Goal: Transaction & Acquisition: Obtain resource

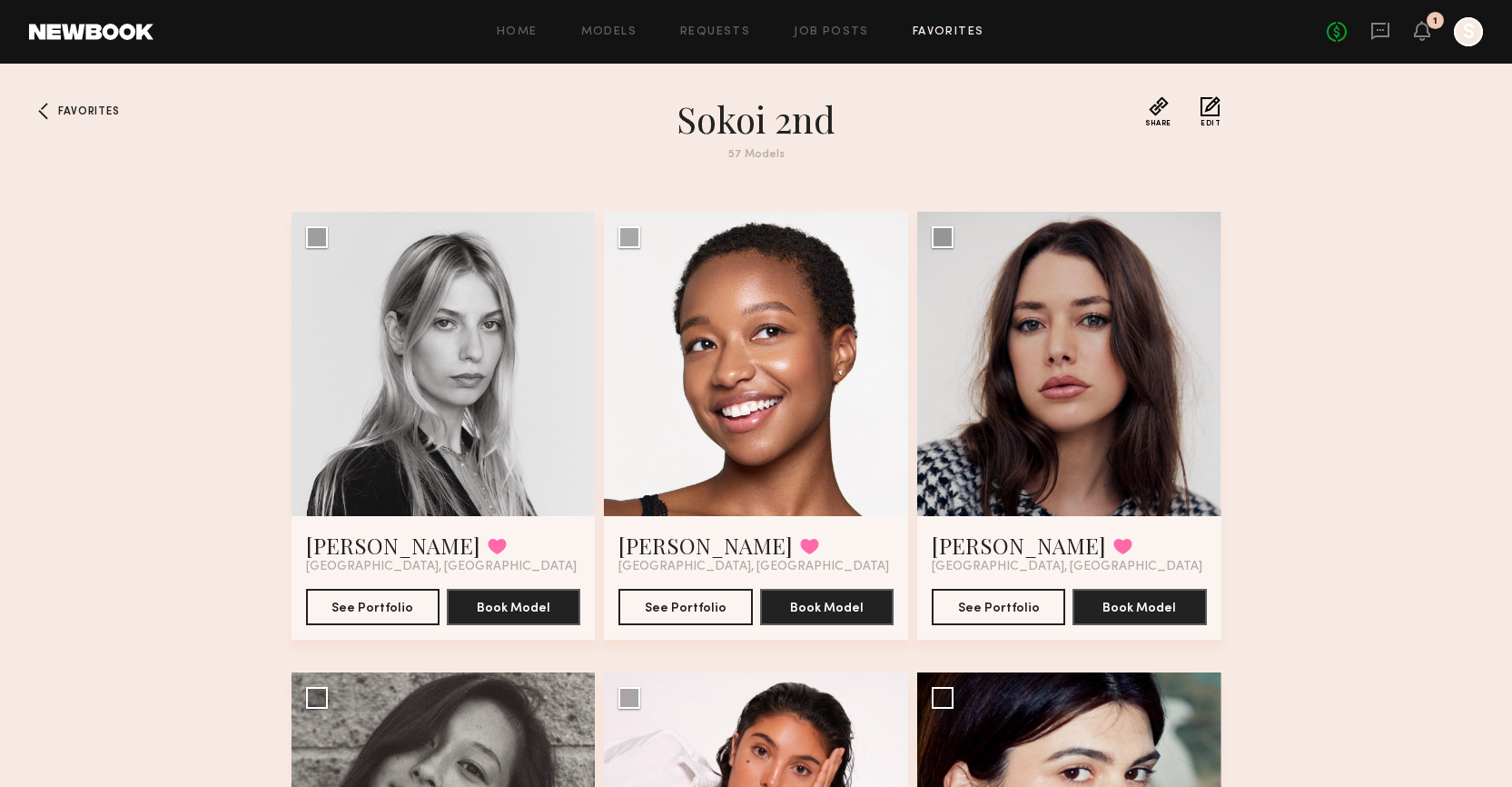
scroll to position [455, 0]
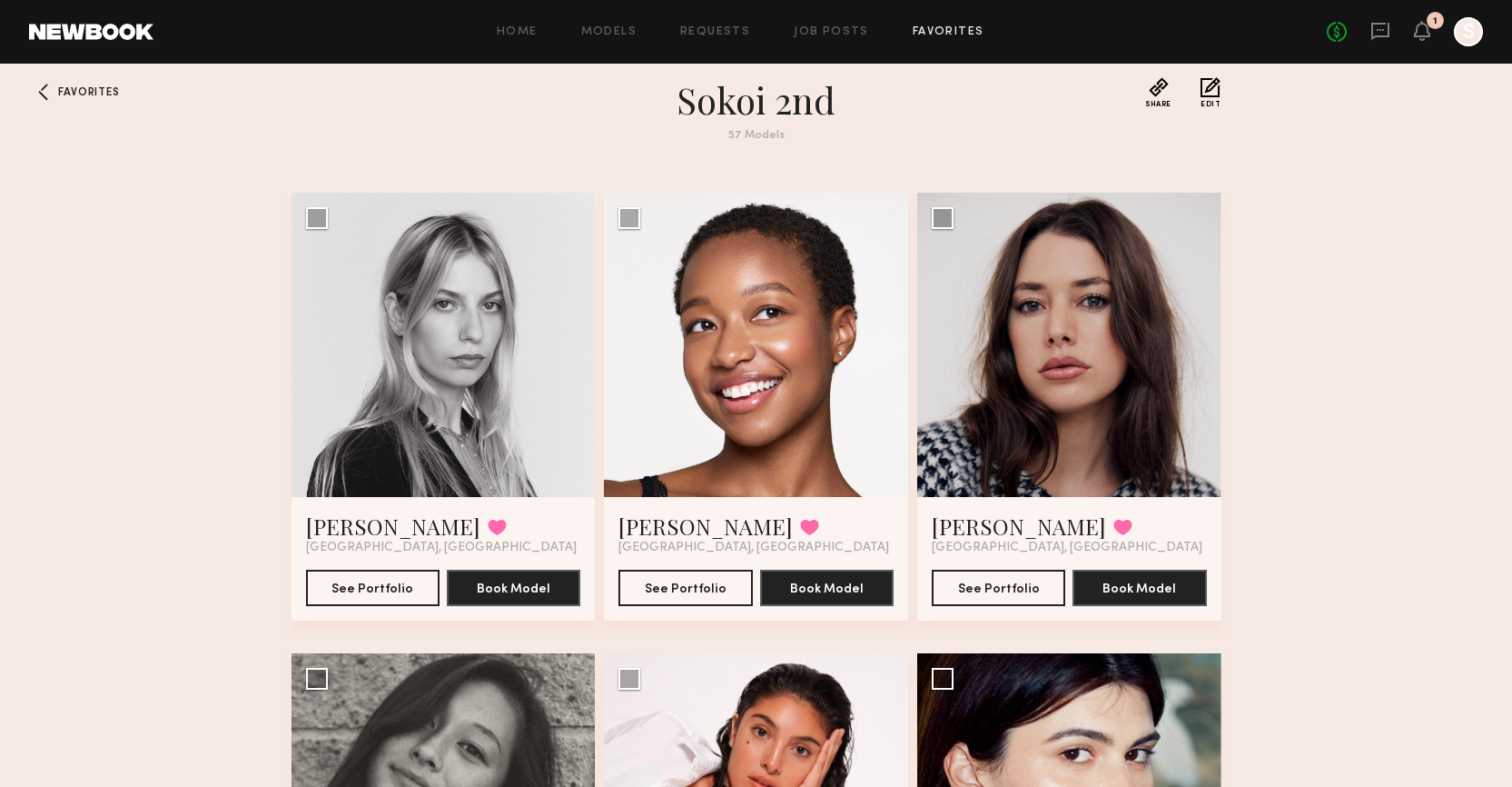
scroll to position [0, 0]
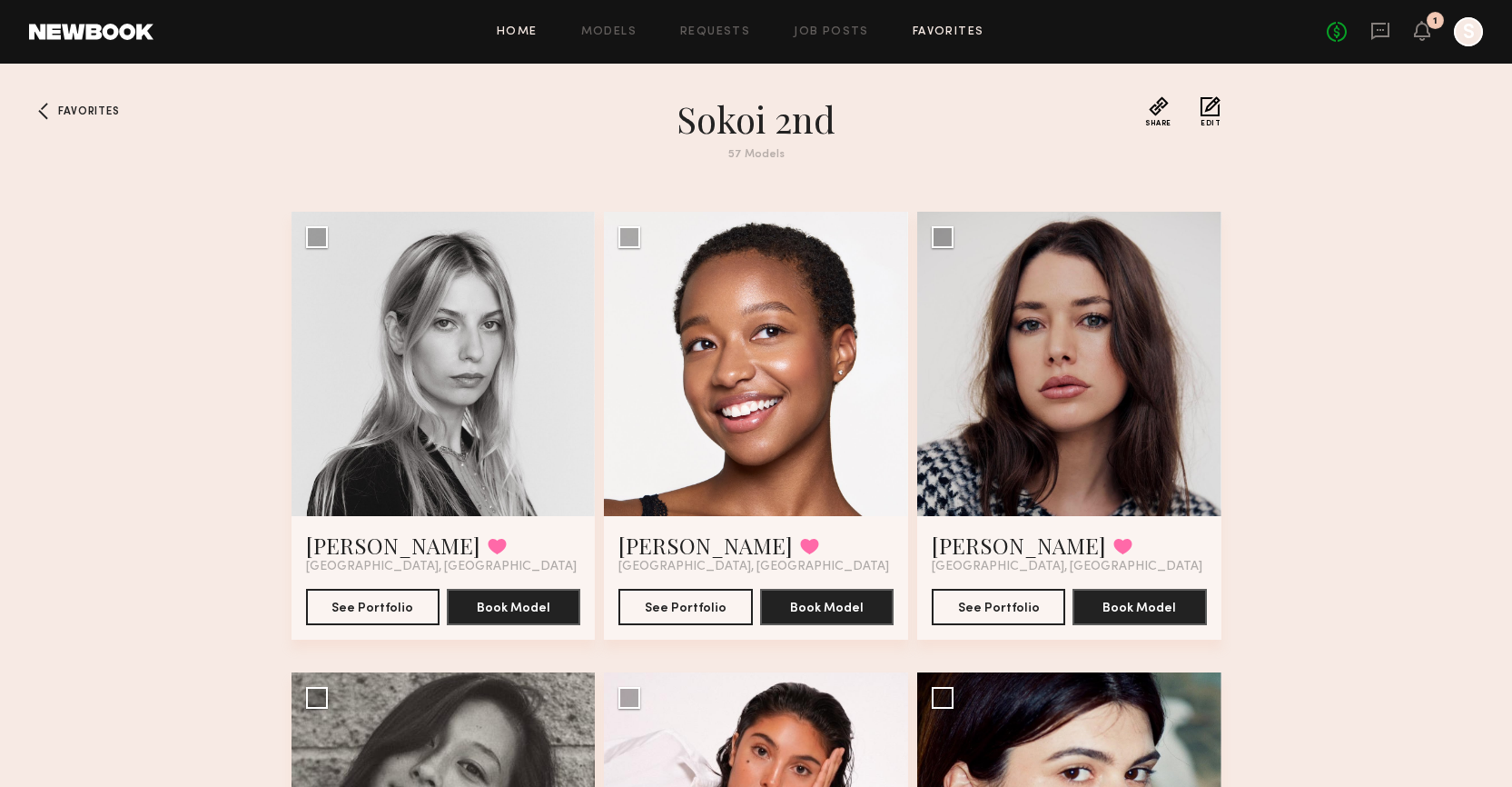
click at [511, 32] on link "Home" at bounding box center [516, 33] width 40 height 12
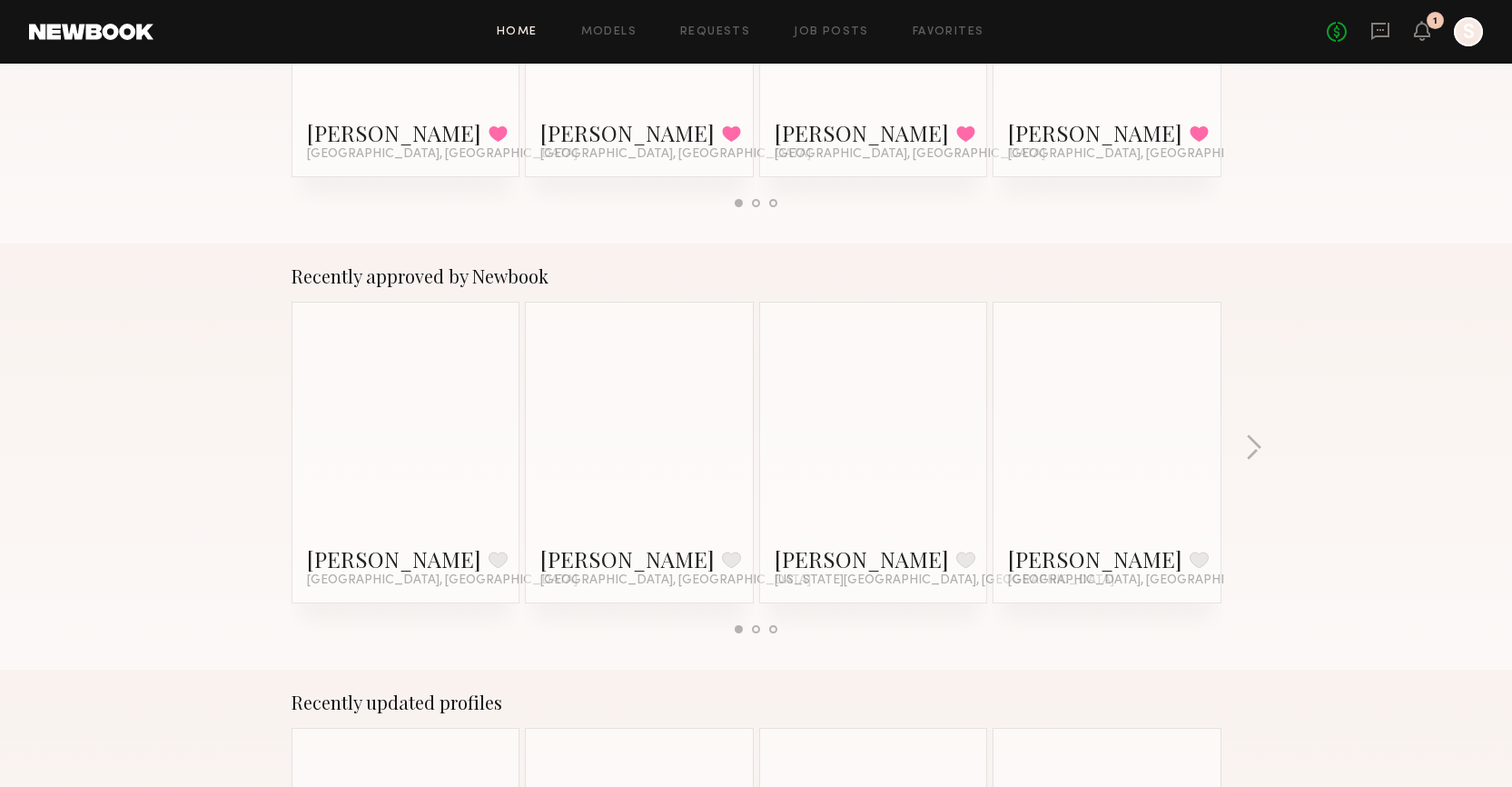
scroll to position [537, 0]
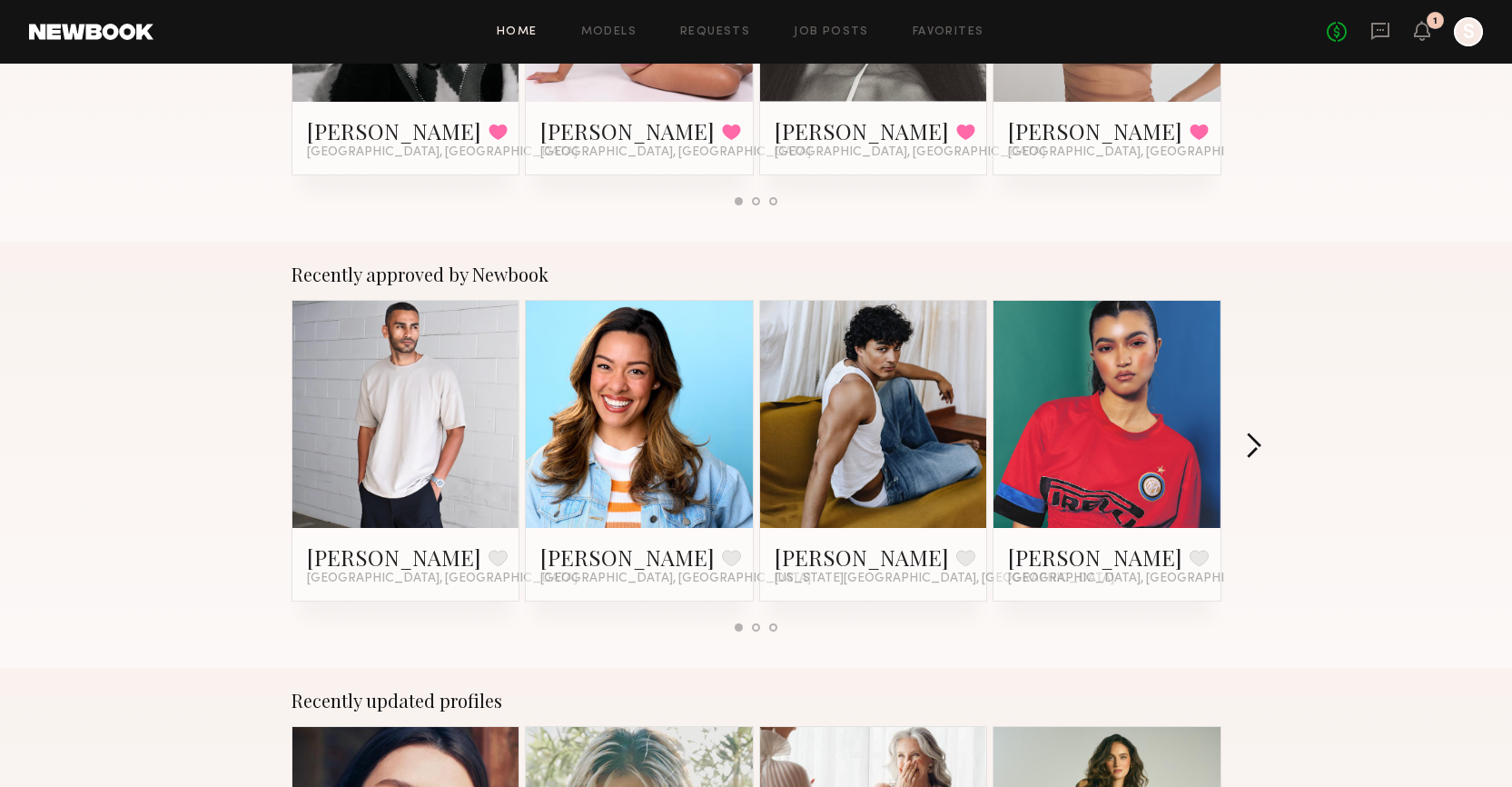
click at [1257, 449] on button "button" at bounding box center [1253, 447] width 17 height 30
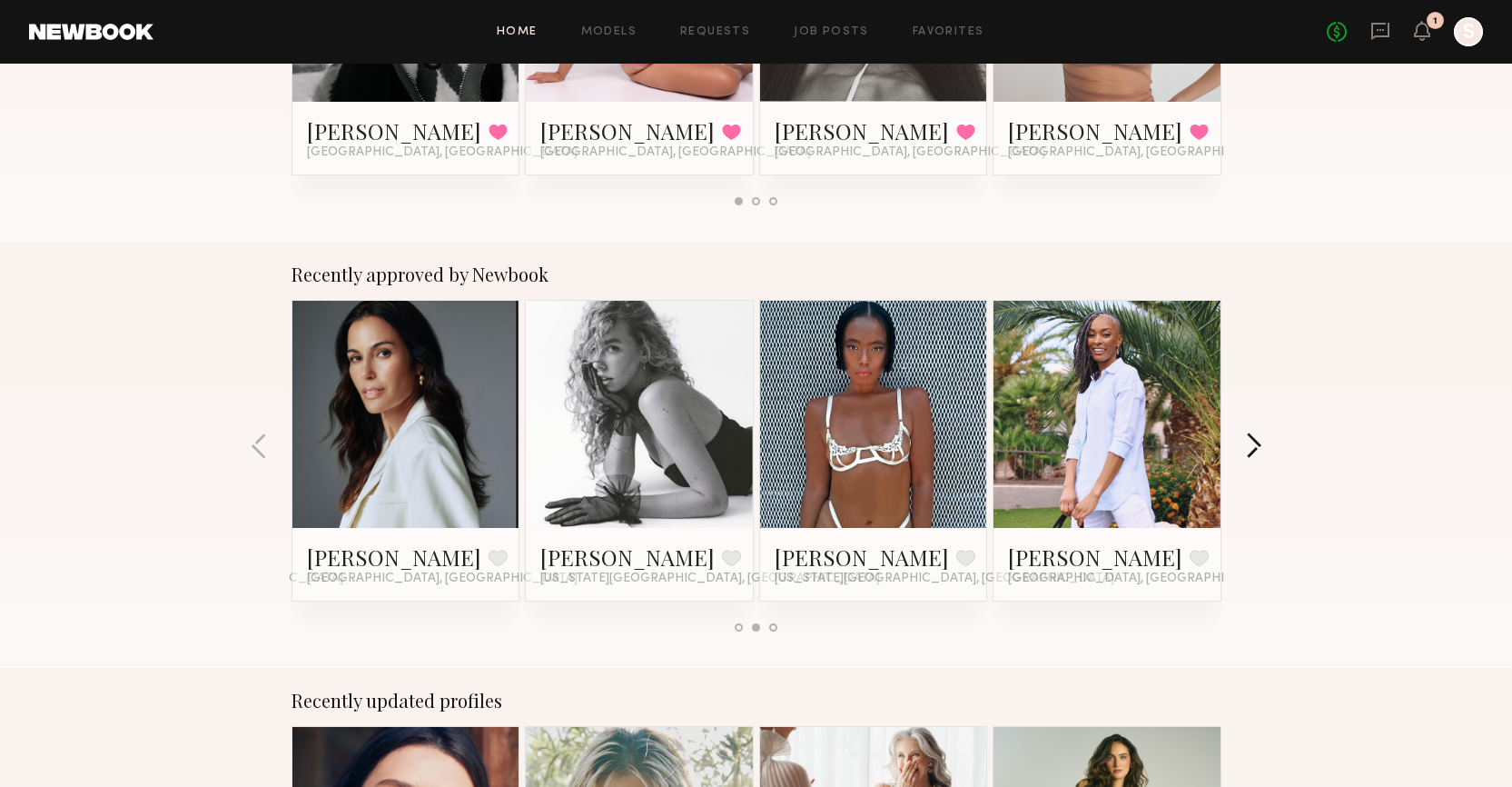
click at [1257, 449] on button "button" at bounding box center [1253, 447] width 17 height 30
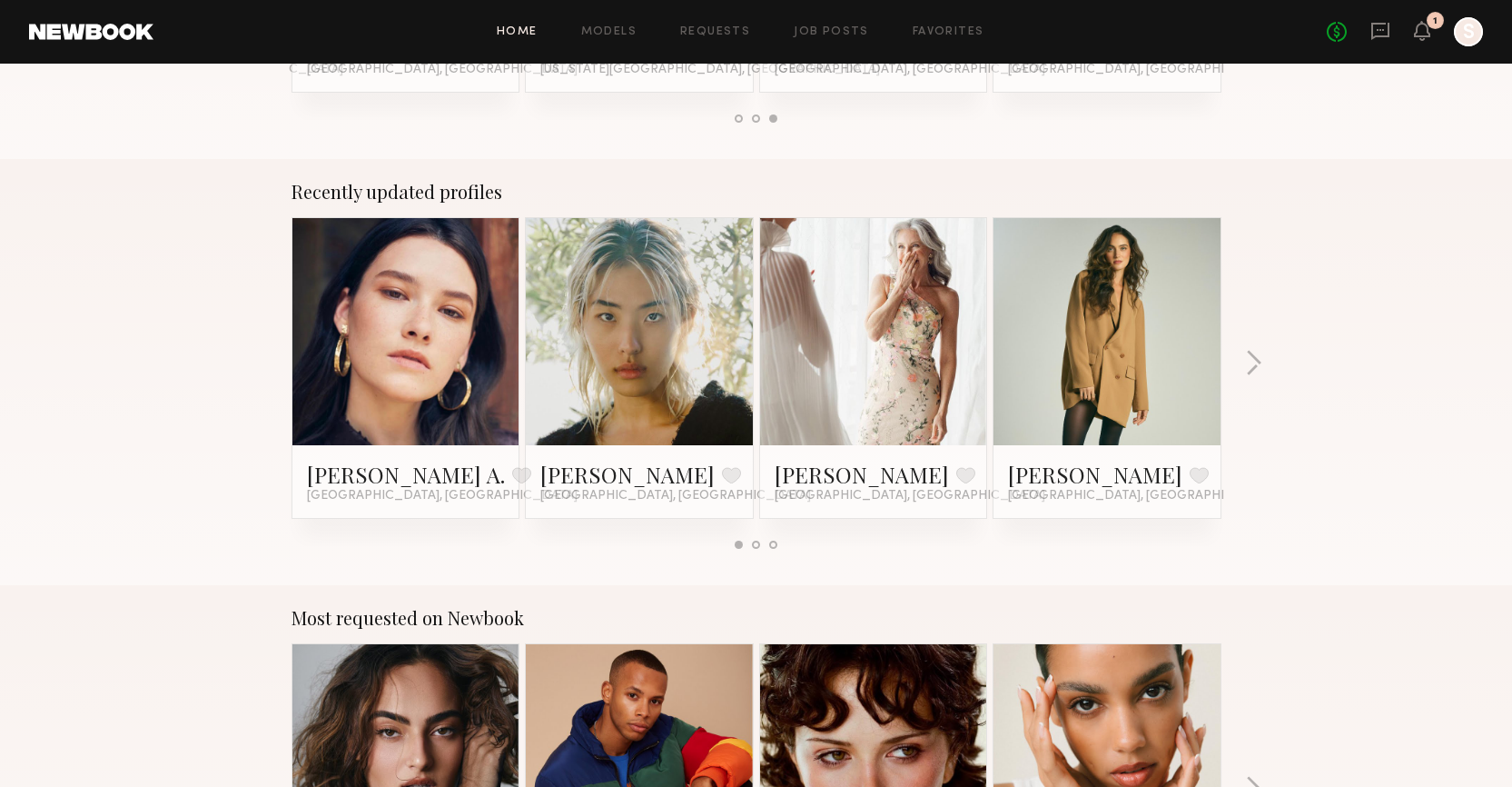
scroll to position [1058, 0]
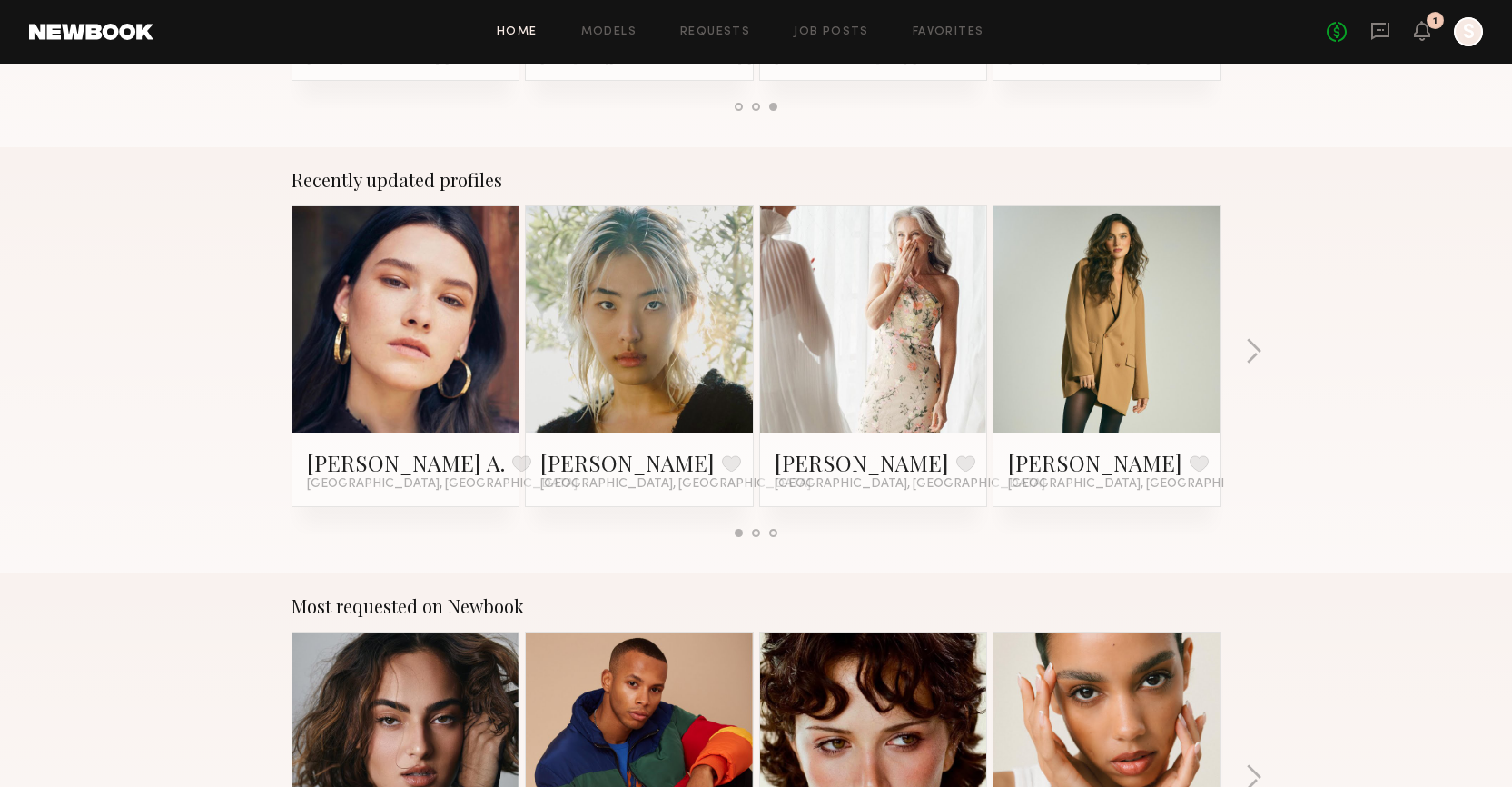
click at [1262, 350] on div "Recently updated profiles Reagan A. Favorite Los Angeles, CA Jane N. Favorite L…" at bounding box center [756, 360] width 1512 height 427
click at [1248, 345] on button "button" at bounding box center [1253, 353] width 17 height 30
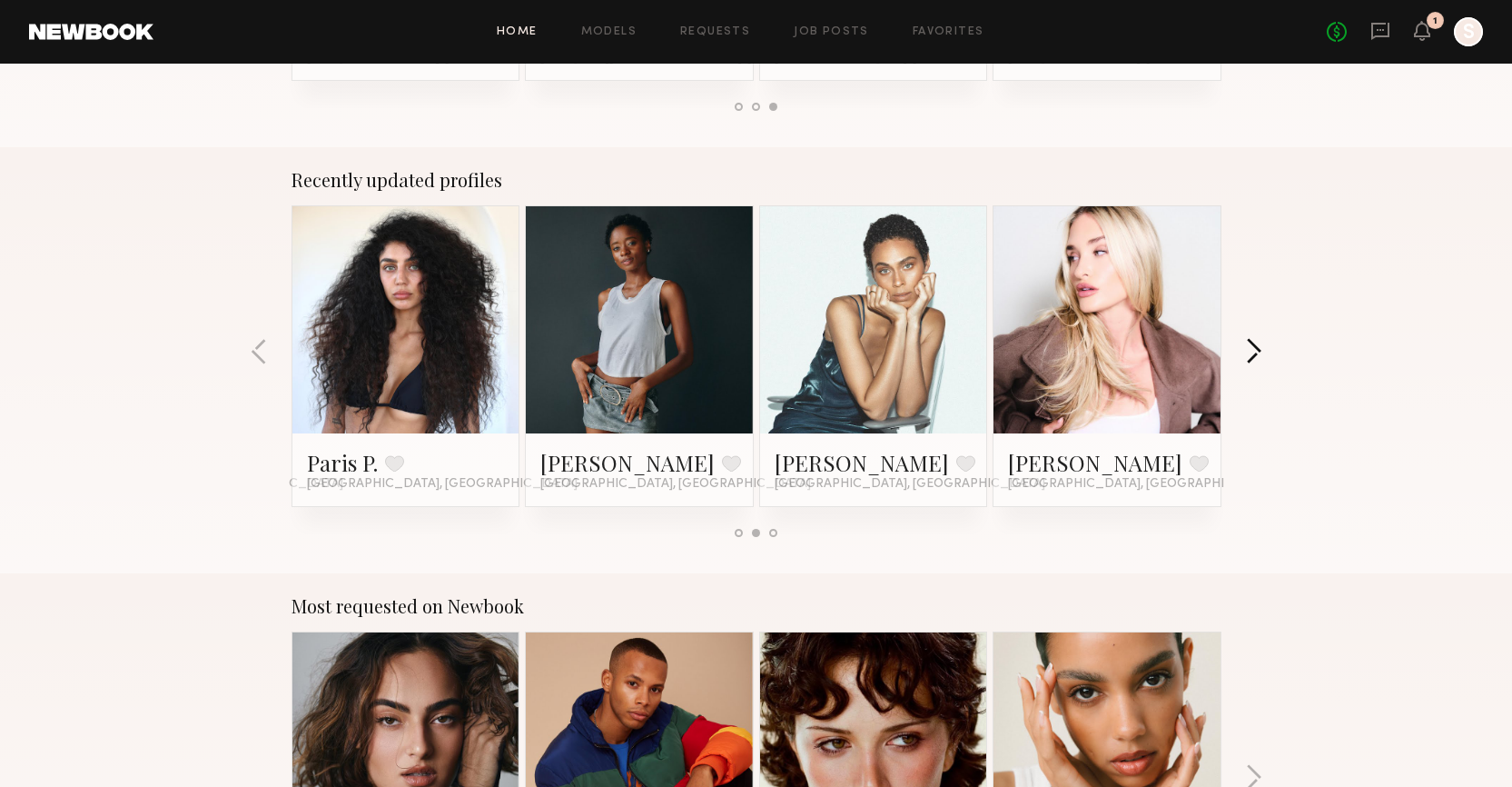
click at [1248, 345] on button "button" at bounding box center [1253, 353] width 17 height 30
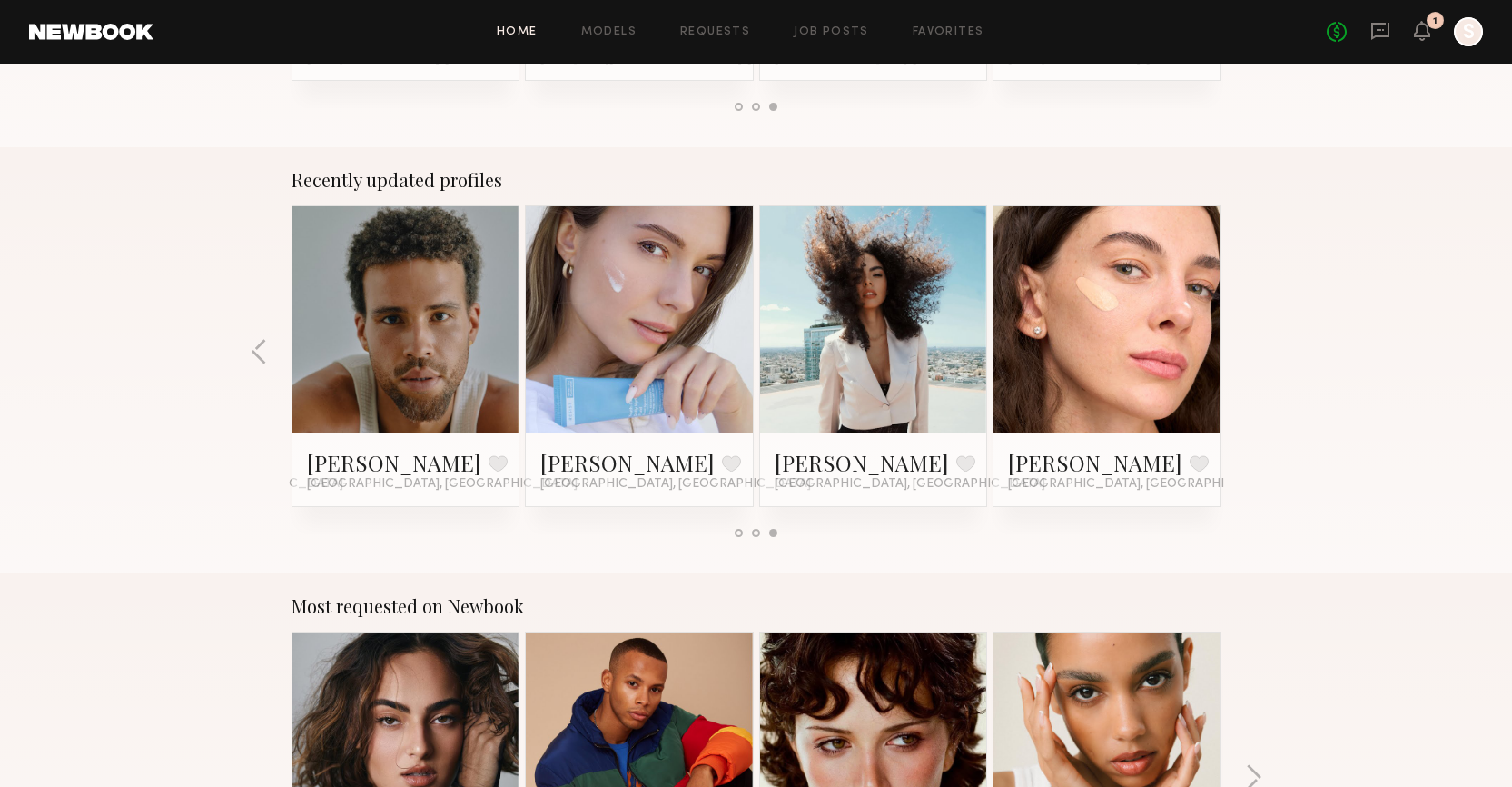
click at [1248, 345] on div "Recently updated profiles Reagan A. Favorite Los Angeles, CA Jane N. Favorite L…" at bounding box center [756, 360] width 1512 height 427
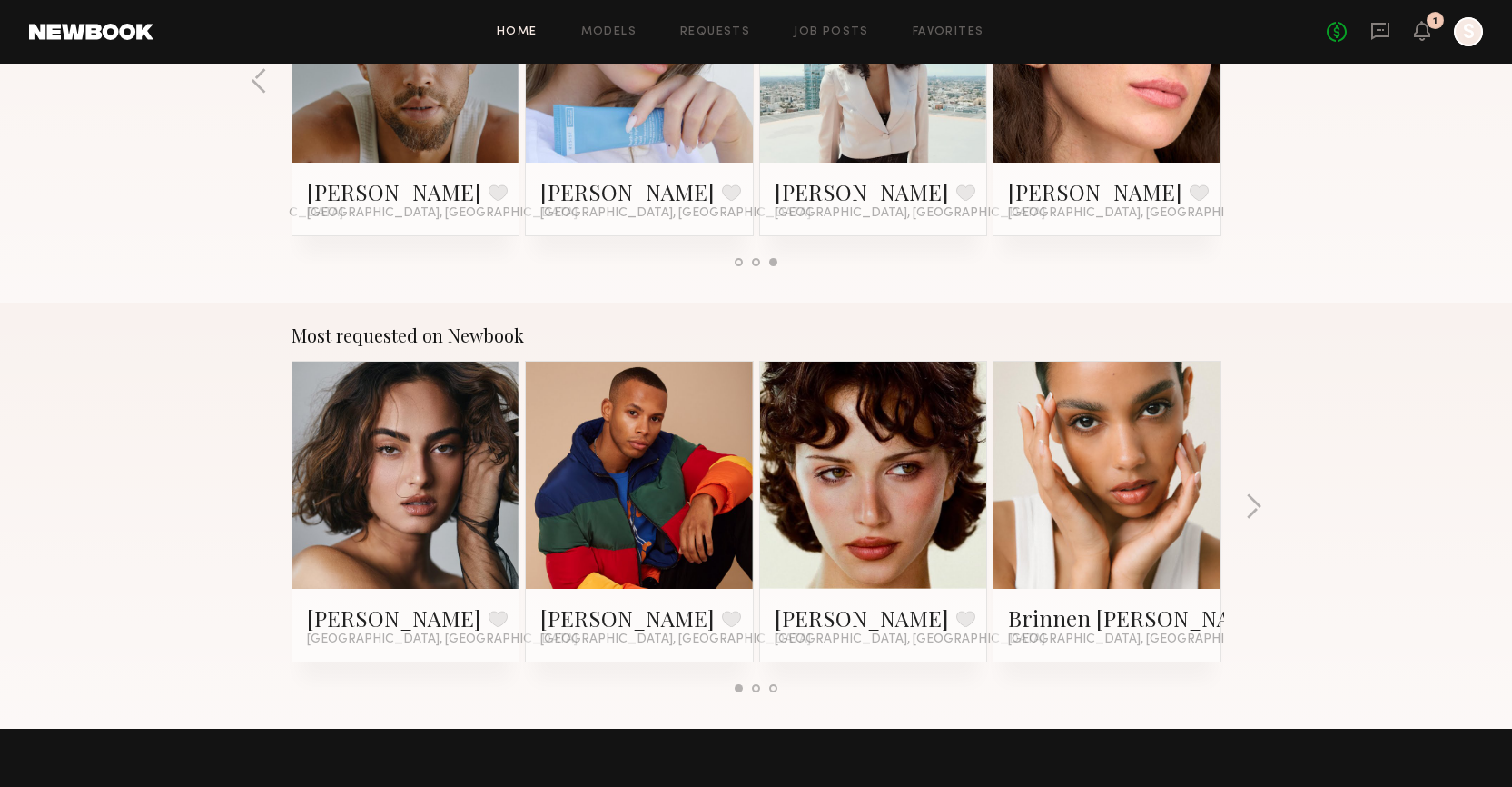
scroll to position [1525, 0]
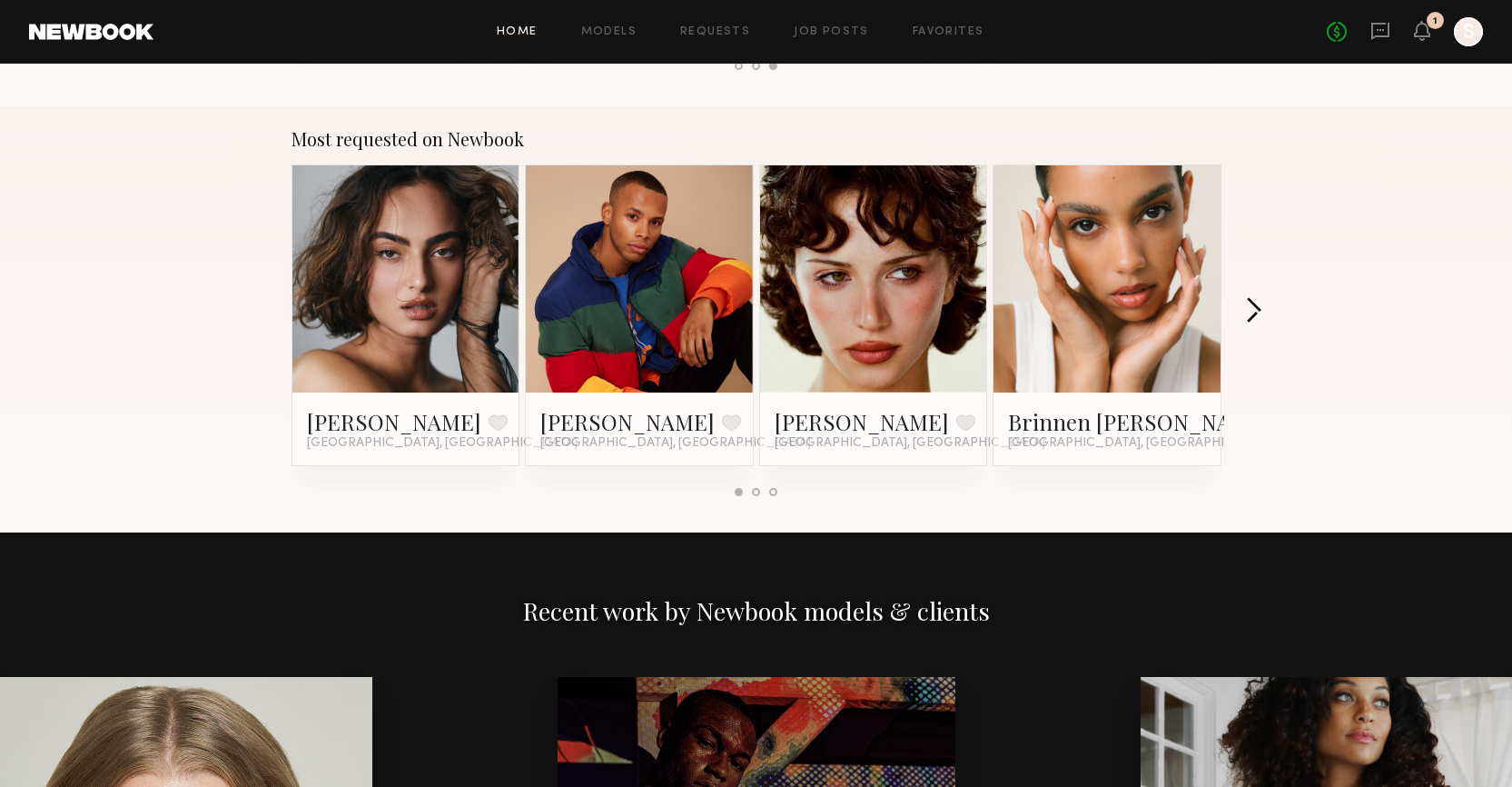
click at [1247, 302] on button "button" at bounding box center [1253, 312] width 17 height 30
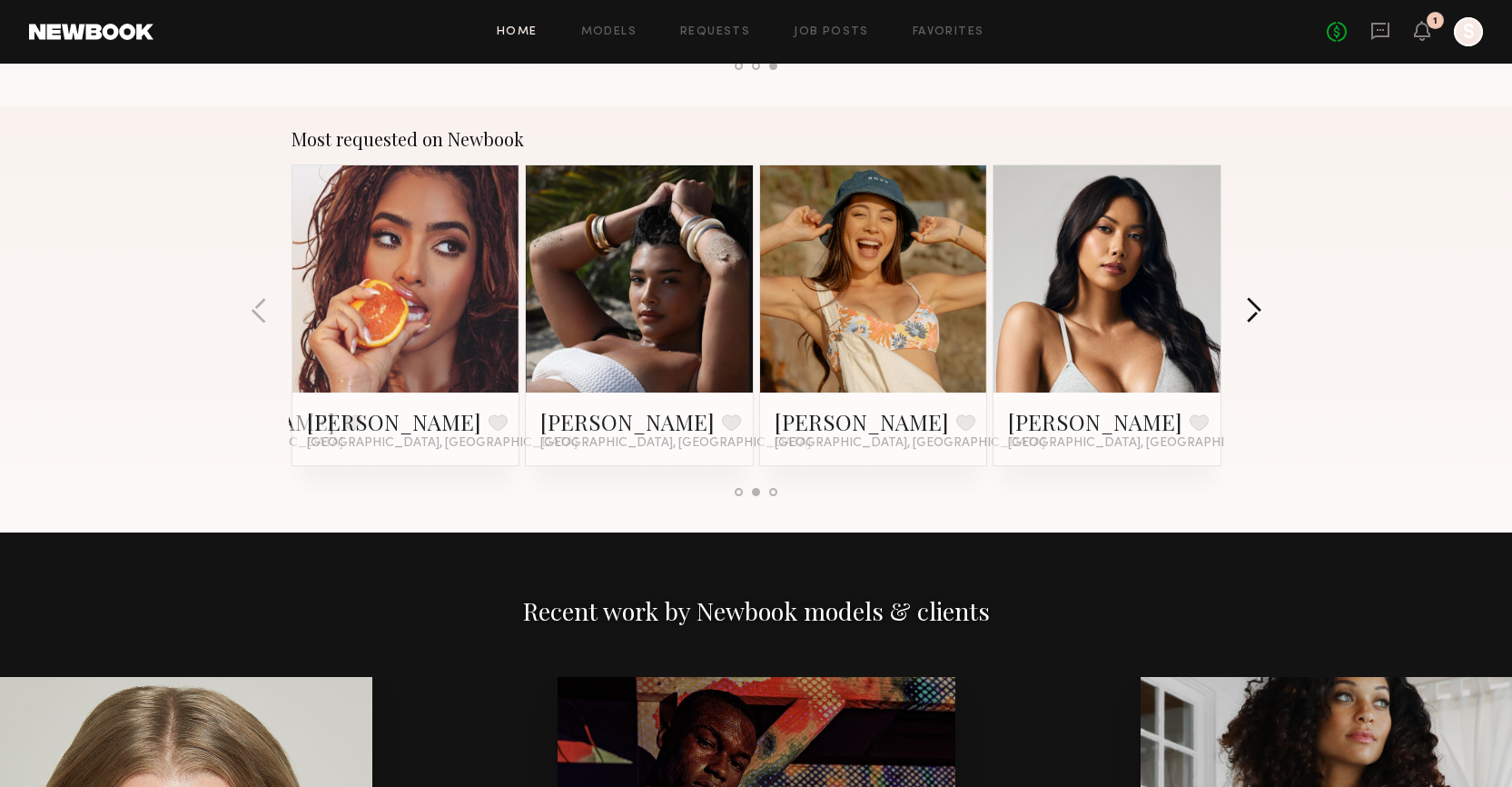
click at [1255, 309] on button "button" at bounding box center [1253, 312] width 17 height 30
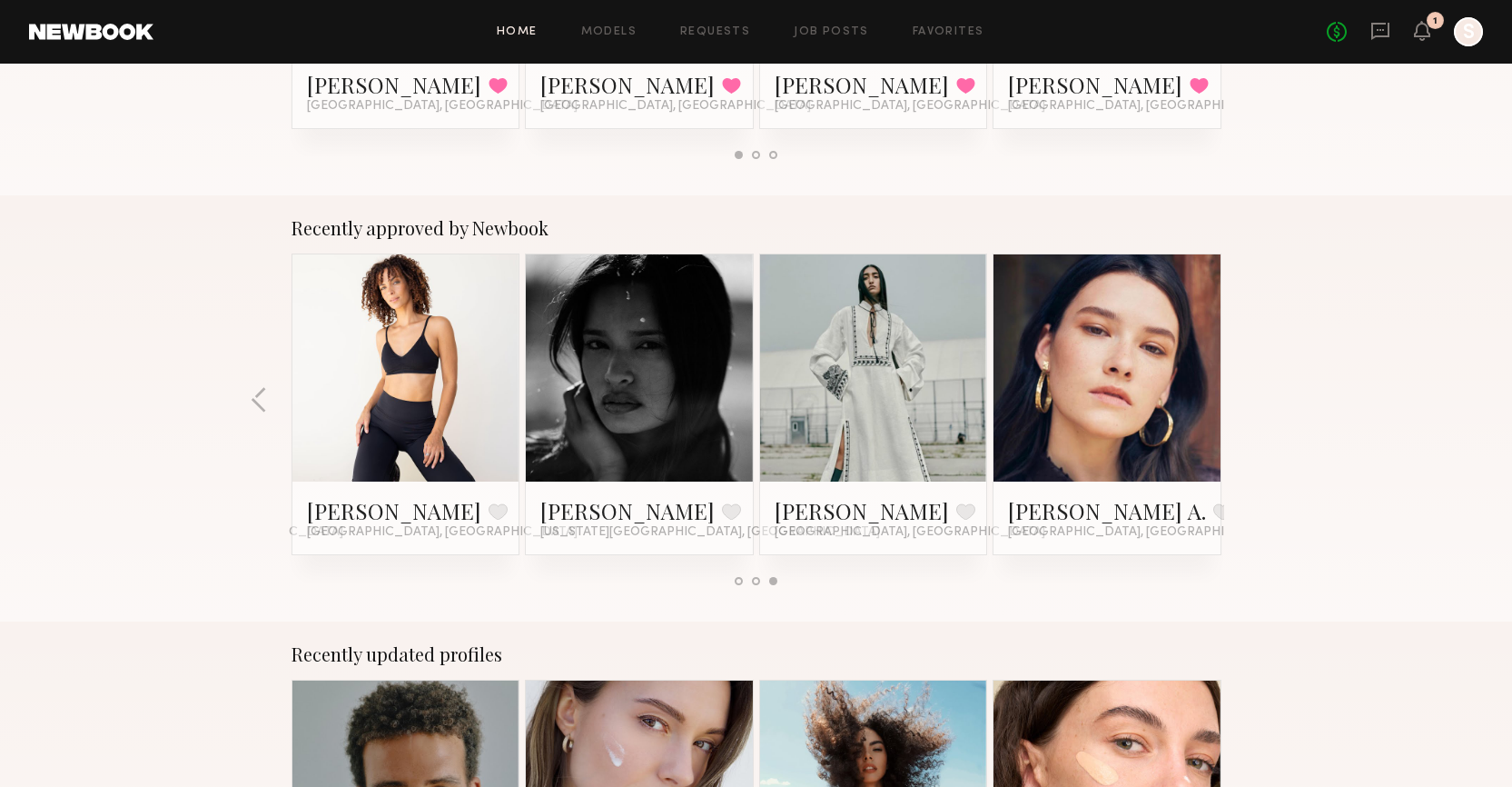
scroll to position [612, 0]
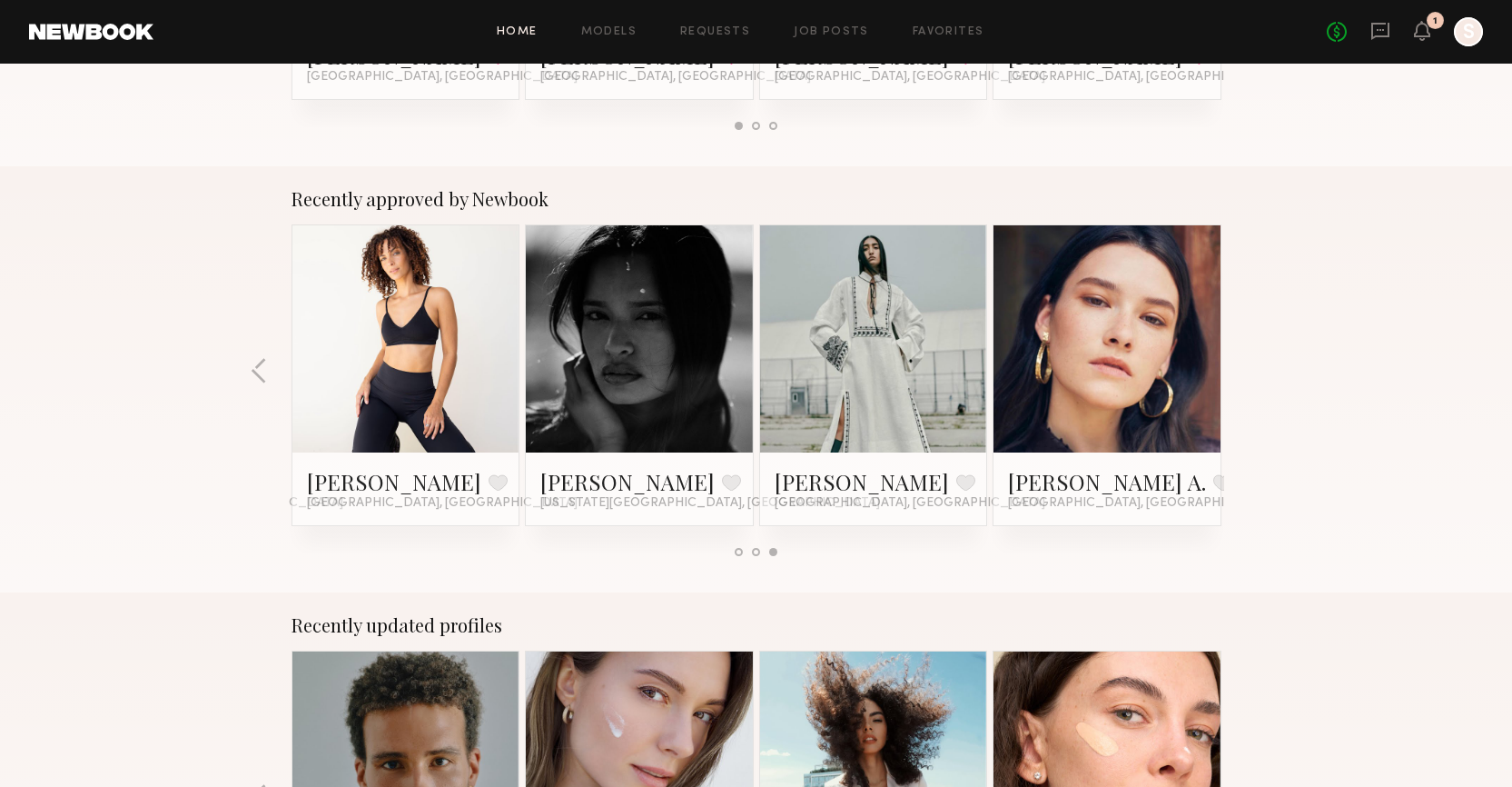
click at [592, 326] on link at bounding box center [640, 339] width 111 height 227
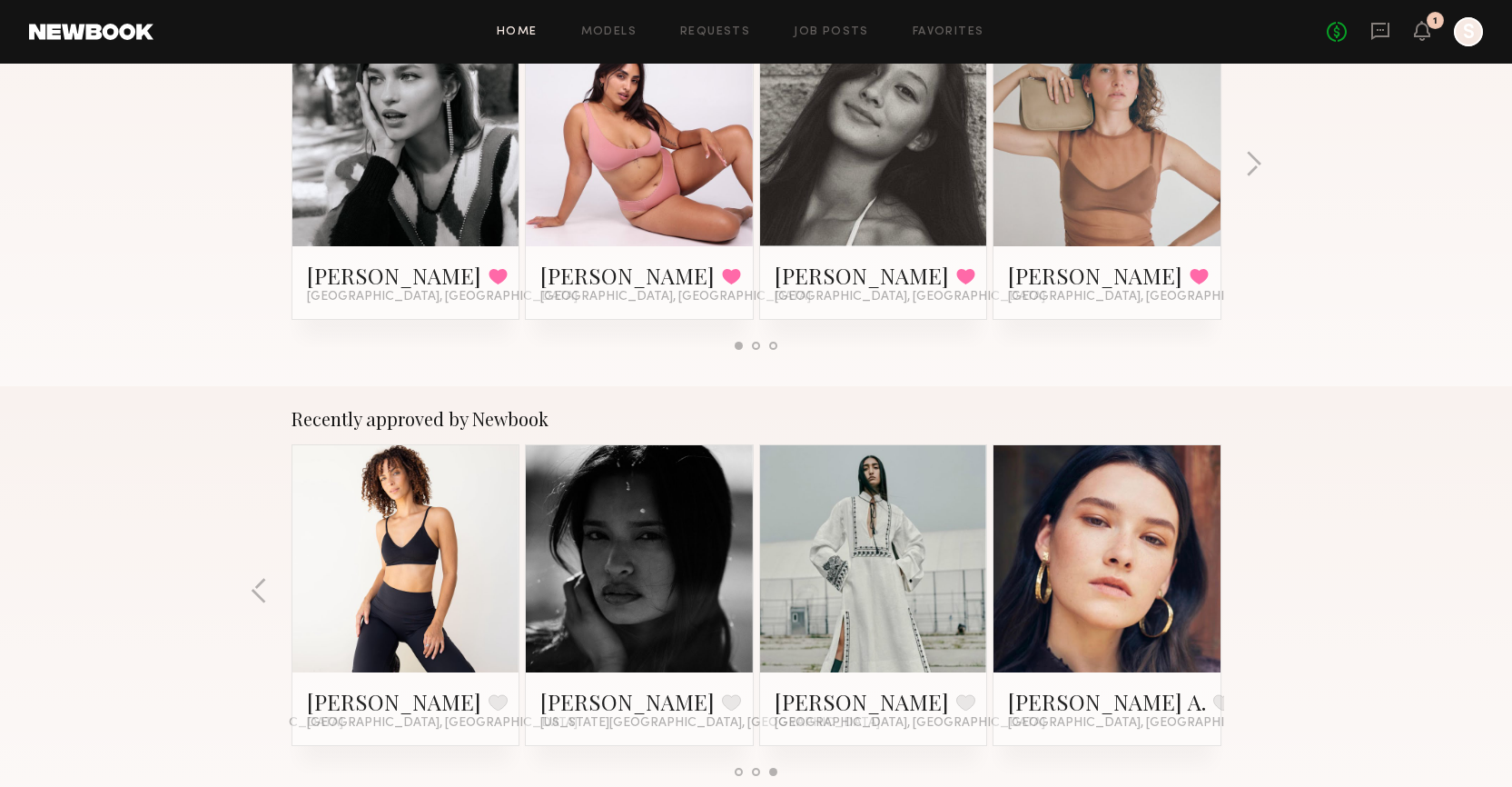
scroll to position [0, 0]
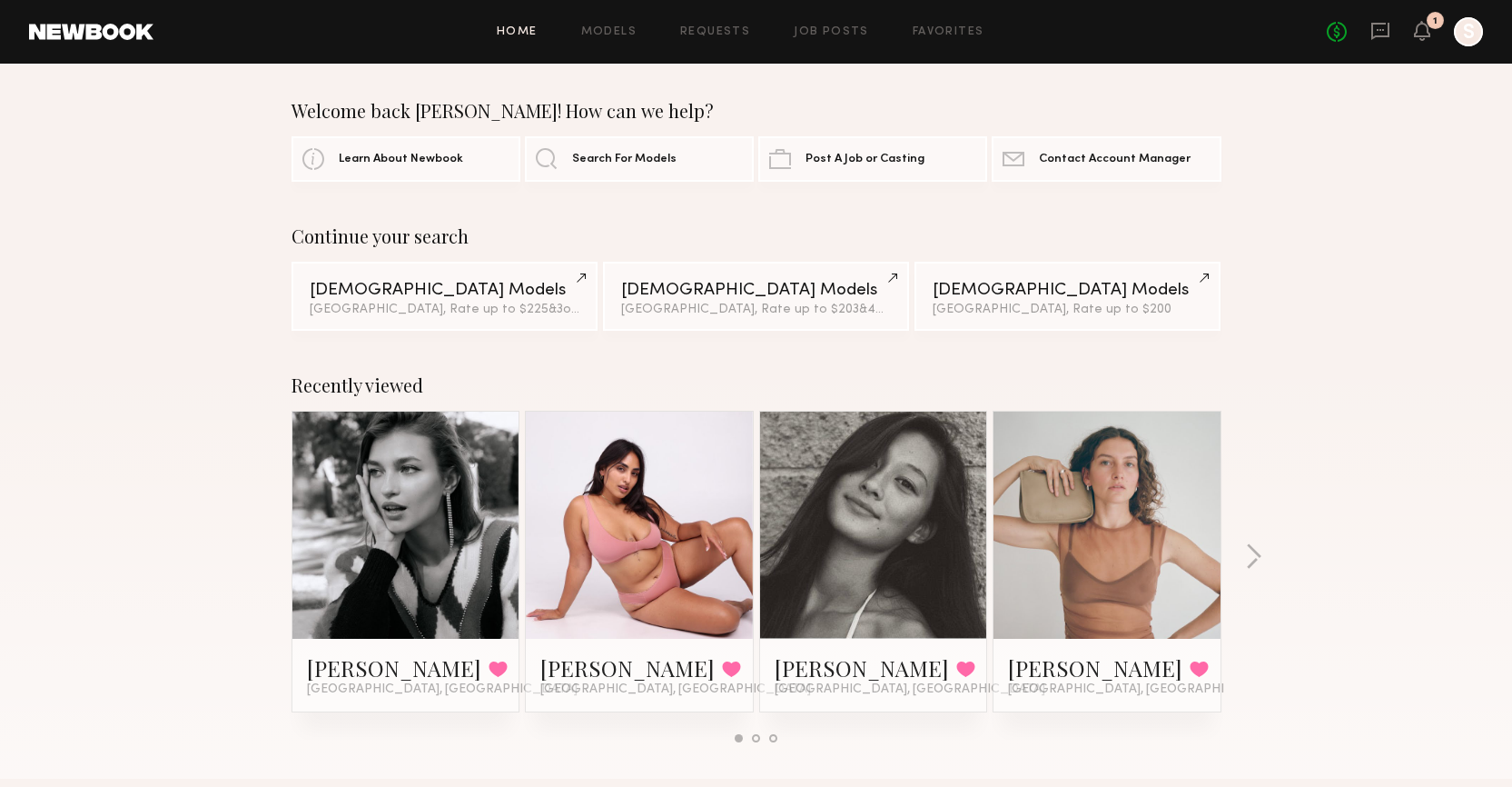
click at [530, 29] on link "Home" at bounding box center [516, 33] width 40 height 12
click at [619, 30] on link "Models" at bounding box center [609, 33] width 55 height 12
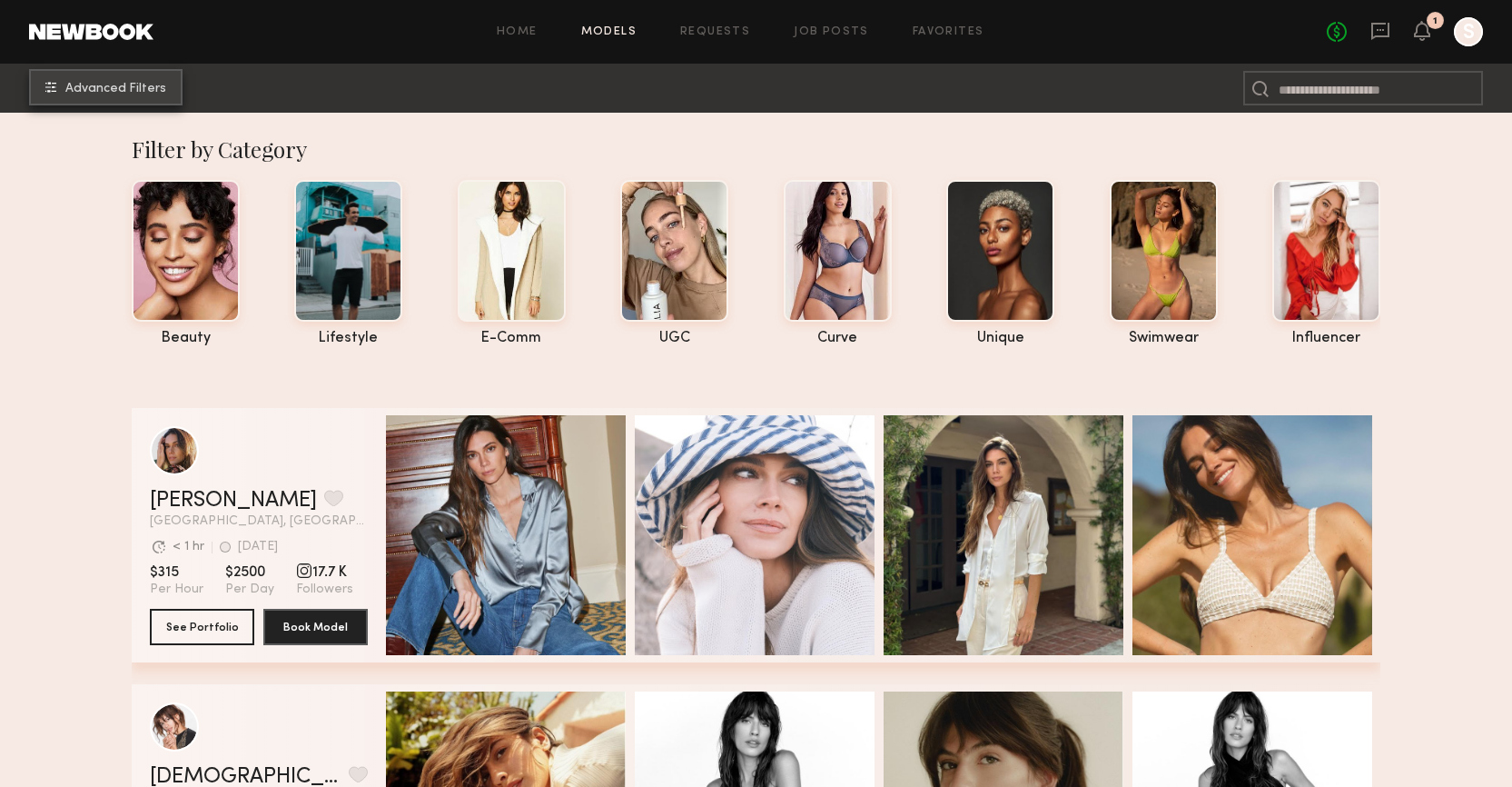
click at [126, 86] on span "Advanced Filters" at bounding box center [115, 89] width 101 height 13
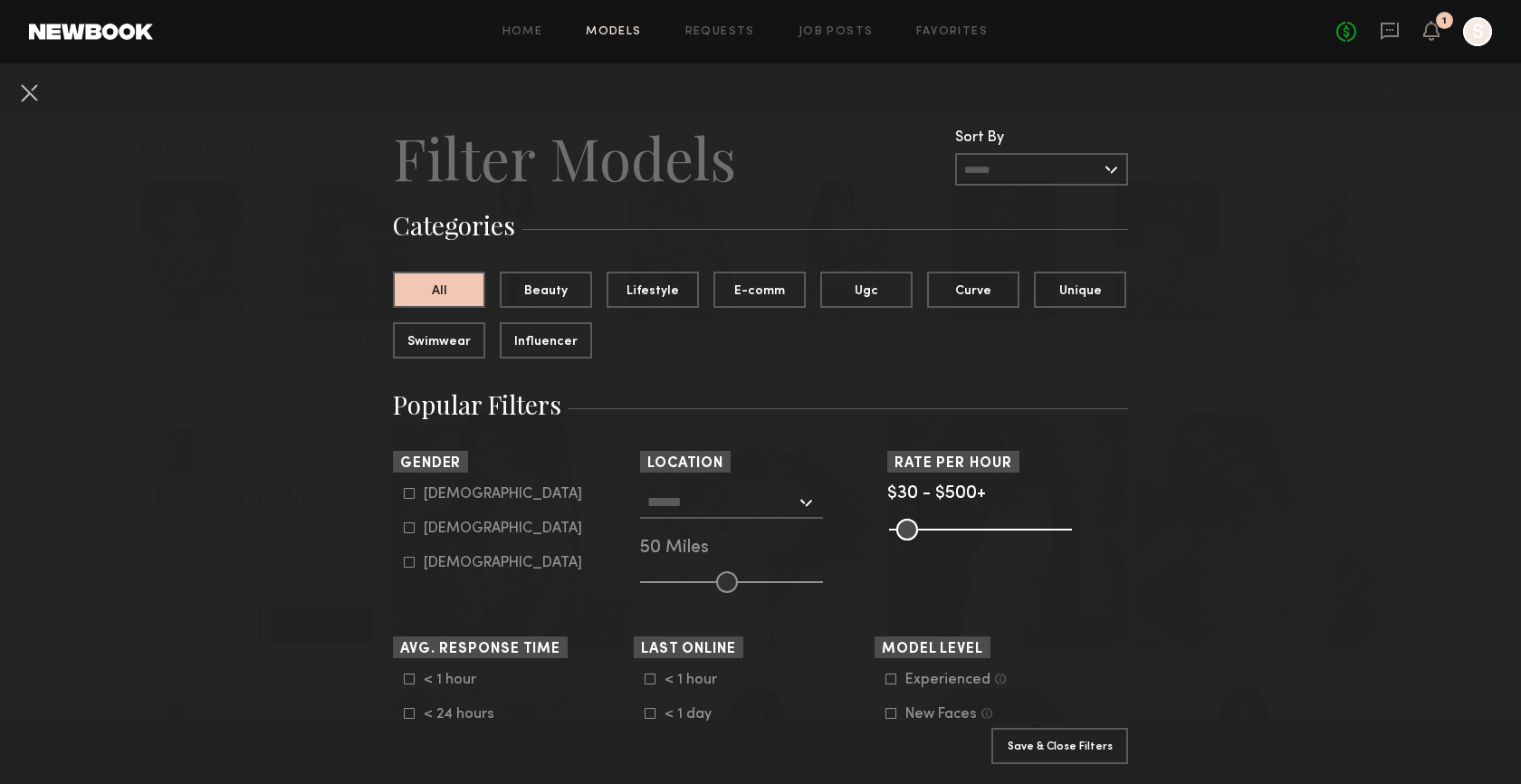
click at [1103, 166] on input "text" at bounding box center [1042, 169] width 173 height 32
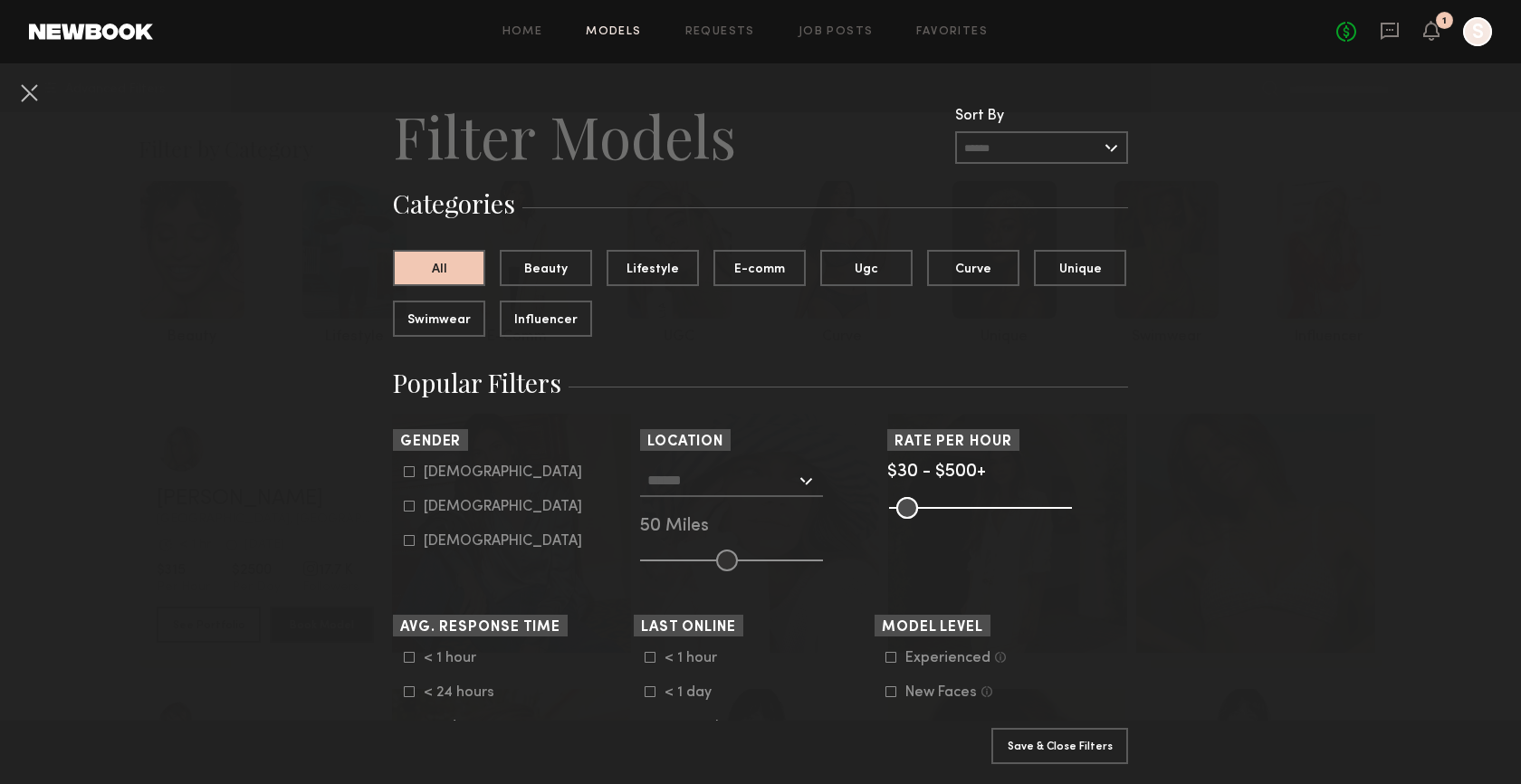
scroll to position [29, 0]
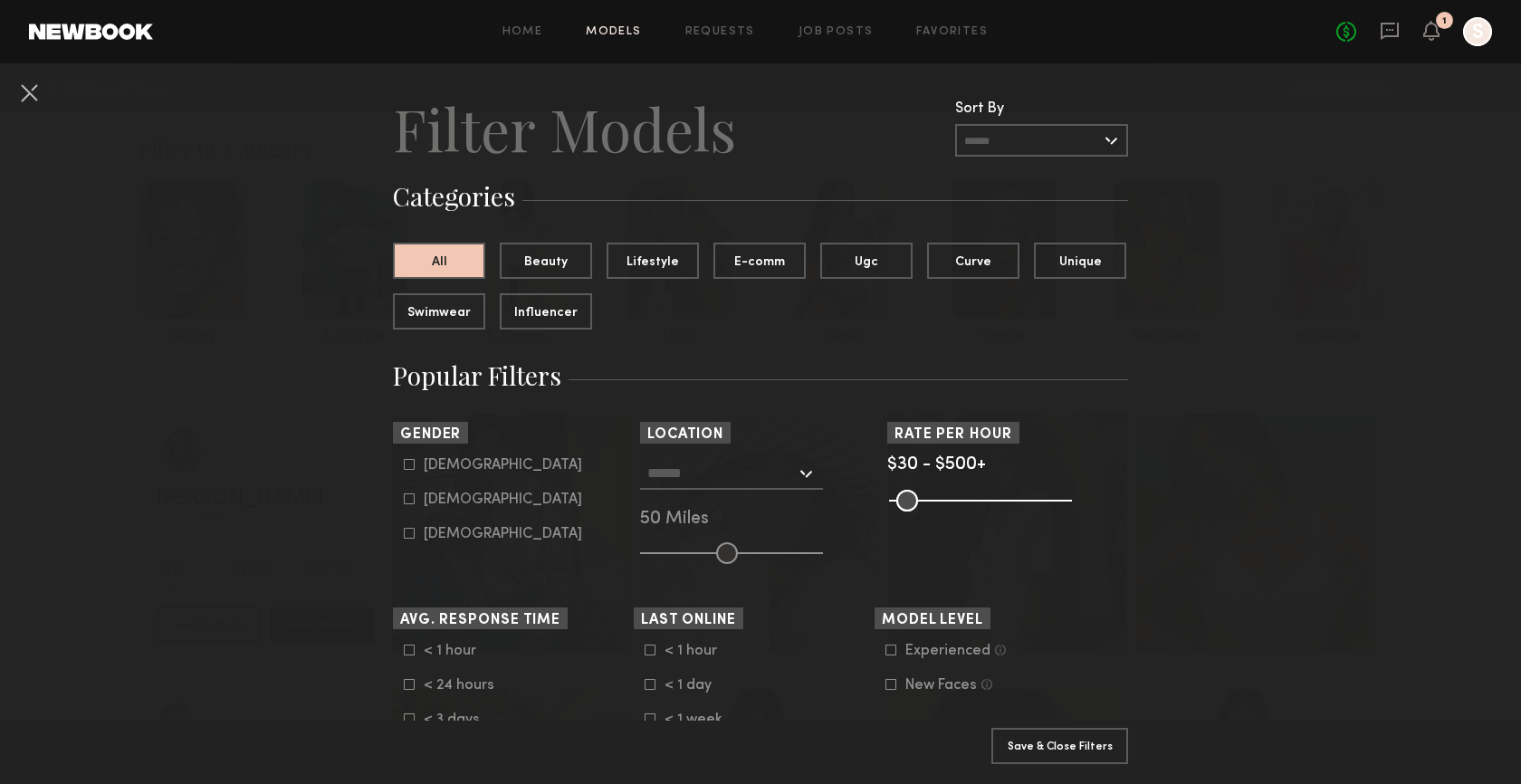
click at [403, 499] on icon at bounding box center [408, 499] width 11 height 11
type input "**"
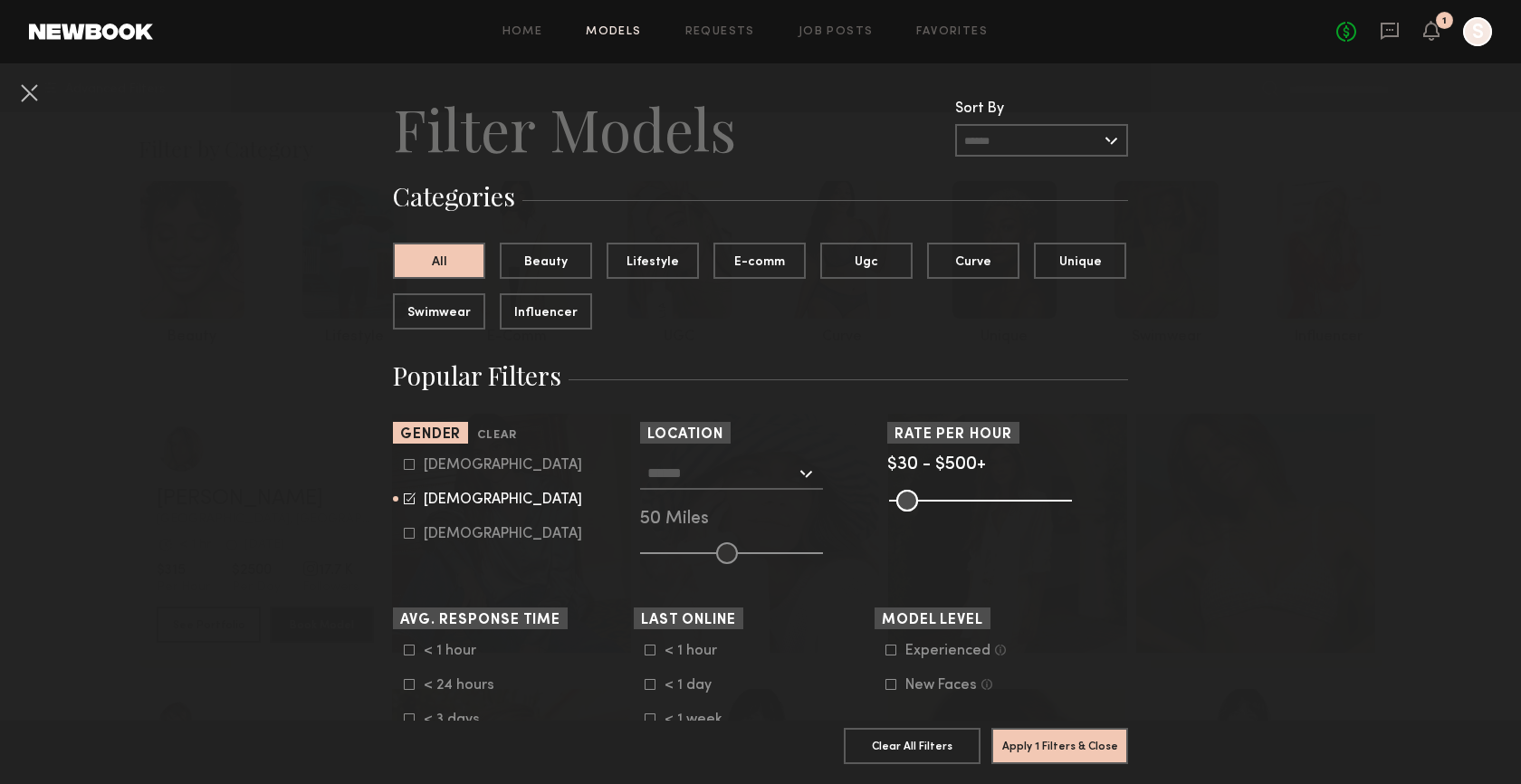
click at [786, 467] on input "text" at bounding box center [721, 472] width 149 height 30
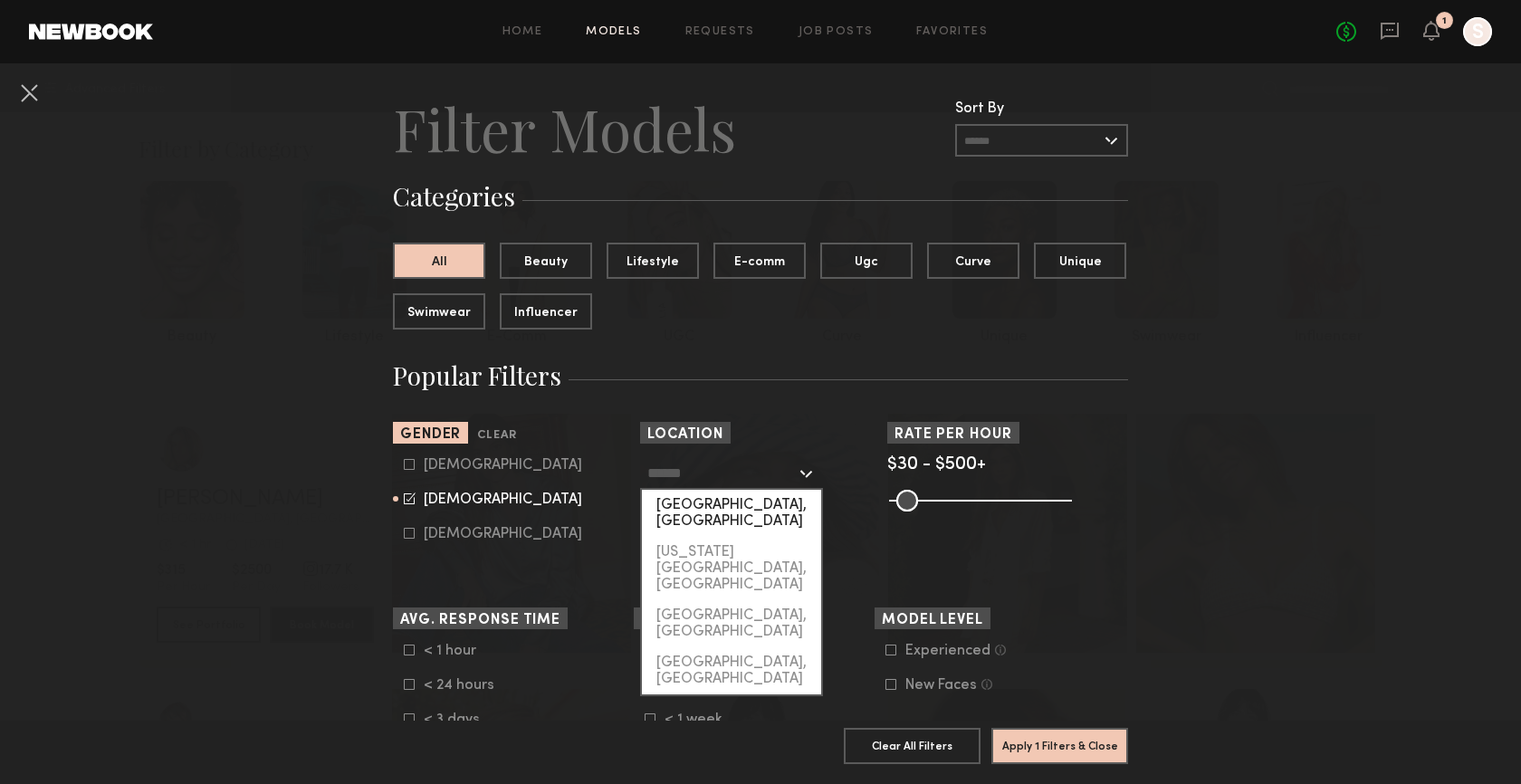
click at [742, 508] on div "[GEOGRAPHIC_DATA], [GEOGRAPHIC_DATA]" at bounding box center [731, 513] width 179 height 47
type input "**********"
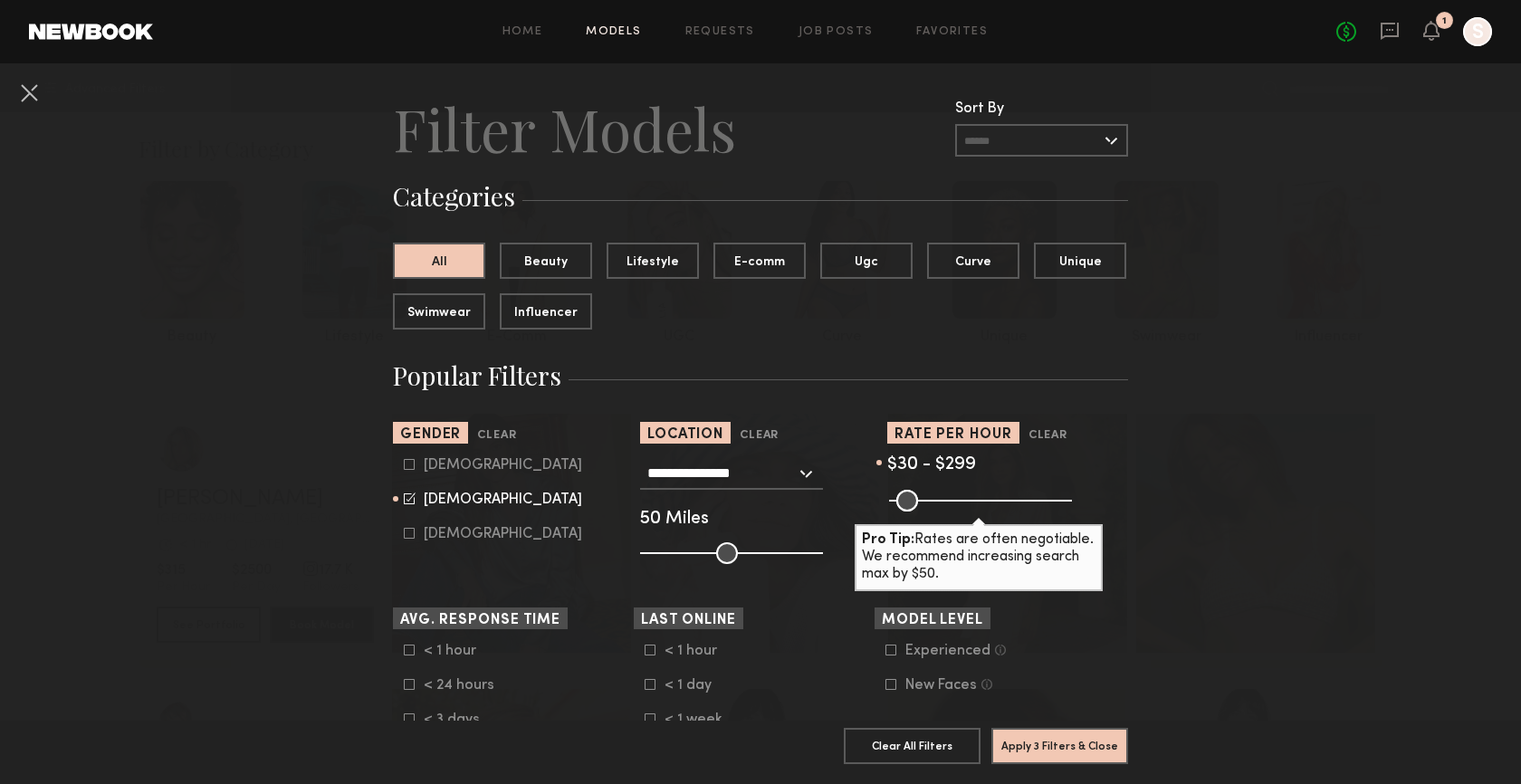
drag, startPoint x: 1051, startPoint y: 505, endPoint x: 985, endPoint y: 503, distance: 66.0
click at [985, 503] on input "range" at bounding box center [981, 501] width 183 height 22
type input "***"
click at [985, 503] on input "range" at bounding box center [981, 501] width 183 height 22
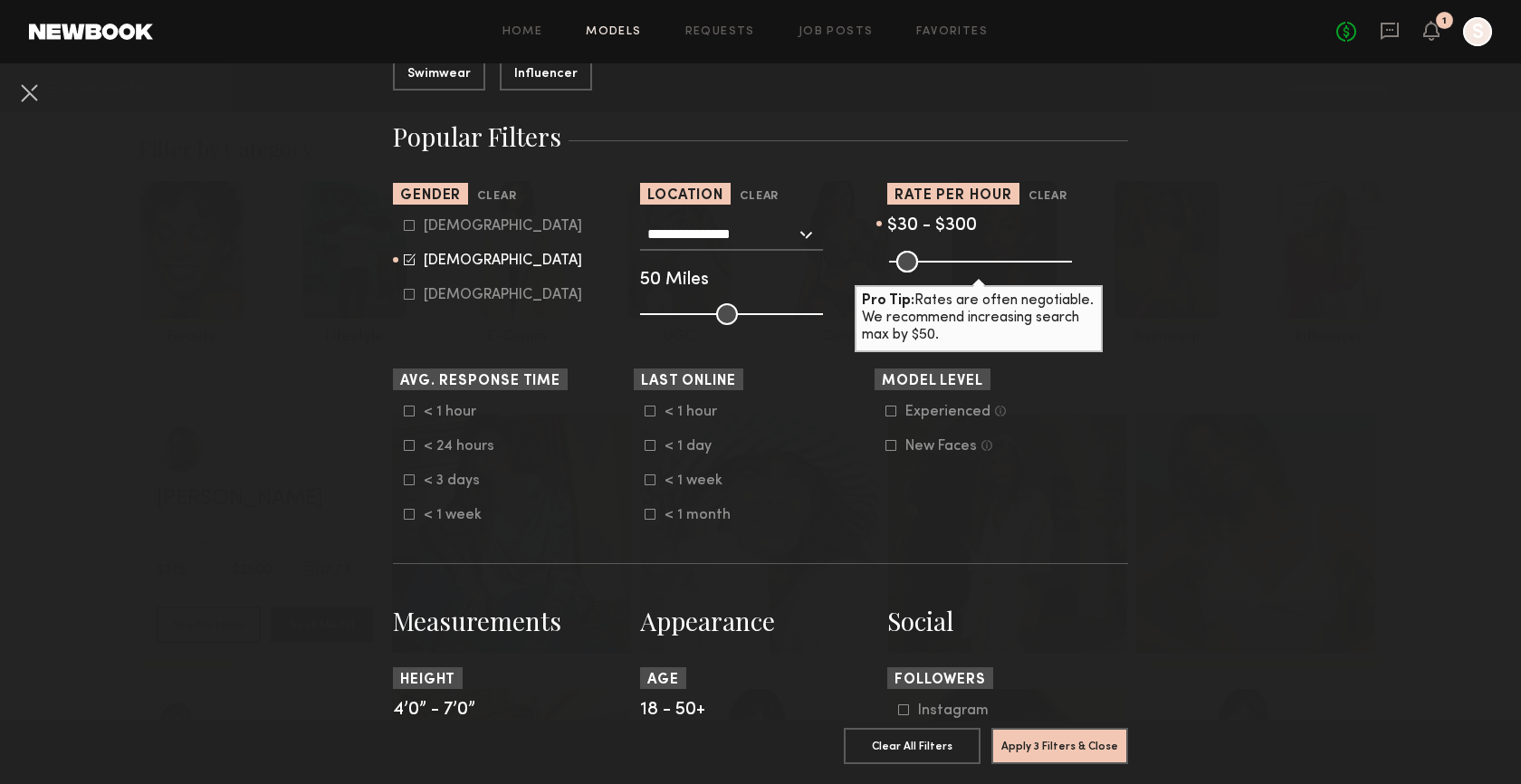
scroll to position [269, 0]
click at [1155, 452] on nb-browse-filters "**********" at bounding box center [760, 787] width 1521 height 1985
click at [1157, 501] on nb-browse-filters "**********" at bounding box center [760, 787] width 1521 height 1985
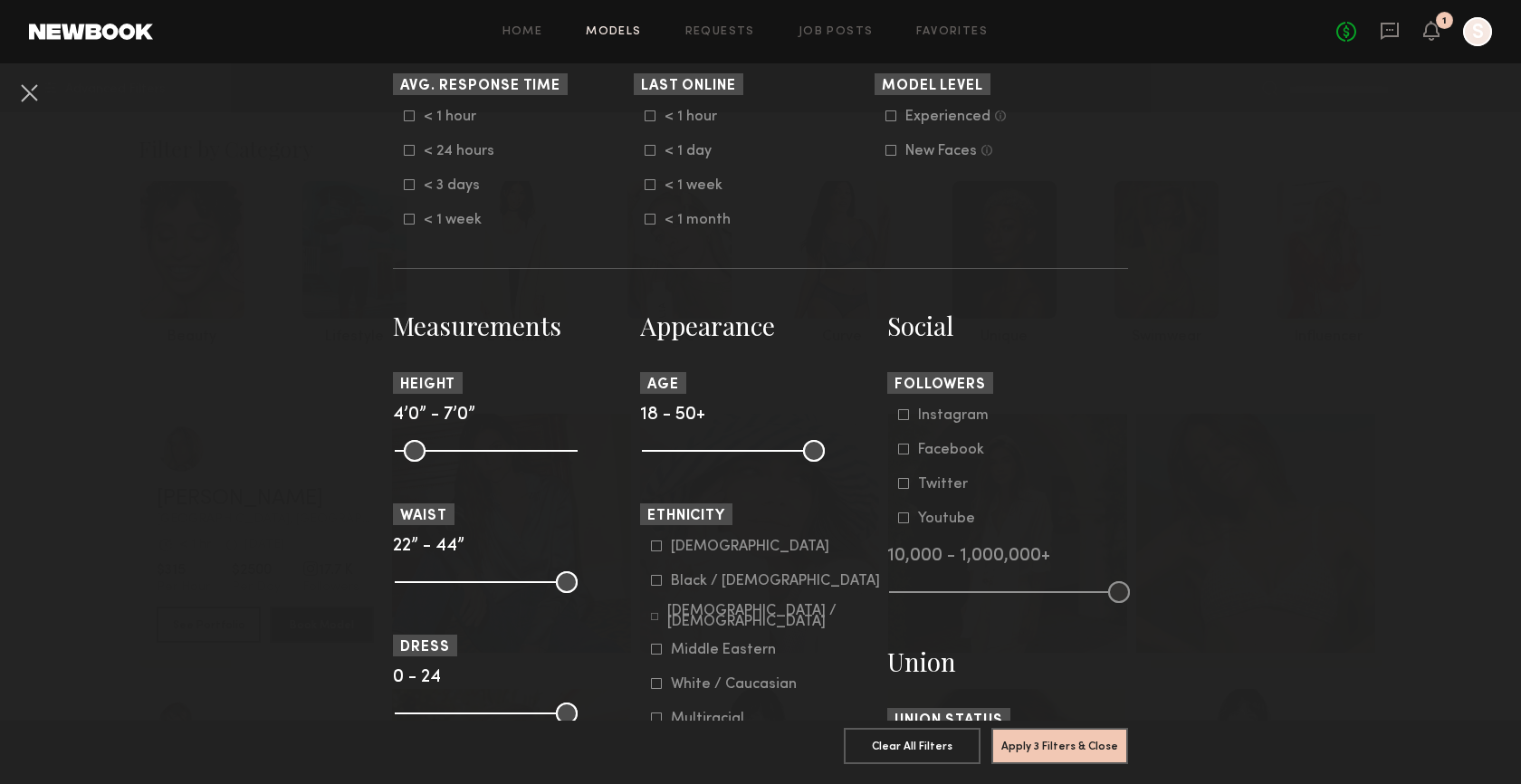
scroll to position [573, 0]
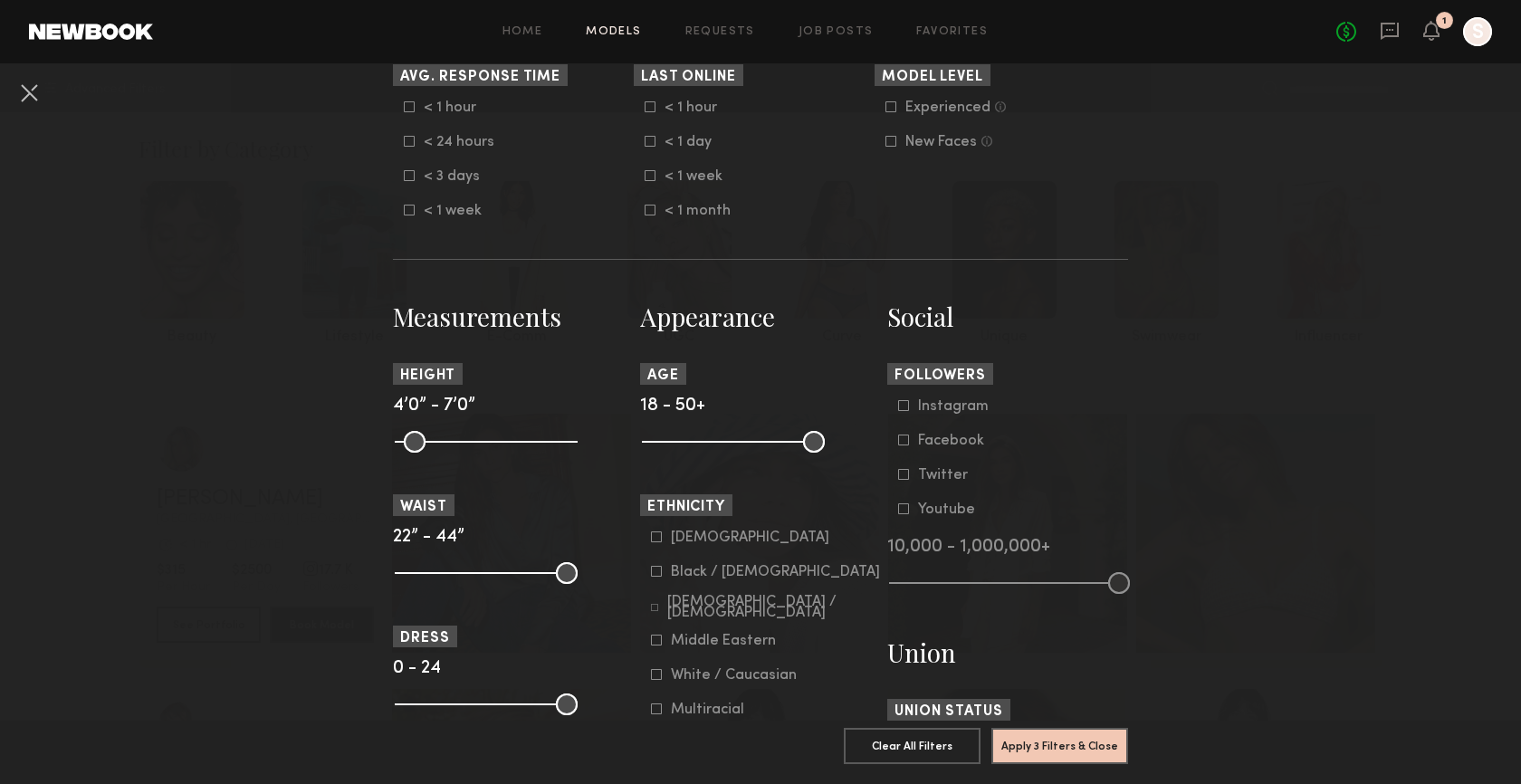
click at [1244, 496] on nb-browse-filters "**********" at bounding box center [760, 484] width 1521 height 1985
drag, startPoint x: 560, startPoint y: 448, endPoint x: 505, endPoint y: 445, distance: 55.1
click at [505, 445] on input "range" at bounding box center [486, 442] width 183 height 22
type input "**"
click at [498, 445] on input "range" at bounding box center [486, 442] width 183 height 22
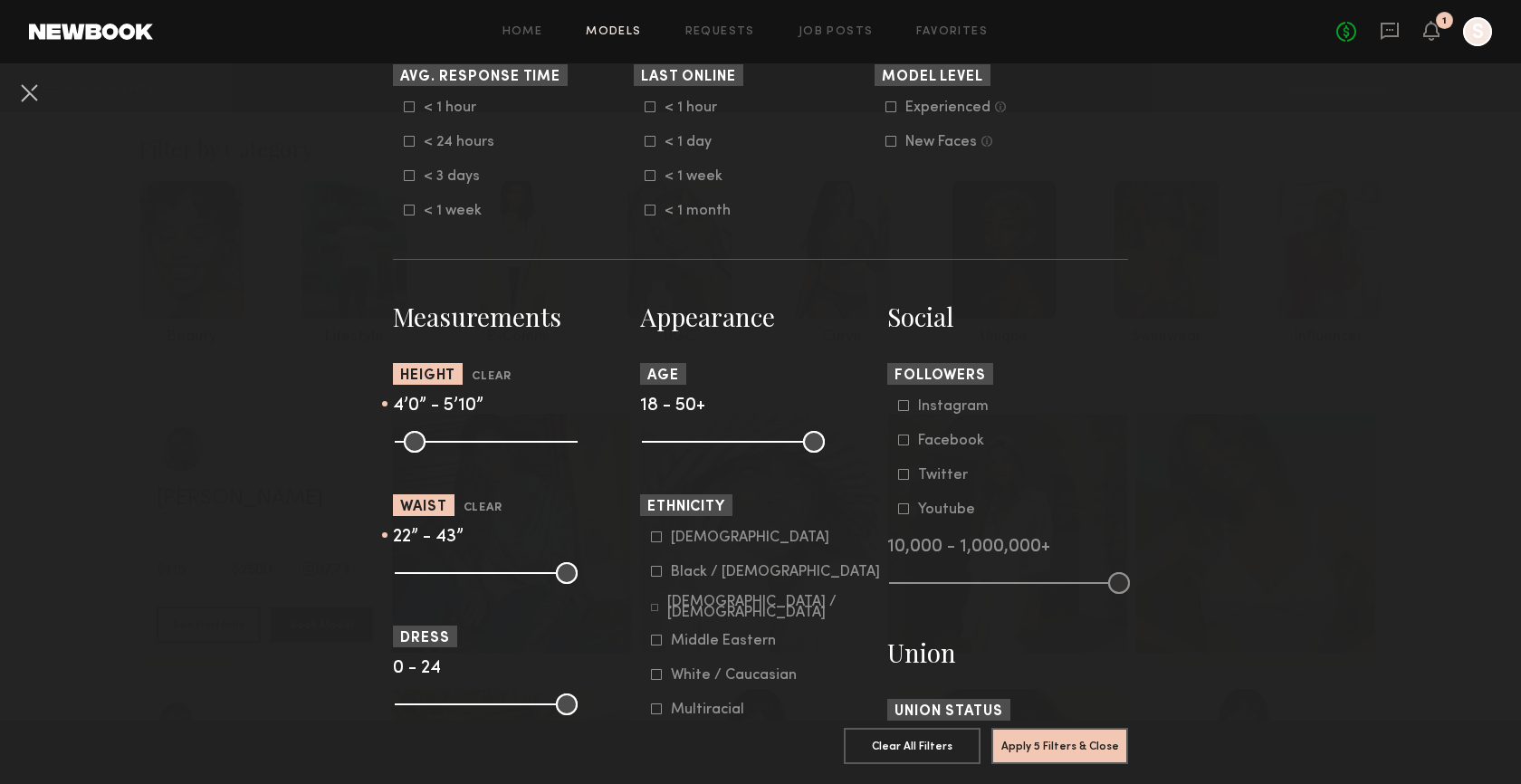
type input "**"
click at [567, 579] on input "range" at bounding box center [486, 573] width 183 height 22
drag, startPoint x: 809, startPoint y: 447, endPoint x: 744, endPoint y: 449, distance: 65.0
type input "**"
click at [744, 449] on input "range" at bounding box center [733, 442] width 183 height 22
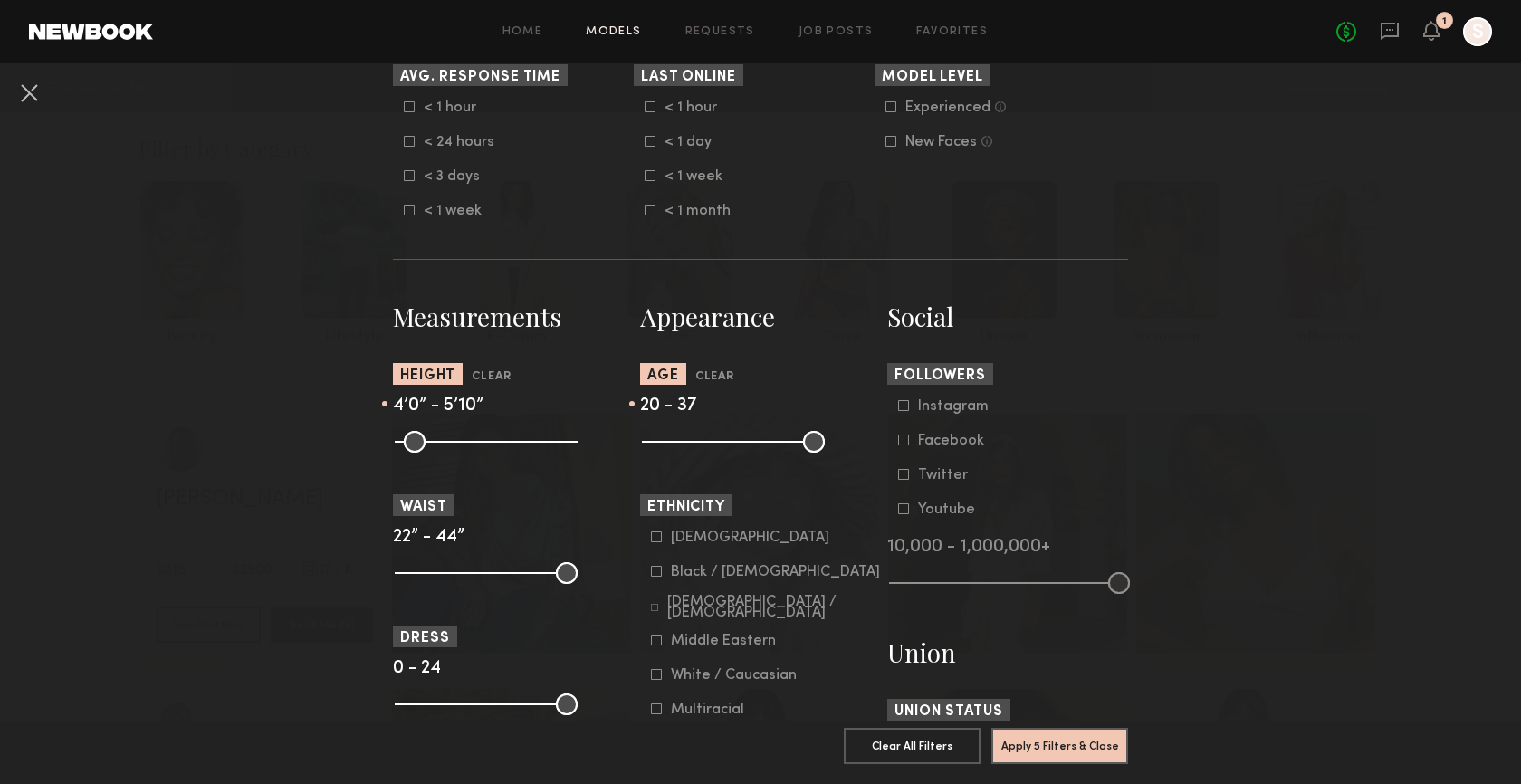
click at [654, 444] on input "range" at bounding box center [733, 442] width 183 height 22
drag, startPoint x: 654, startPoint y: 444, endPoint x: 680, endPoint y: 449, distance: 26.5
type input "**"
click at [680, 449] on input "range" at bounding box center [733, 442] width 183 height 22
click at [285, 572] on nb-browse-filters "**********" at bounding box center [760, 484] width 1521 height 1985
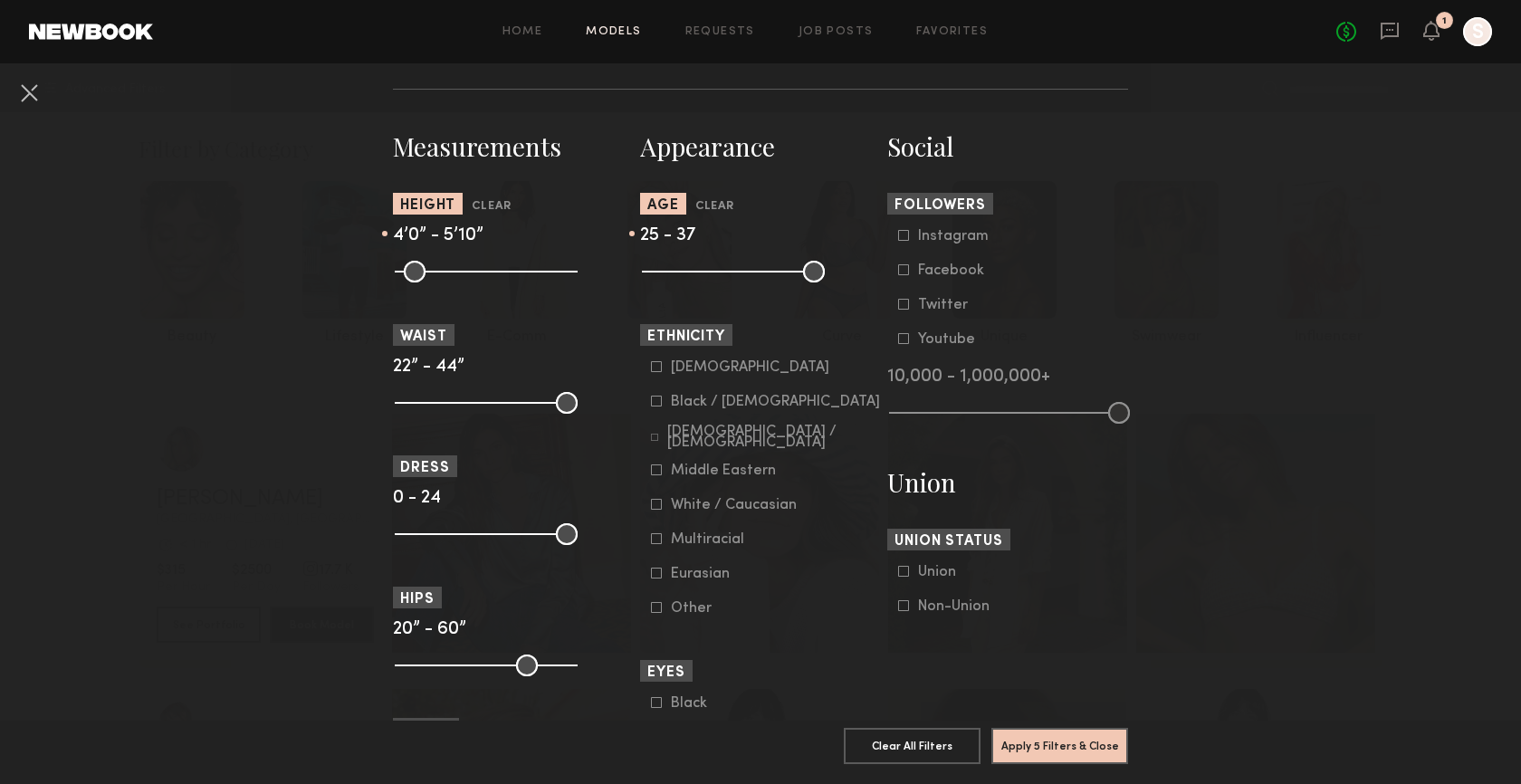
scroll to position [744, 0]
drag, startPoint x: 397, startPoint y: 401, endPoint x: 414, endPoint y: 404, distance: 17.3
type input "**"
click at [414, 404] on input "range" at bounding box center [486, 401] width 183 height 22
click at [1236, 502] on nb-browse-filters "**********" at bounding box center [760, 312] width 1521 height 1985
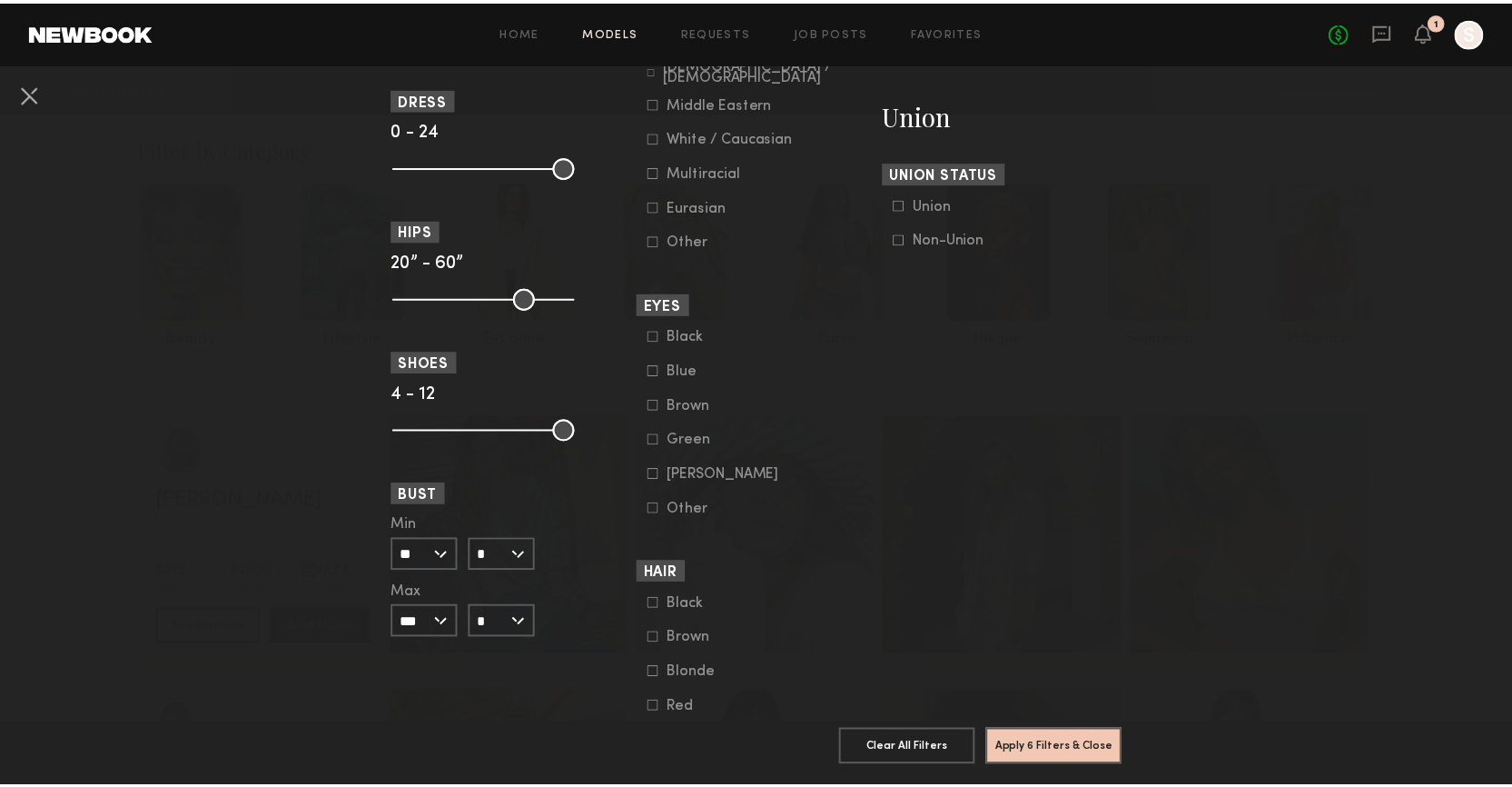
scroll to position [1145, 0]
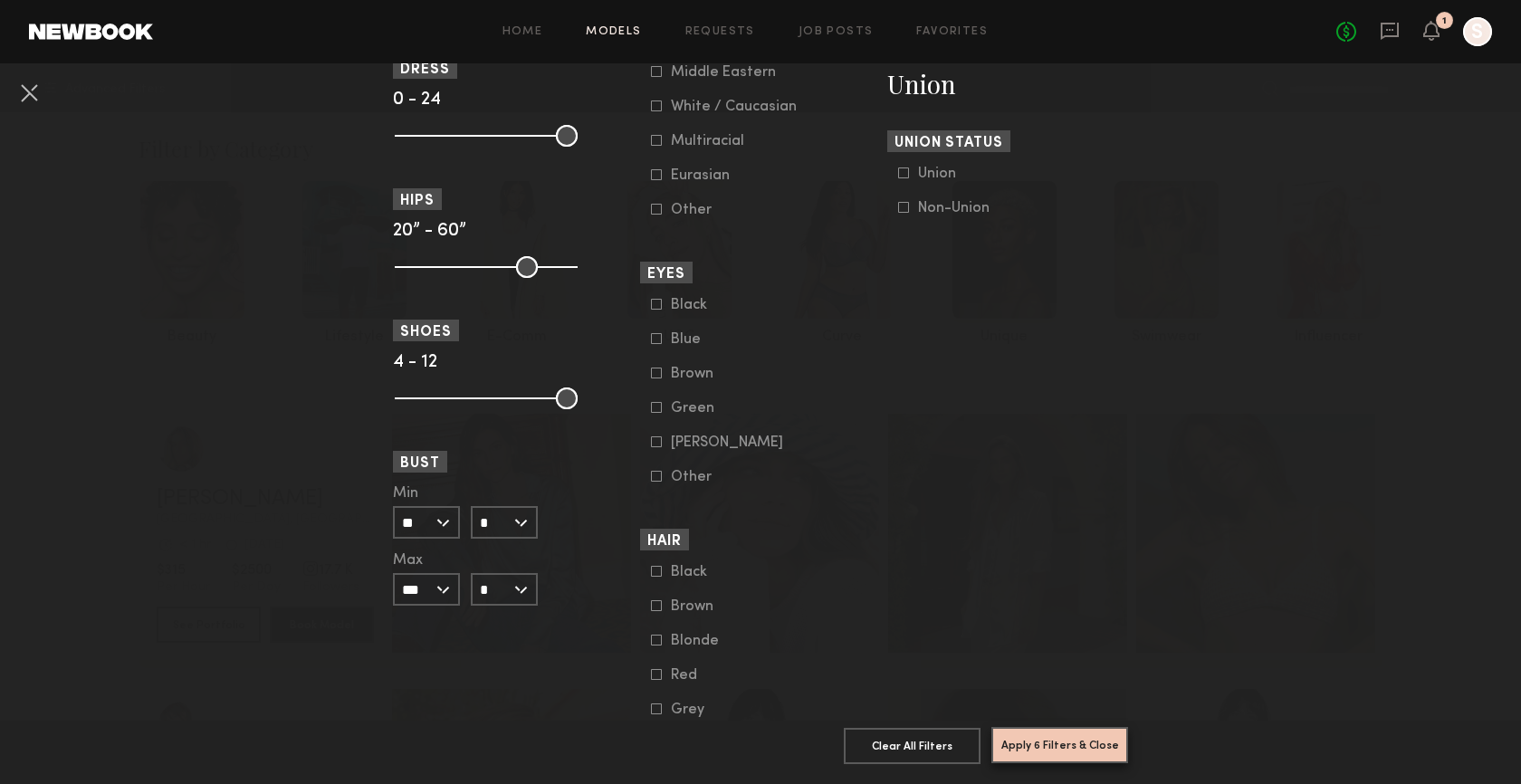
click at [1080, 729] on button "Apply 6 Filters & Close" at bounding box center [1060, 745] width 137 height 36
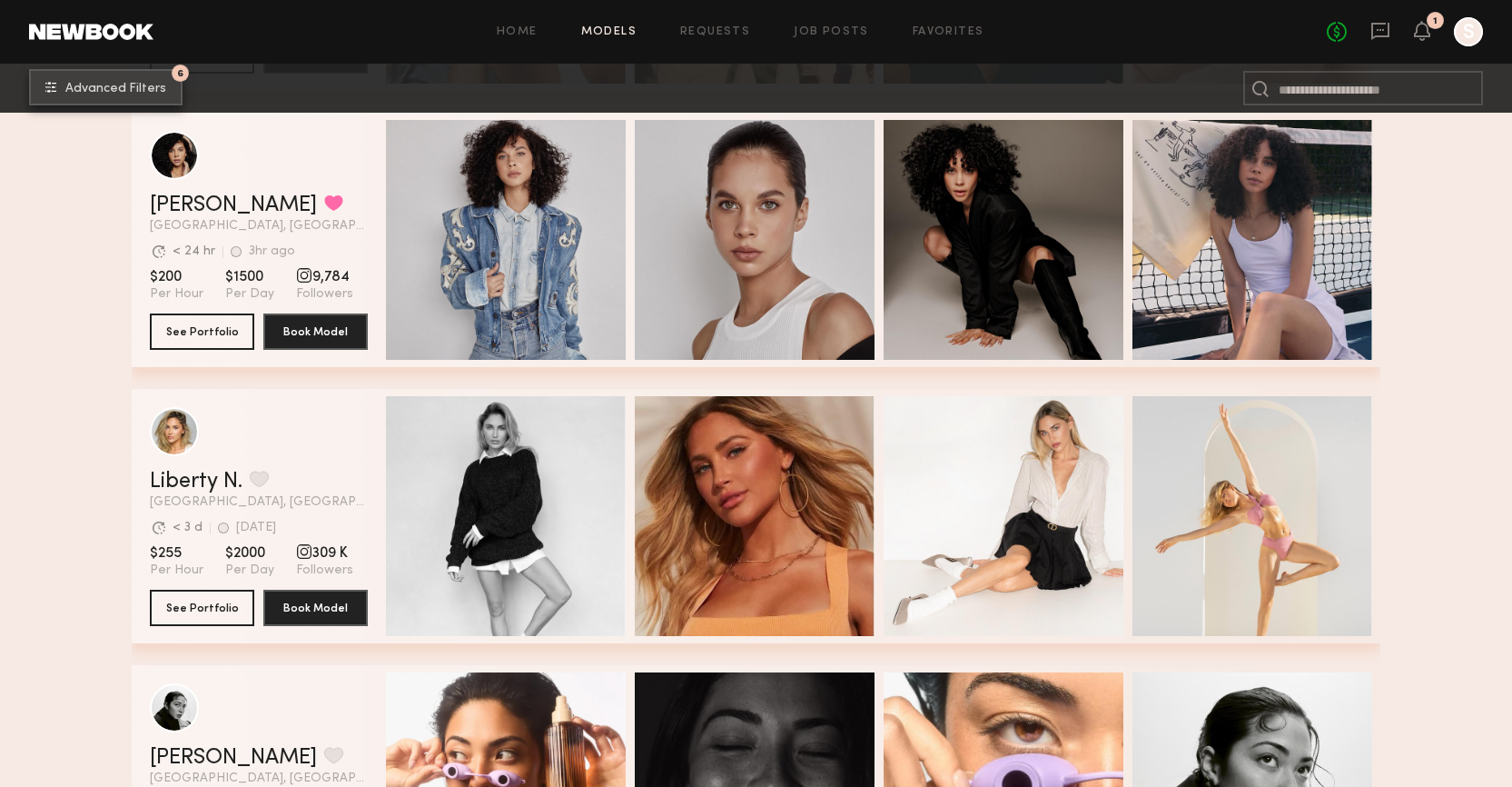
scroll to position [924, 0]
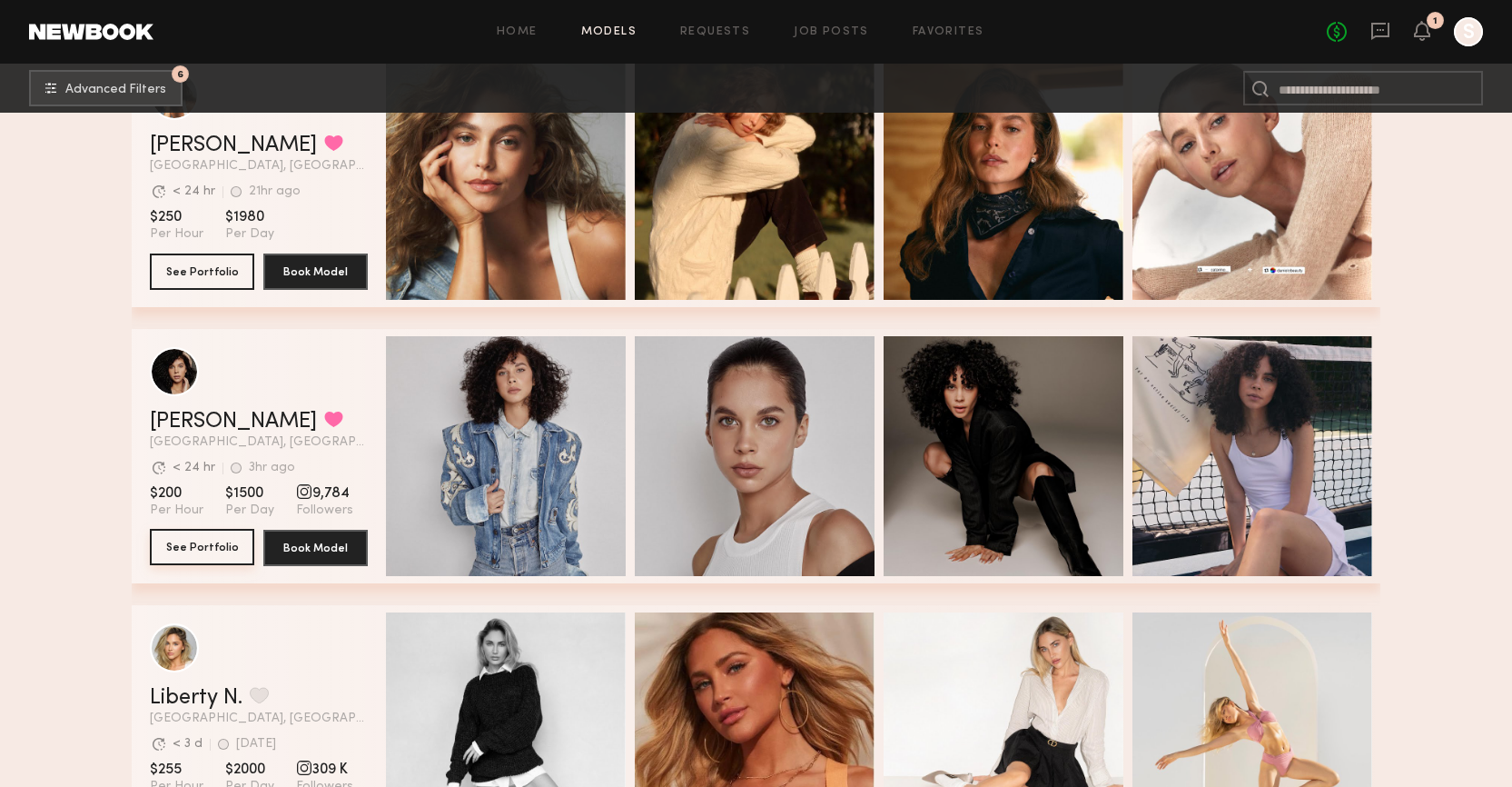
click at [232, 546] on button "See Portfolio" at bounding box center [202, 547] width 105 height 37
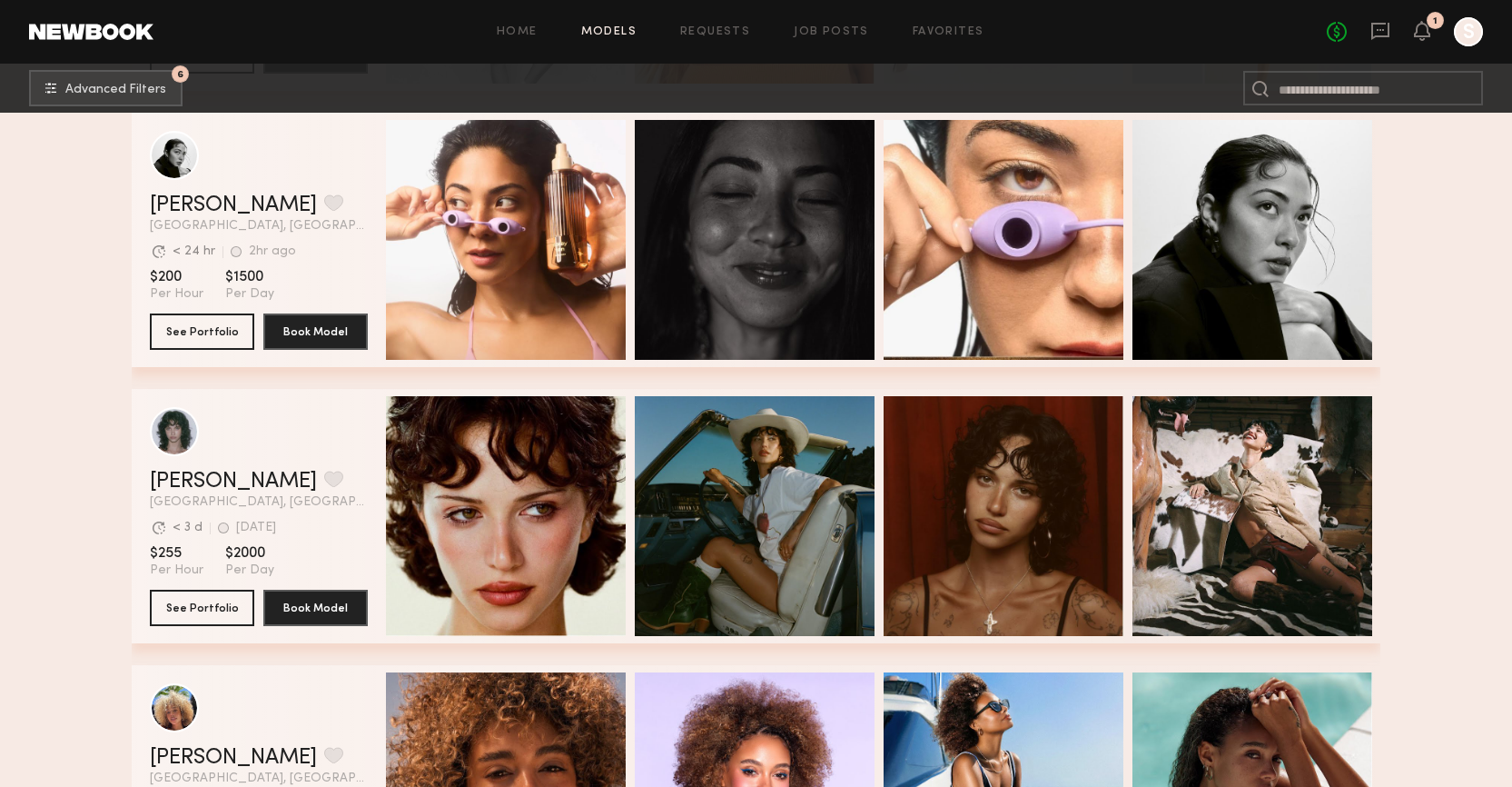
scroll to position [1862, 0]
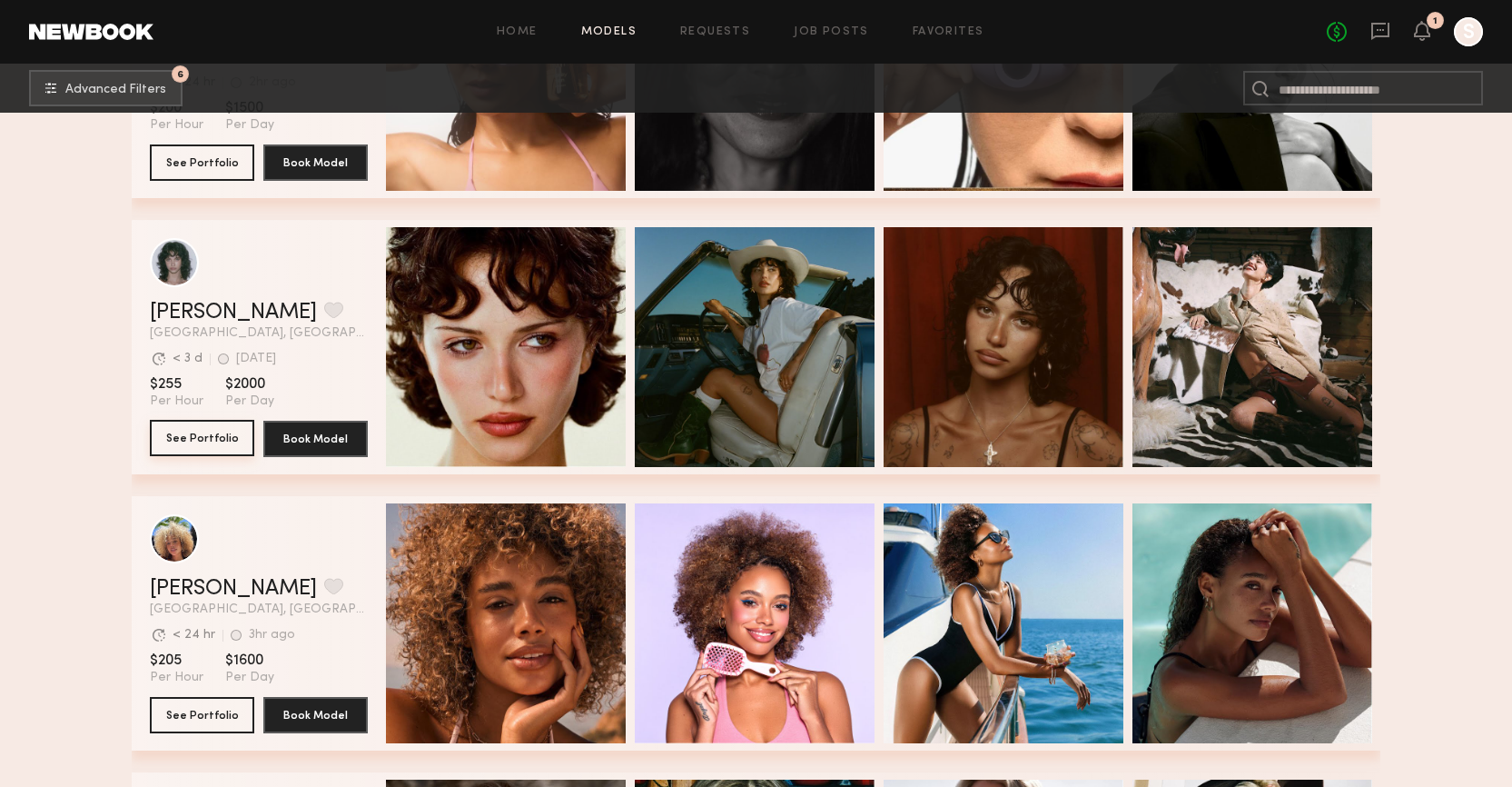
click at [200, 428] on button "See Portfolio" at bounding box center [202, 437] width 105 height 37
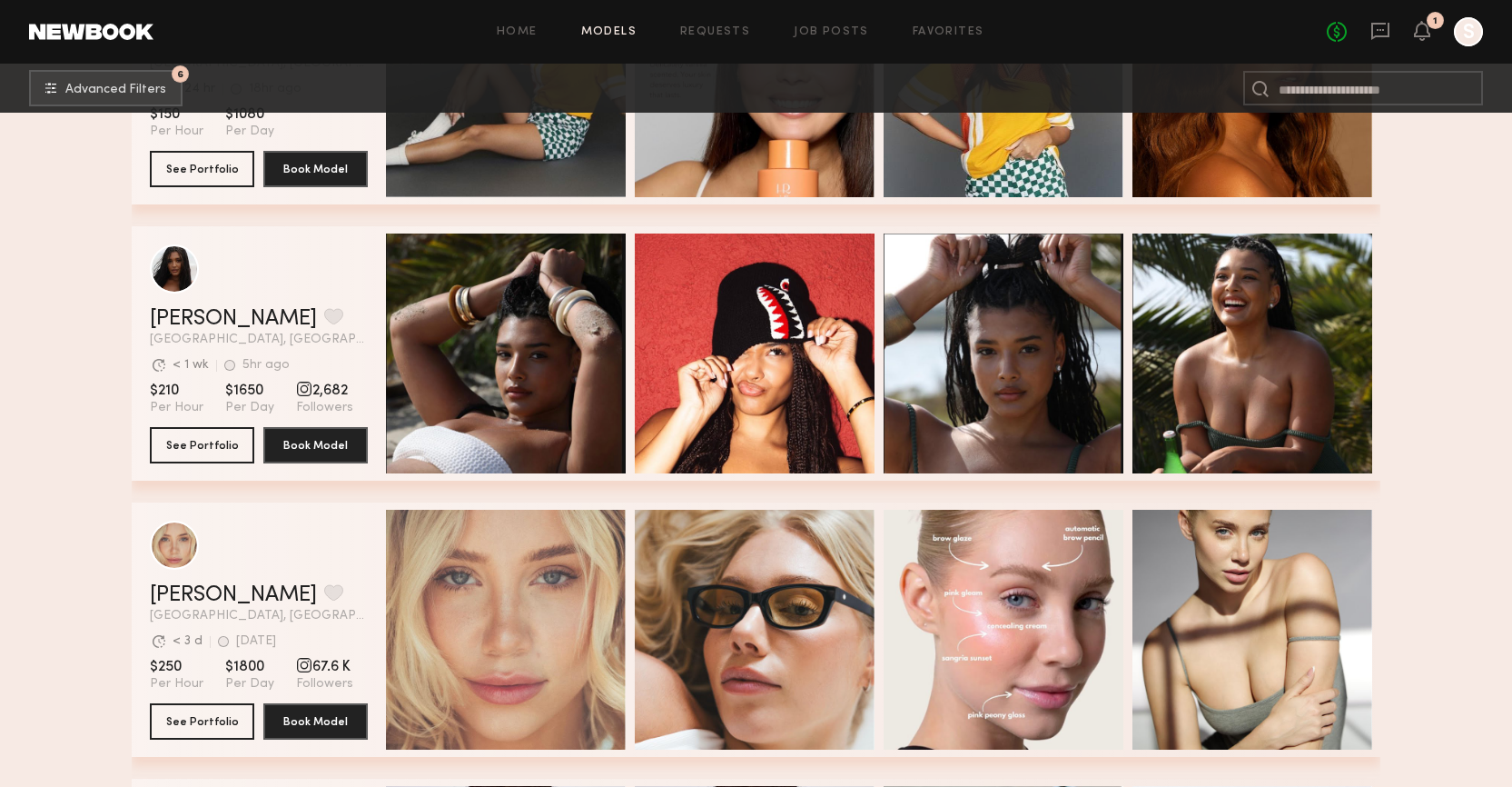
scroll to position [20958, 0]
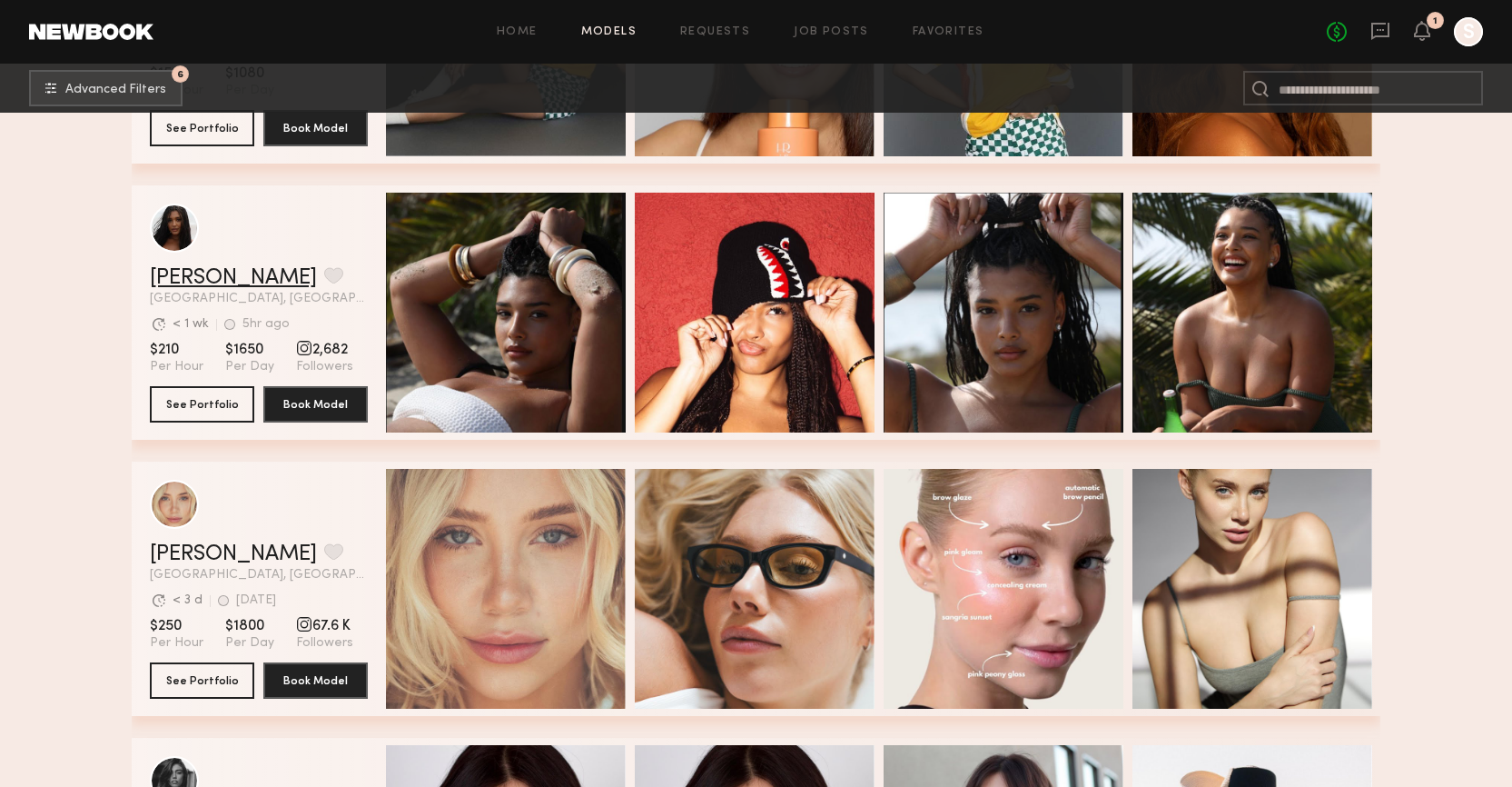
click at [189, 275] on link "Haleigh W." at bounding box center [233, 278] width 167 height 22
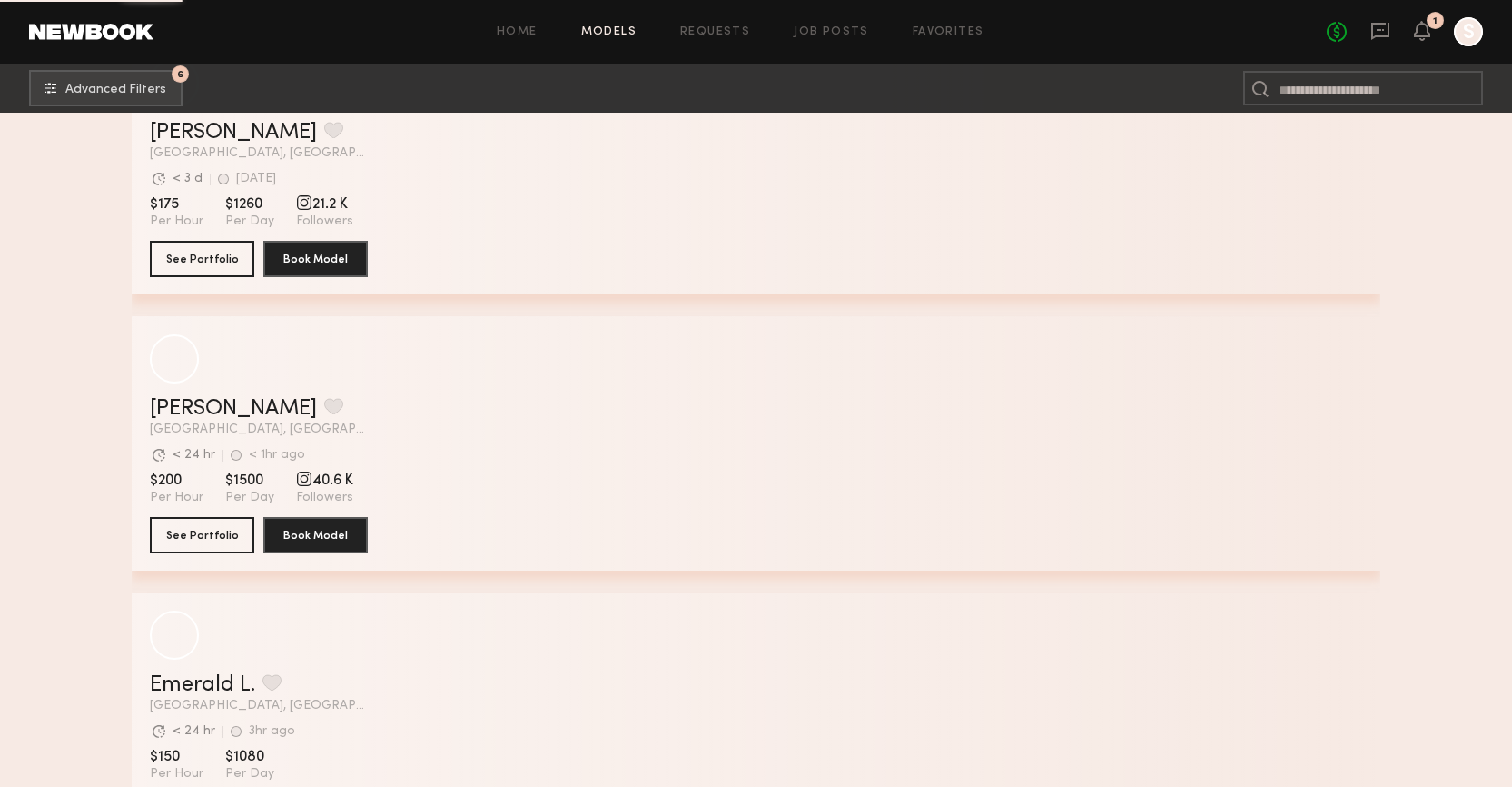
scroll to position [25585, 0]
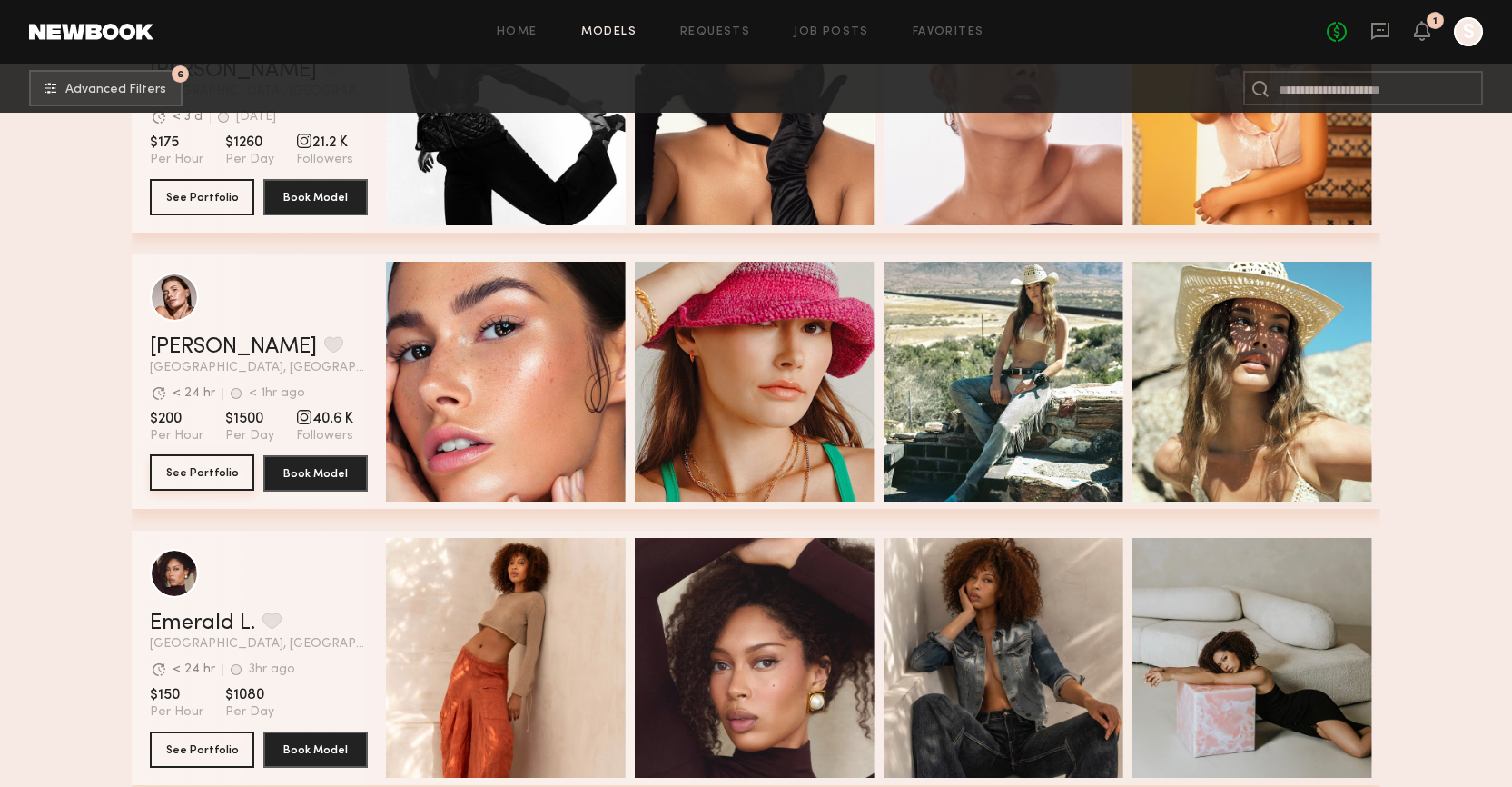
click at [194, 472] on button "See Portfolio" at bounding box center [202, 472] width 105 height 37
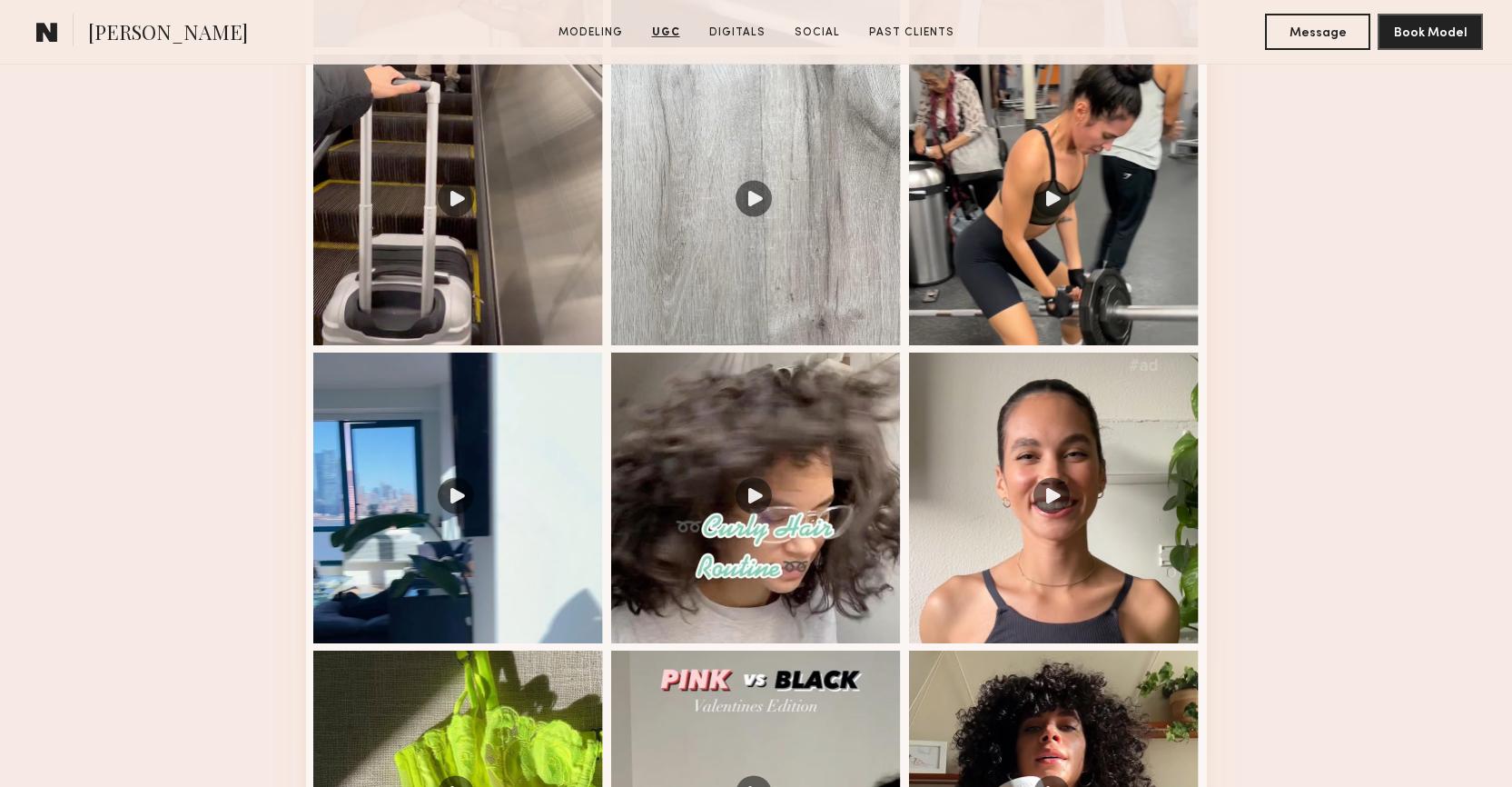
scroll to position [2226, 0]
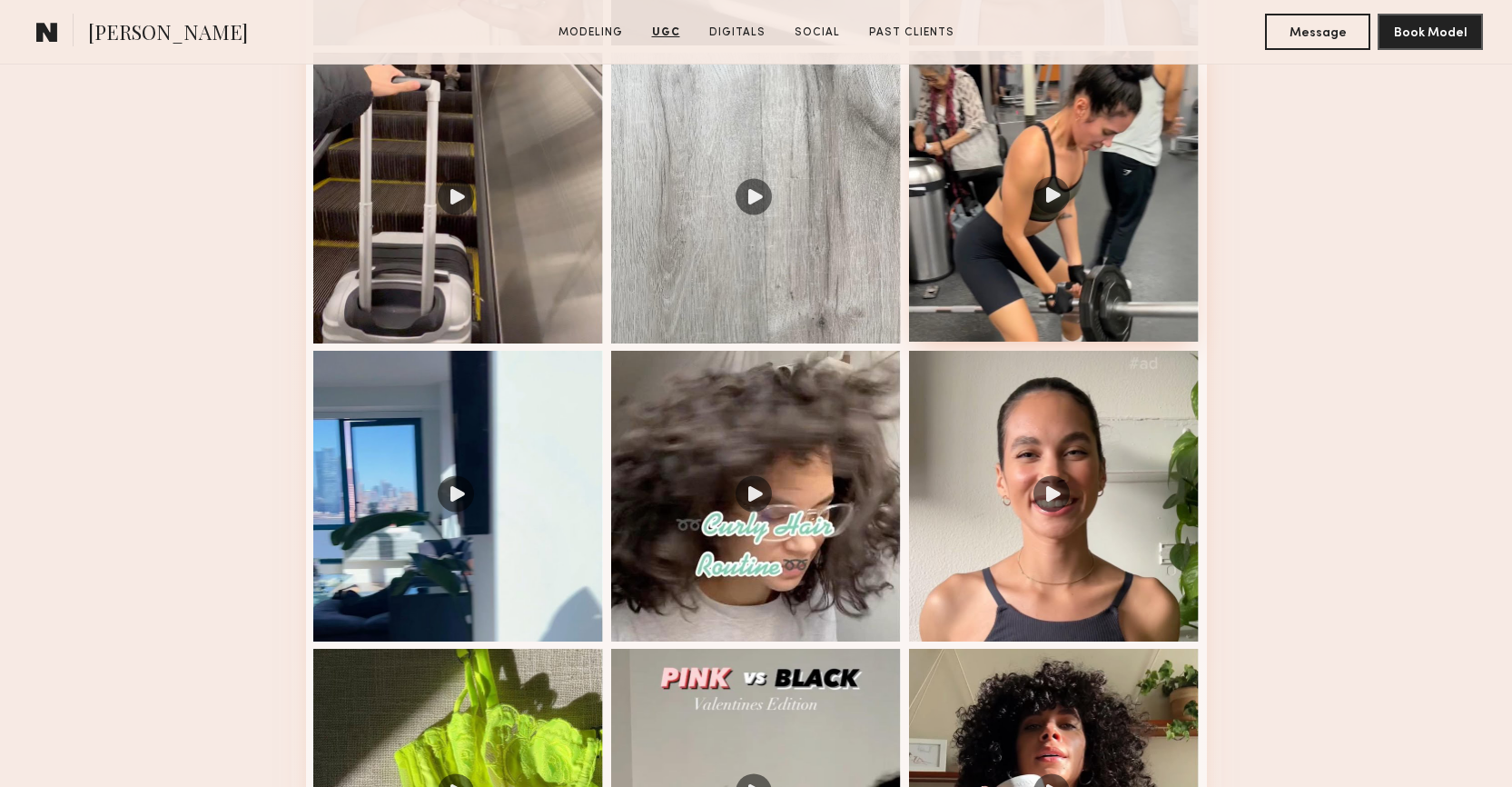
click at [1050, 202] on div at bounding box center [1054, 197] width 290 height 290
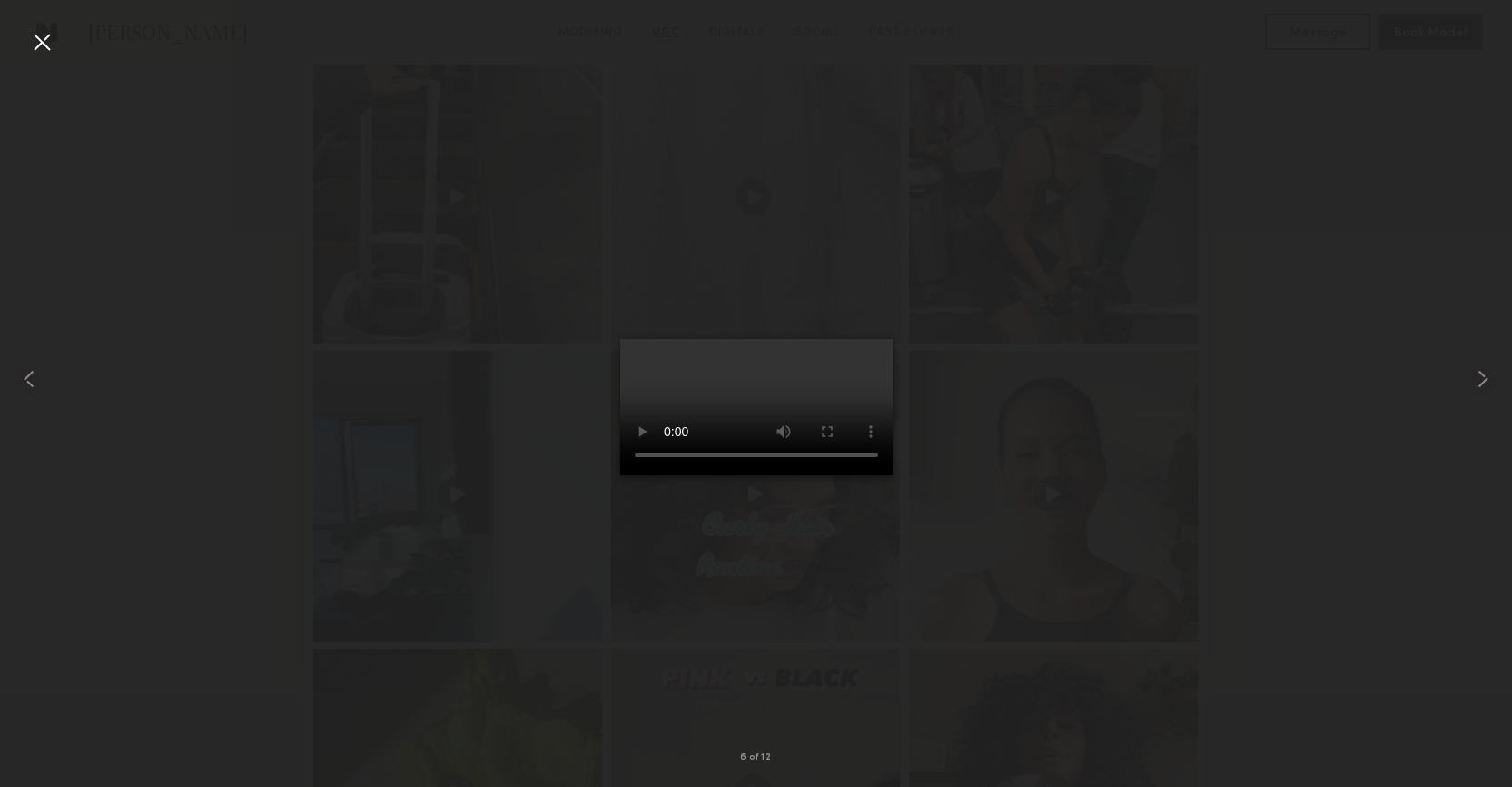
click at [35, 39] on div at bounding box center [41, 41] width 29 height 29
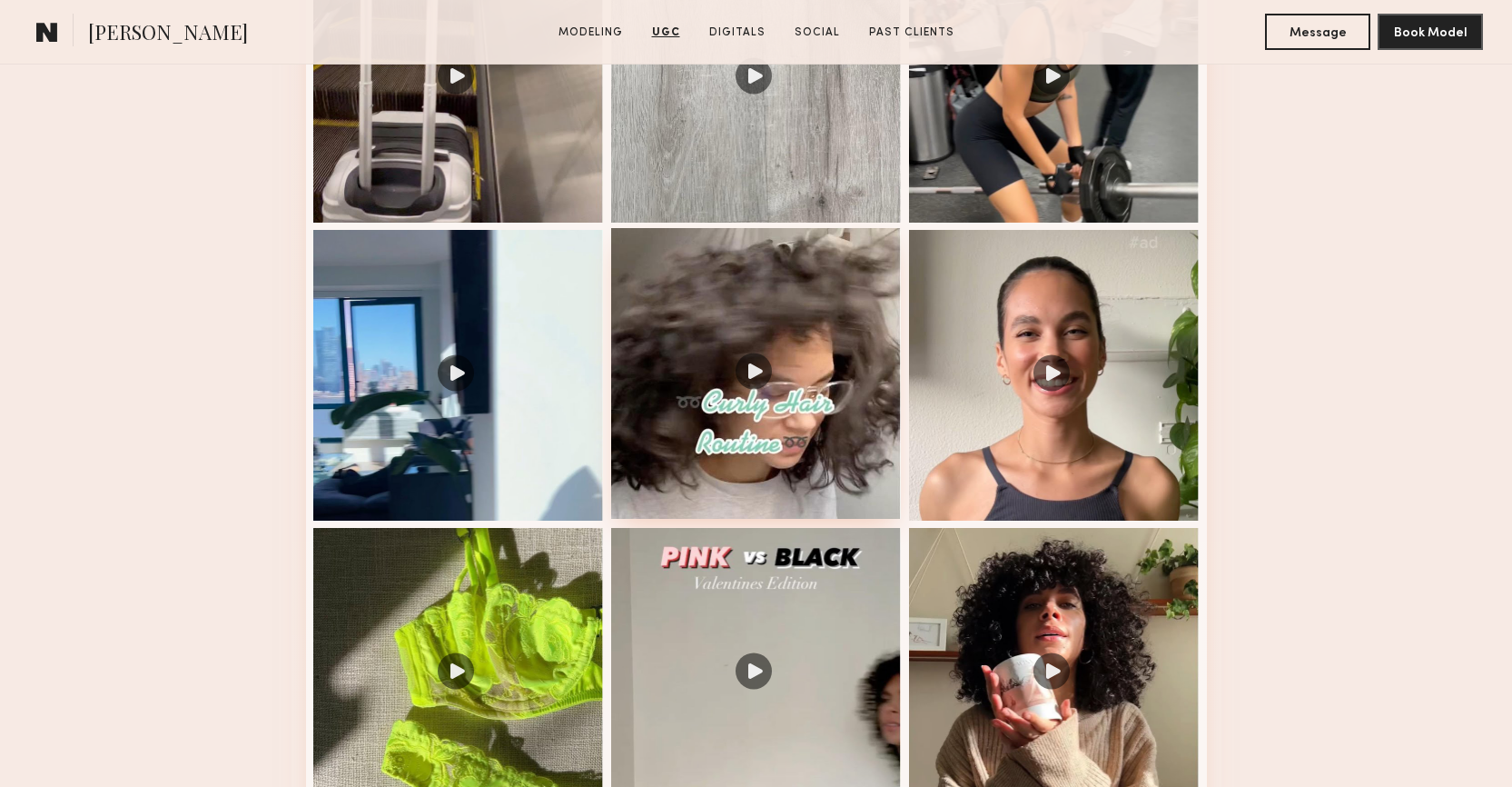
scroll to position [2351, 0]
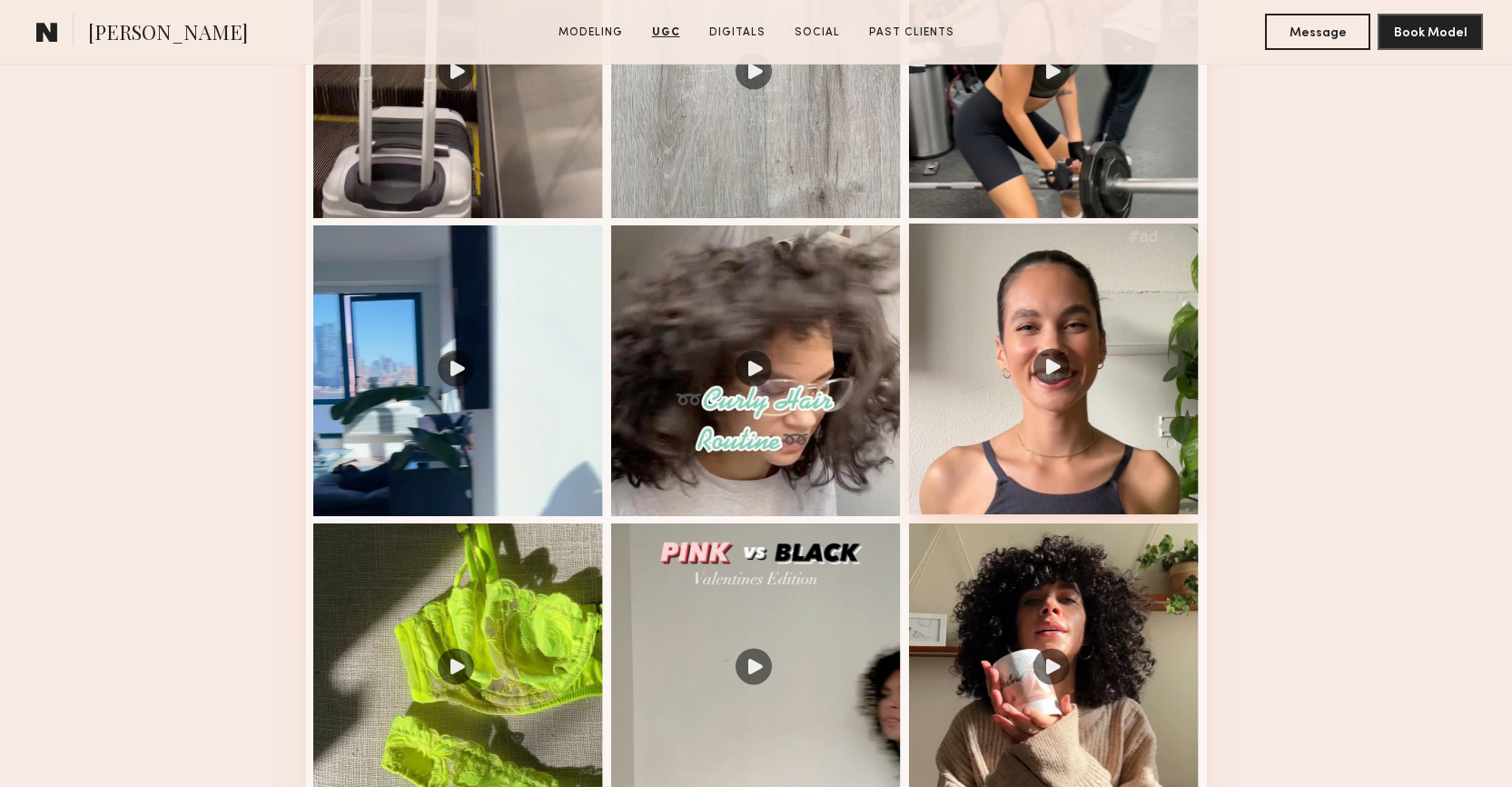
click at [1077, 370] on div at bounding box center [1054, 368] width 290 height 290
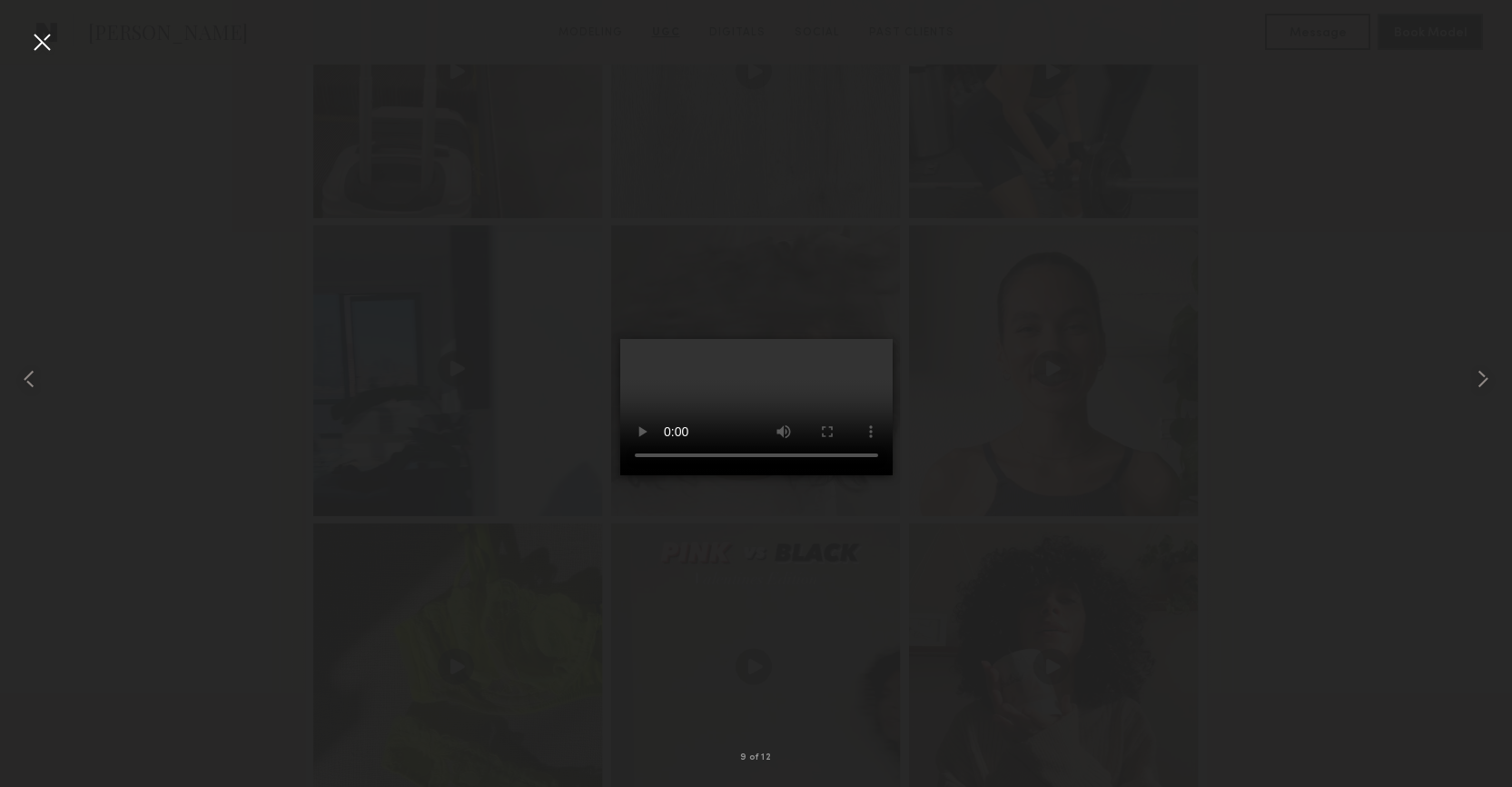
click at [45, 42] on div at bounding box center [41, 41] width 29 height 29
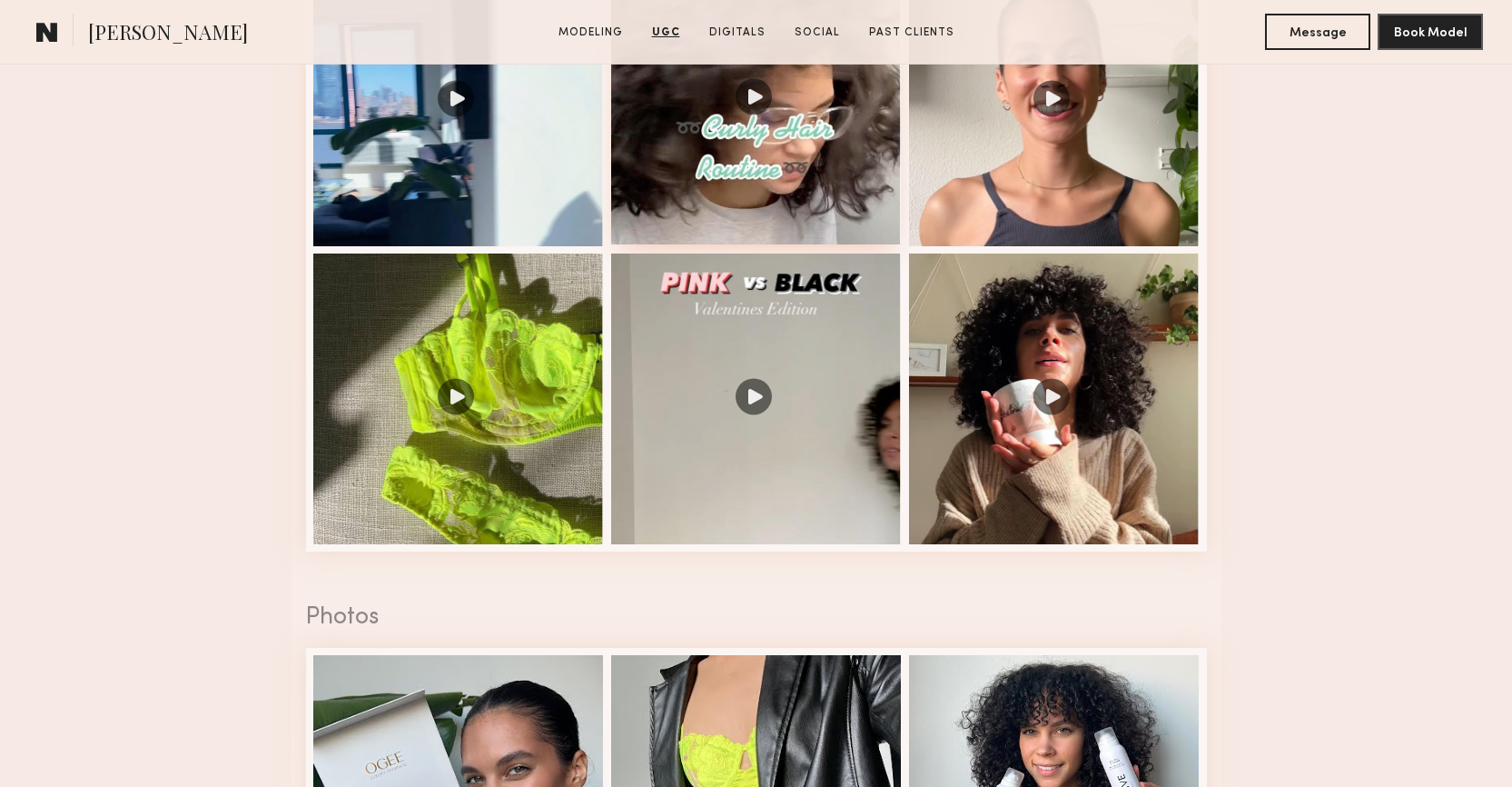
scroll to position [2633, 0]
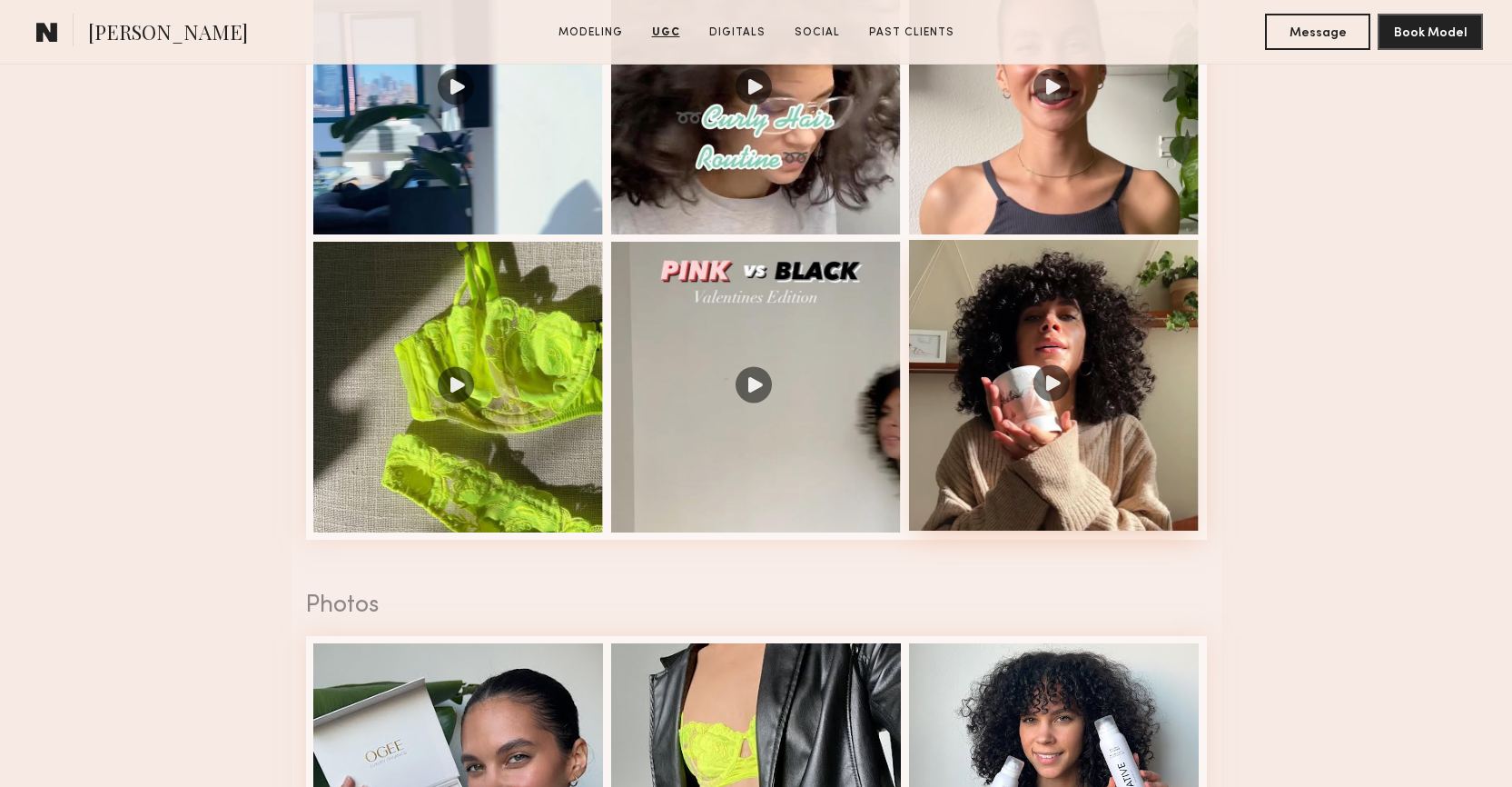
click at [1057, 386] on div at bounding box center [1054, 385] width 290 height 290
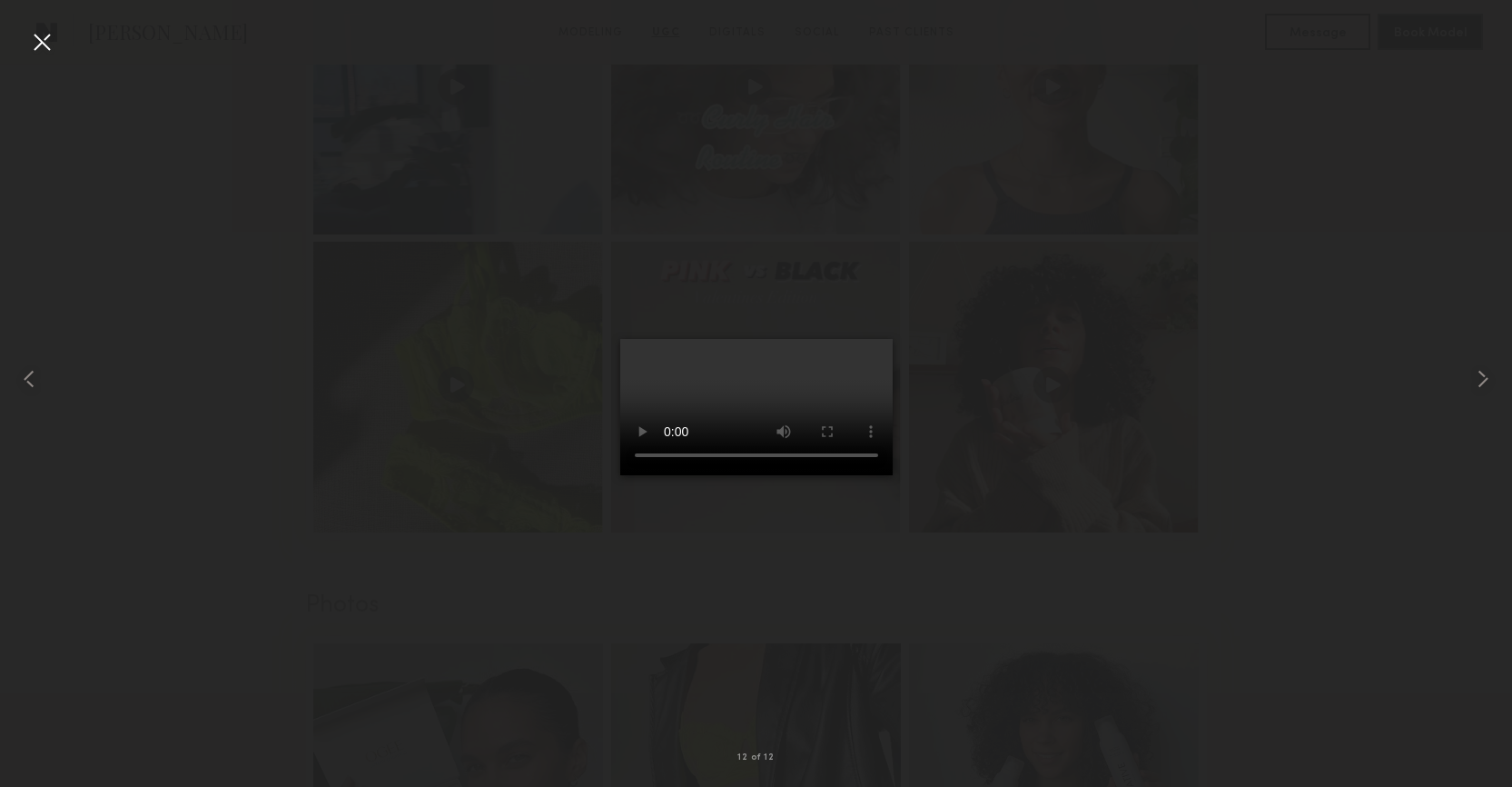
click at [51, 41] on div at bounding box center [41, 41] width 29 height 29
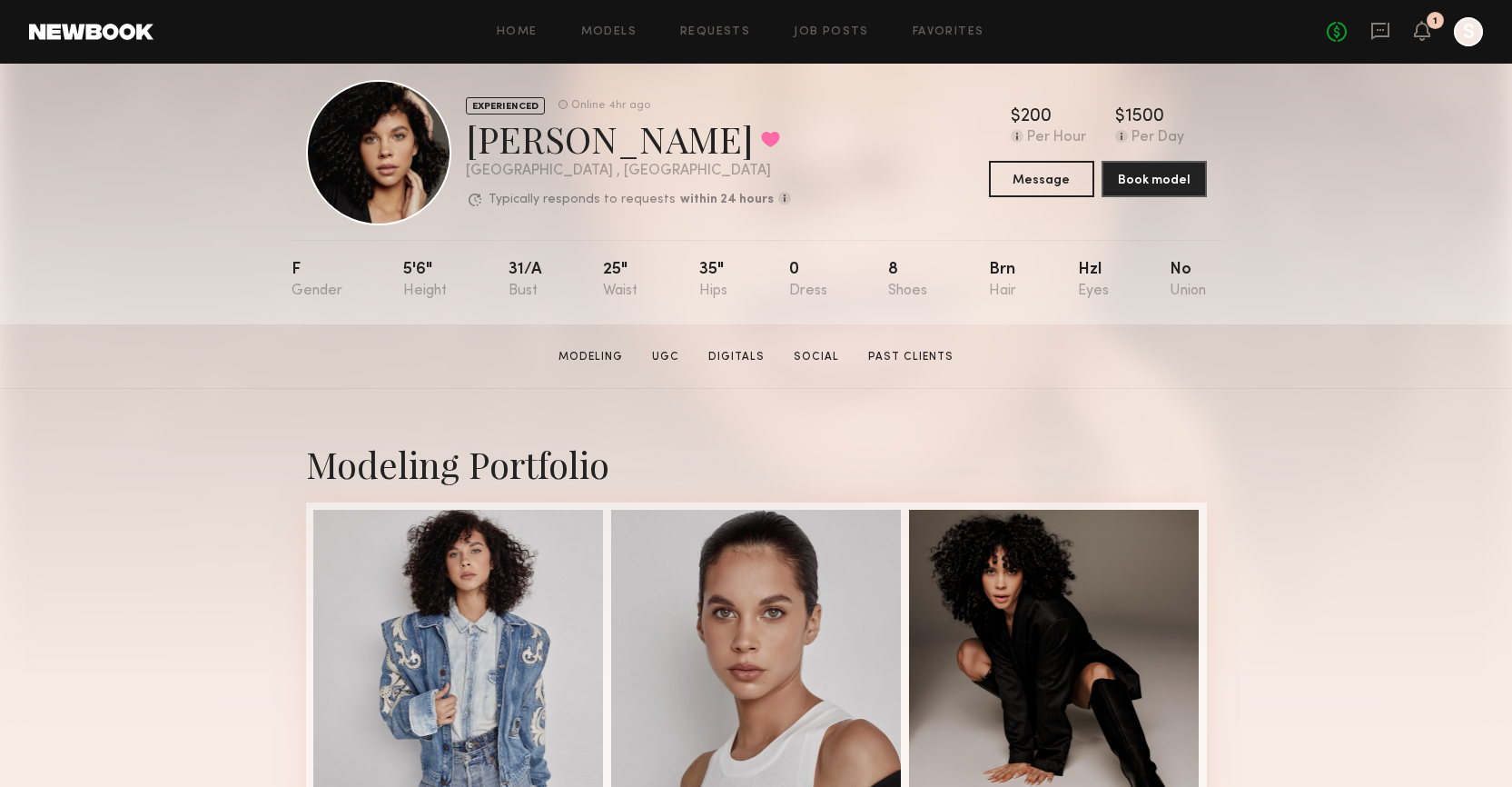
scroll to position [14, 0]
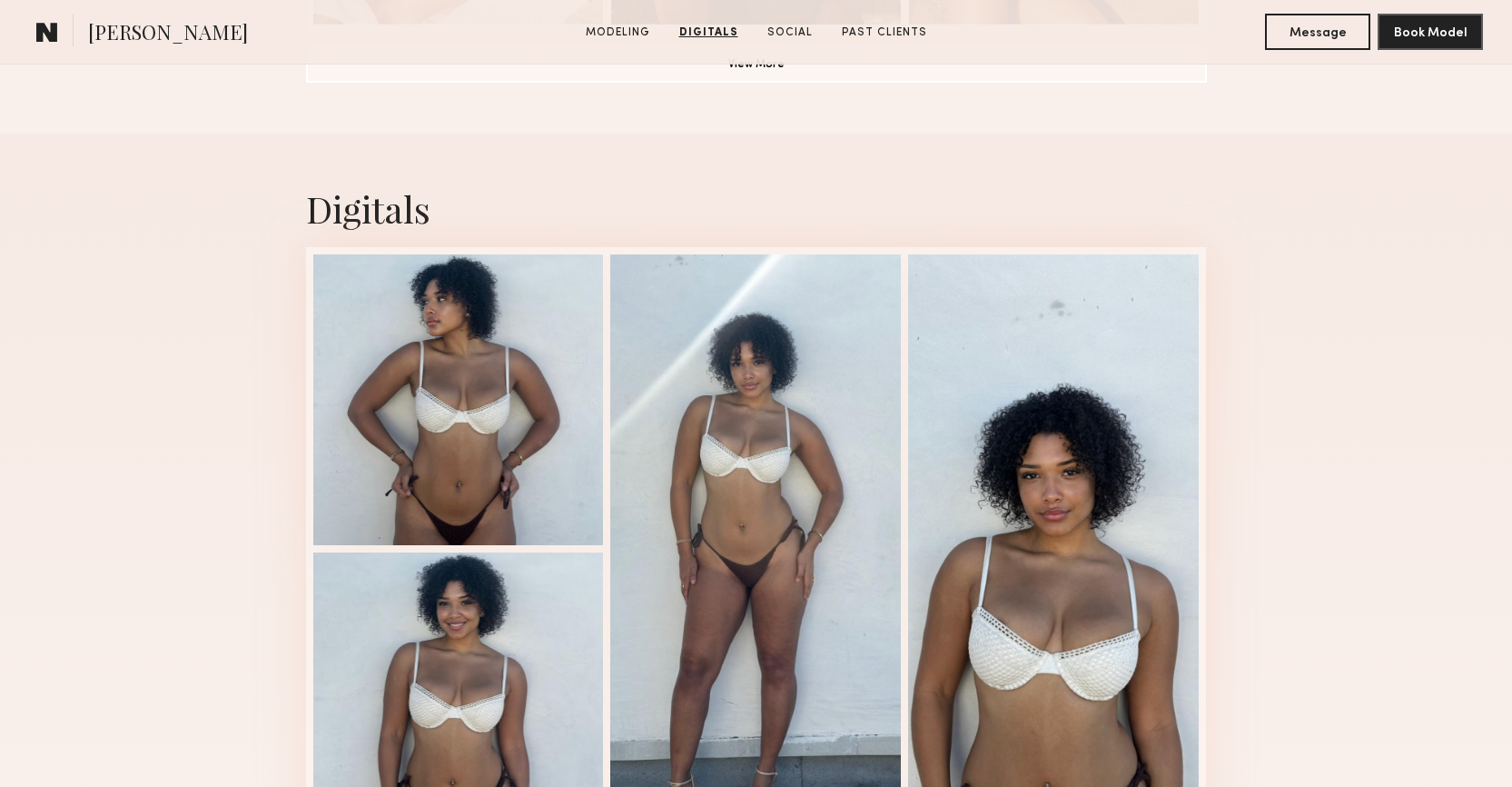
scroll to position [1392, 0]
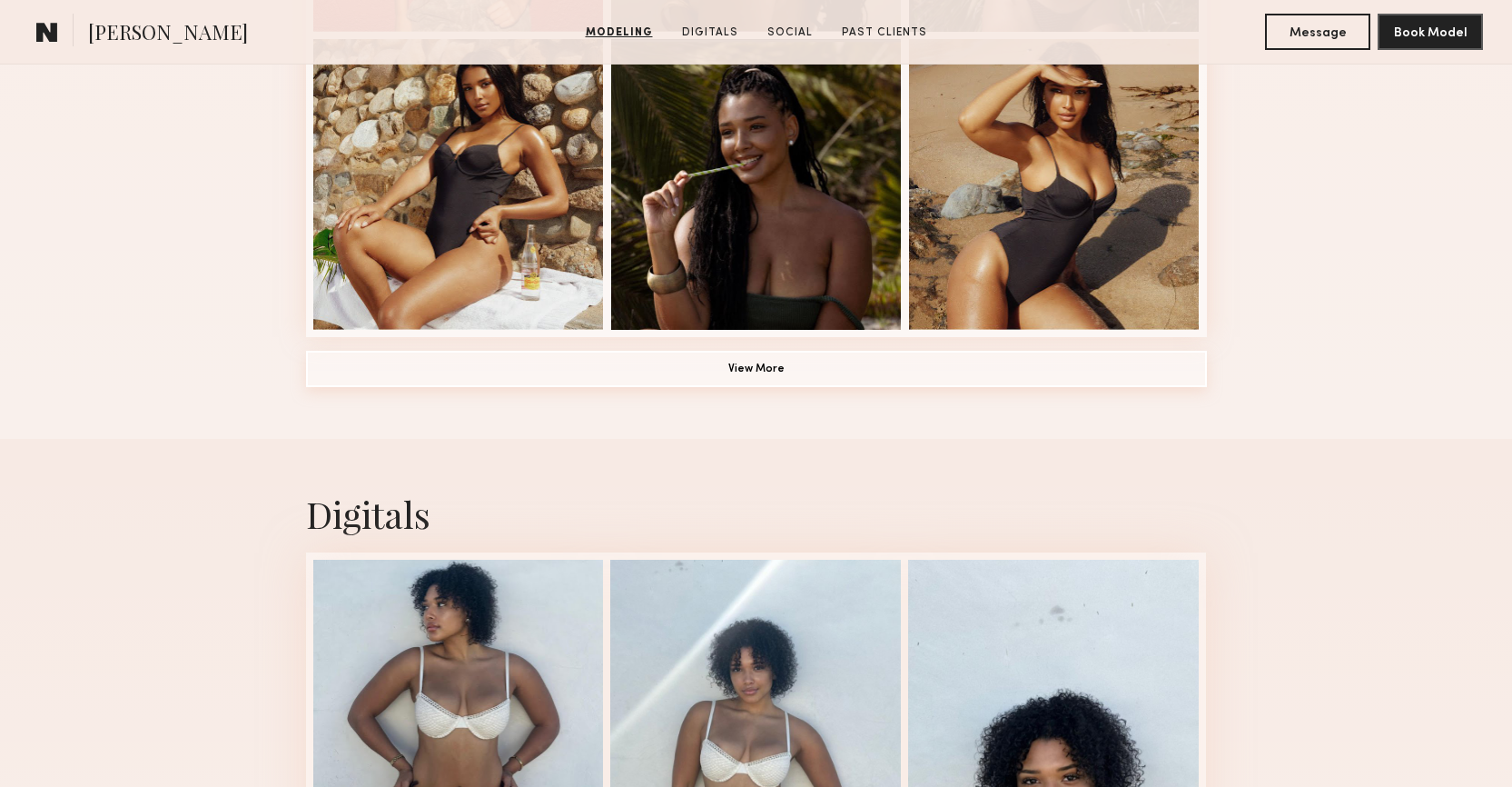
click at [783, 367] on button "View More" at bounding box center [756, 368] width 901 height 37
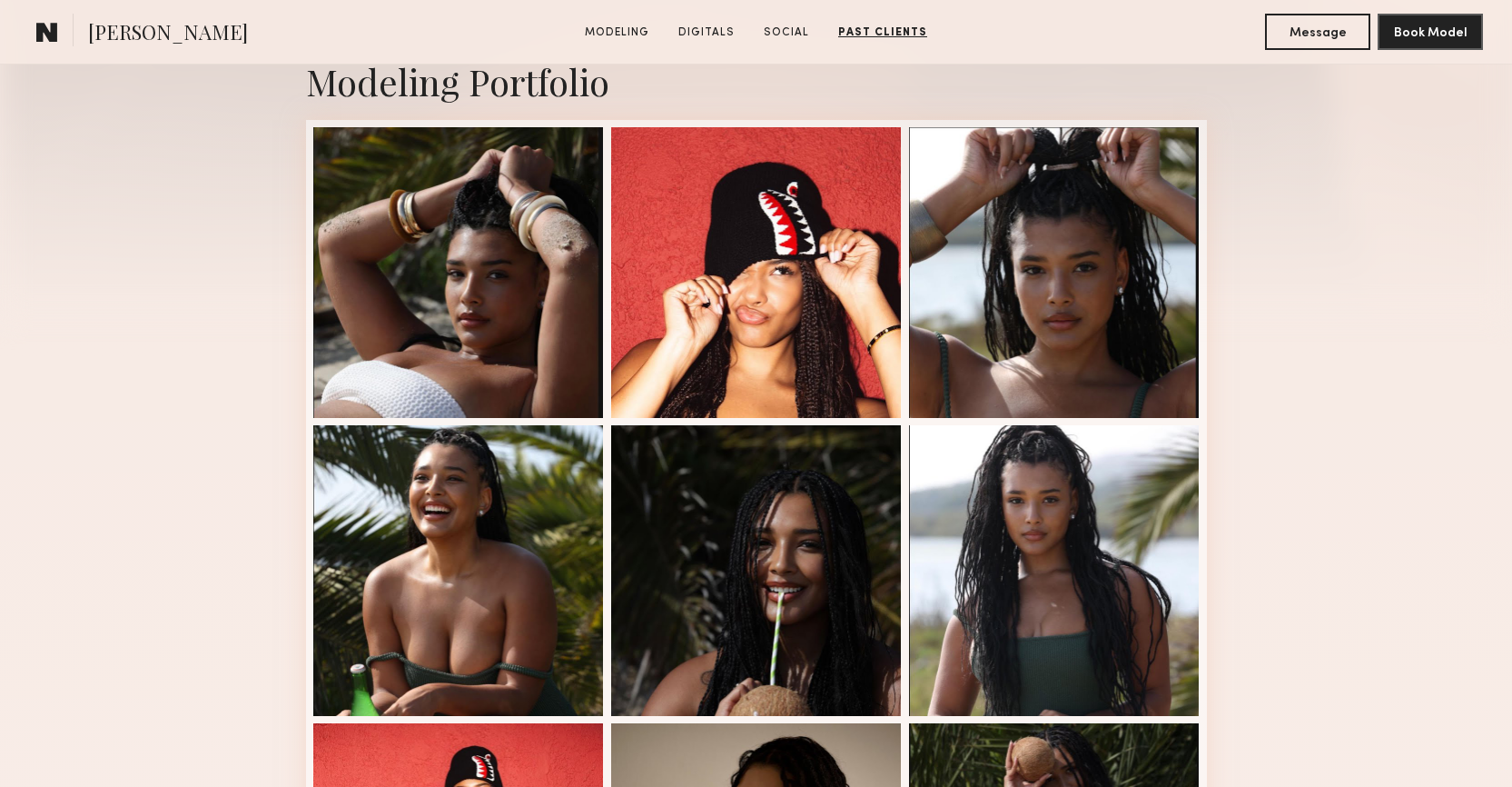
scroll to position [0, 0]
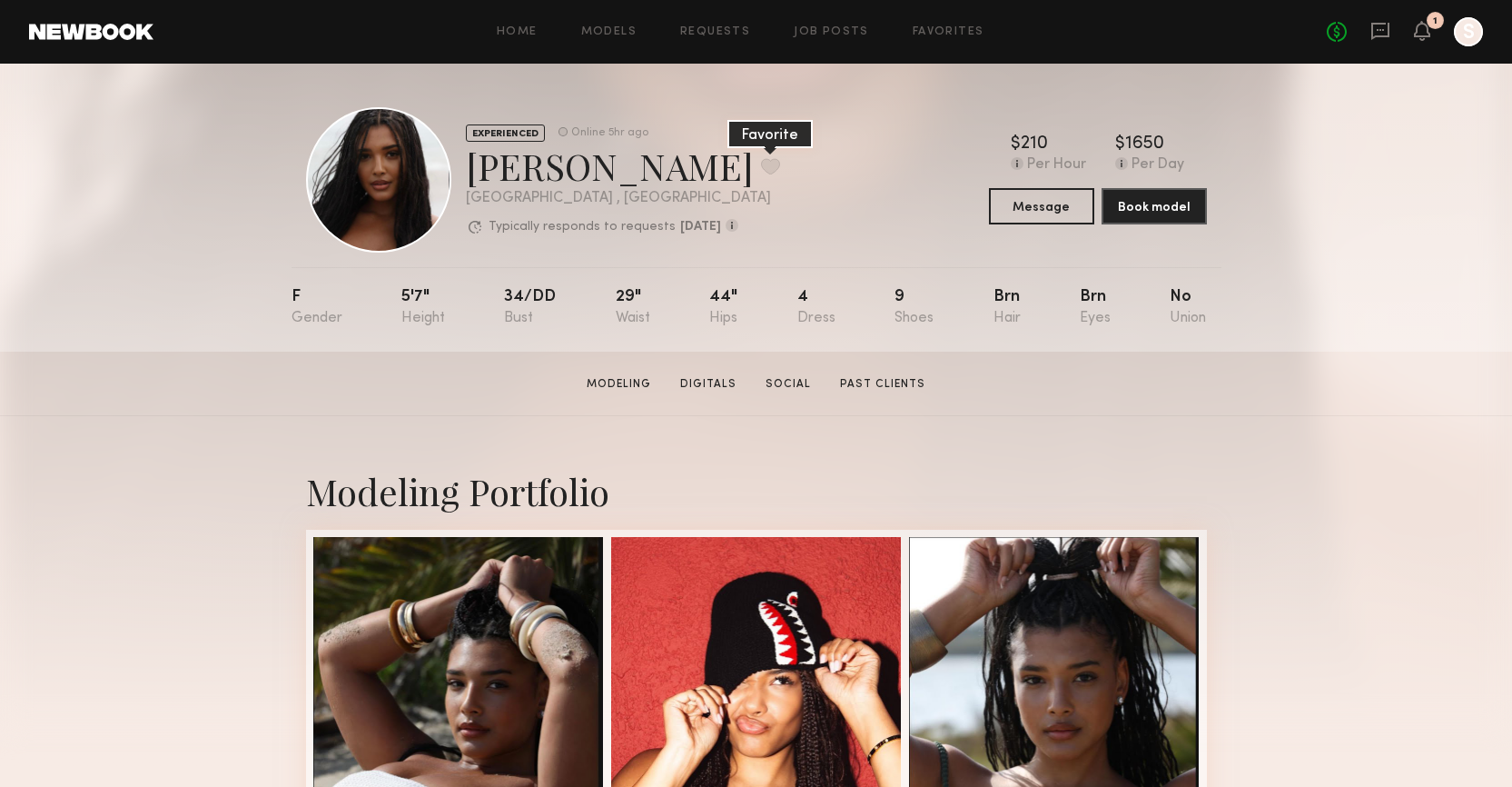
click at [761, 168] on button at bounding box center [770, 166] width 19 height 17
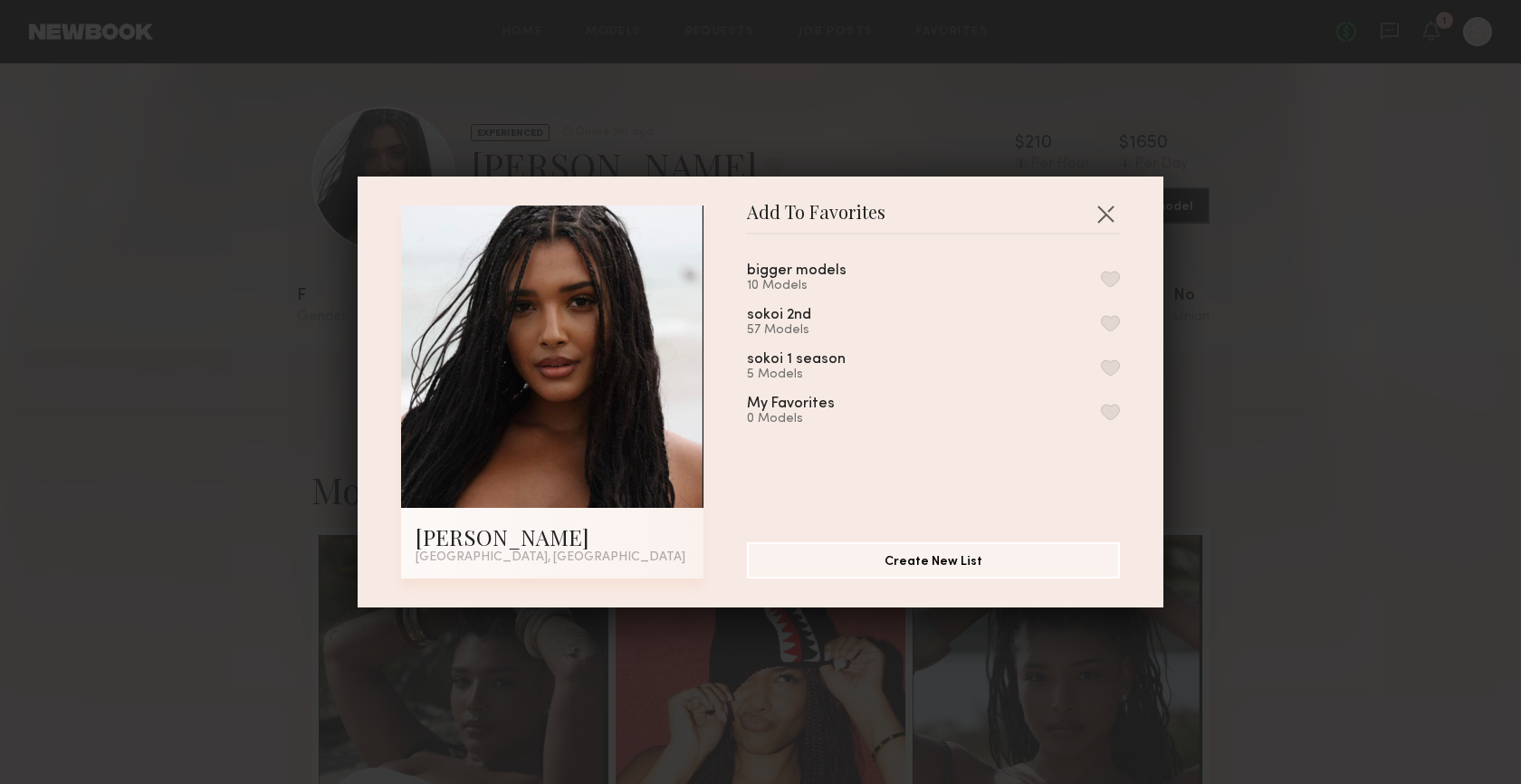
click at [1101, 278] on button "button" at bounding box center [1110, 278] width 19 height 17
click at [1103, 215] on button "button" at bounding box center [1105, 212] width 29 height 29
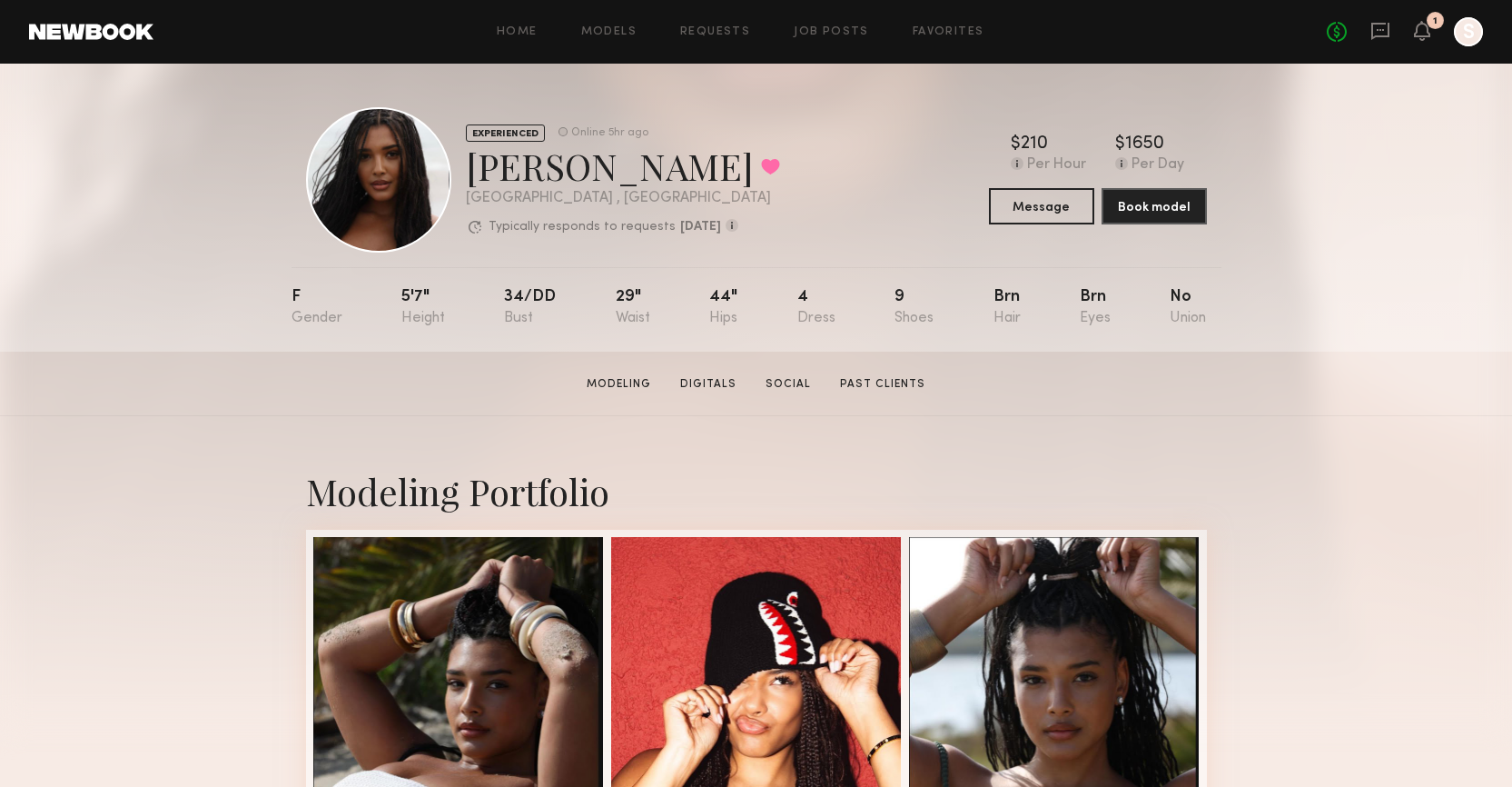
click at [1400, 373] on section "Haleigh W. Modeling Digitals Social Past Clients Message Book Model" at bounding box center [756, 383] width 1512 height 64
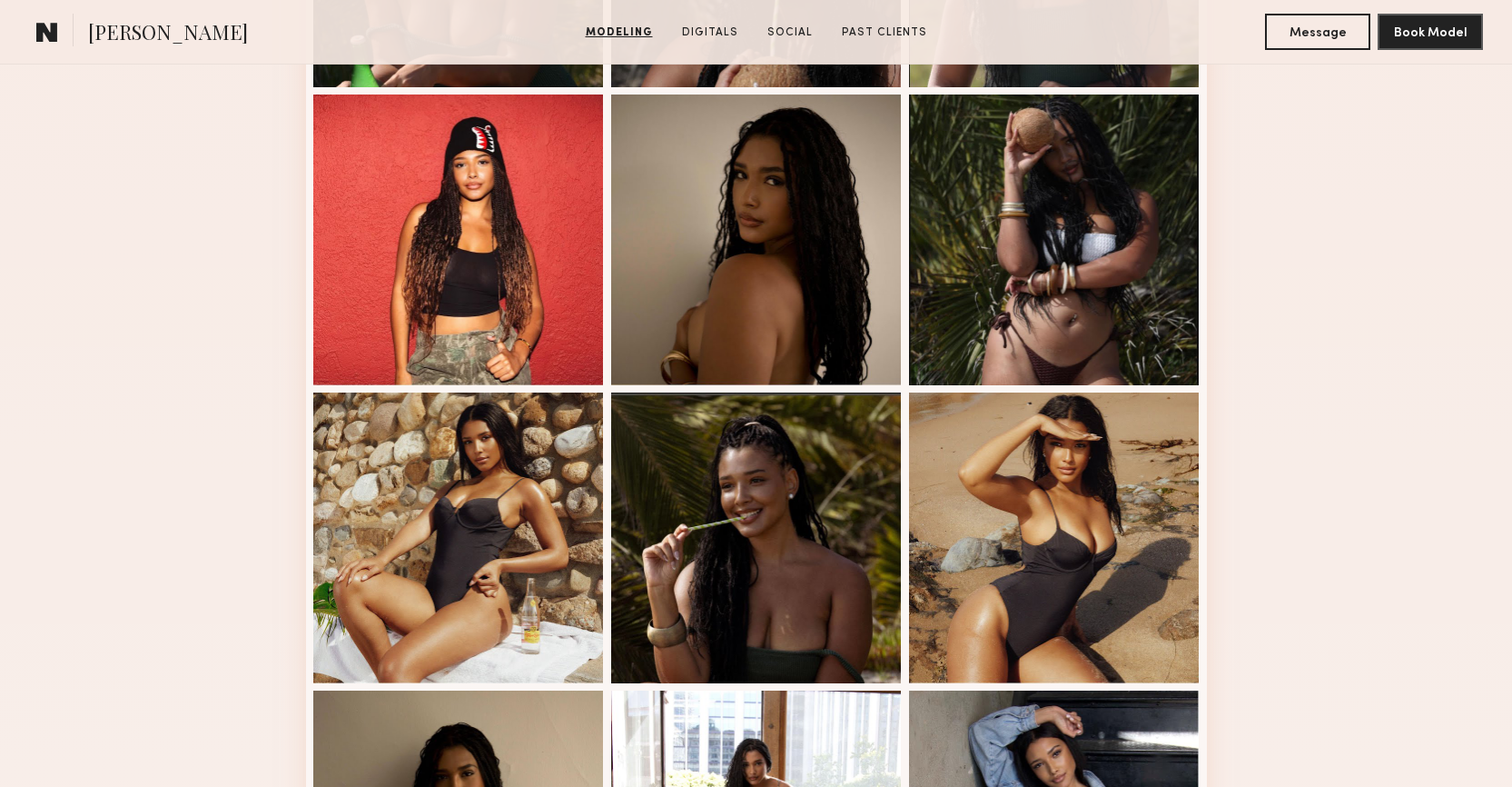
scroll to position [1357, 0]
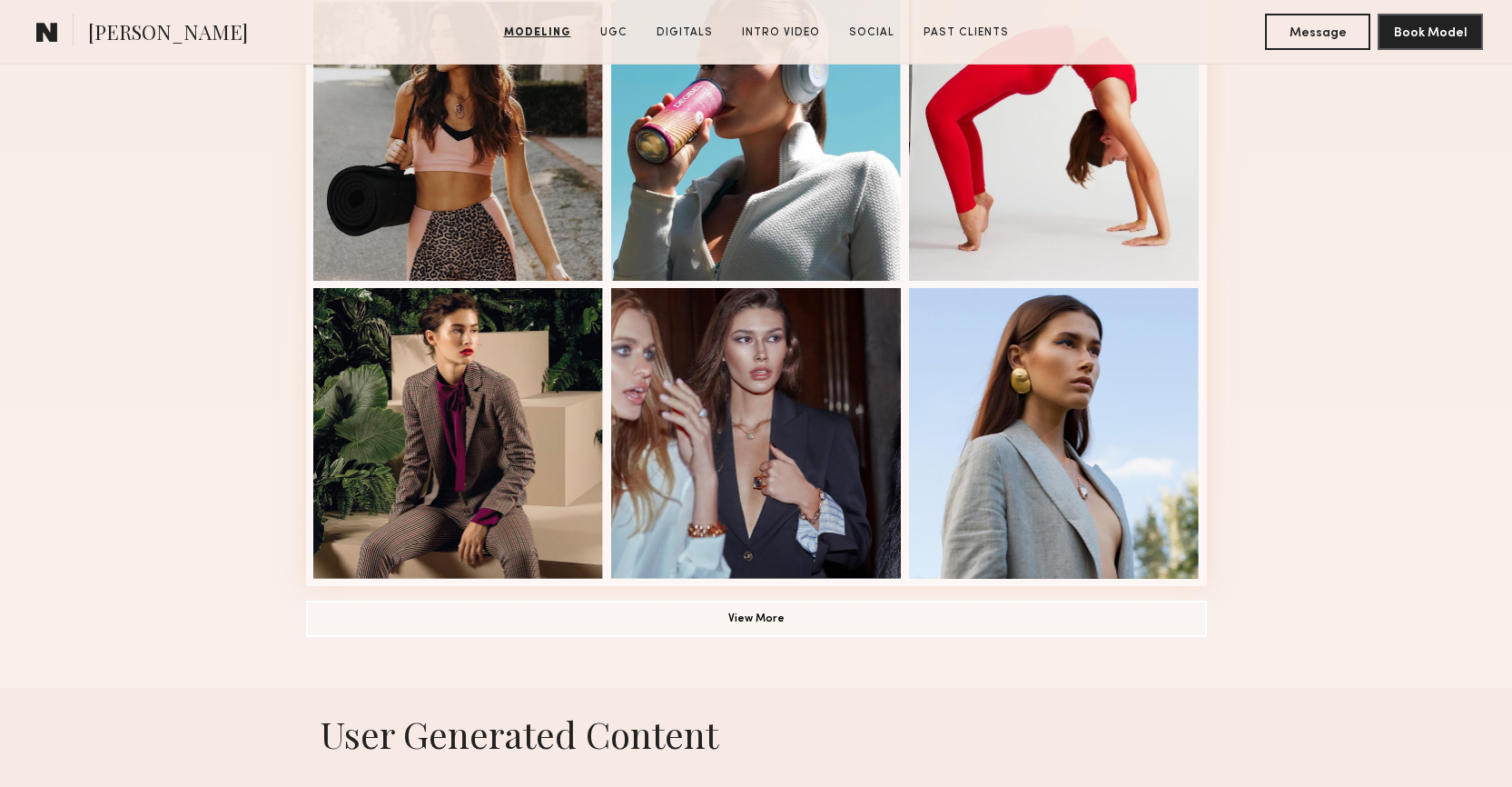
scroll to position [1188, 0]
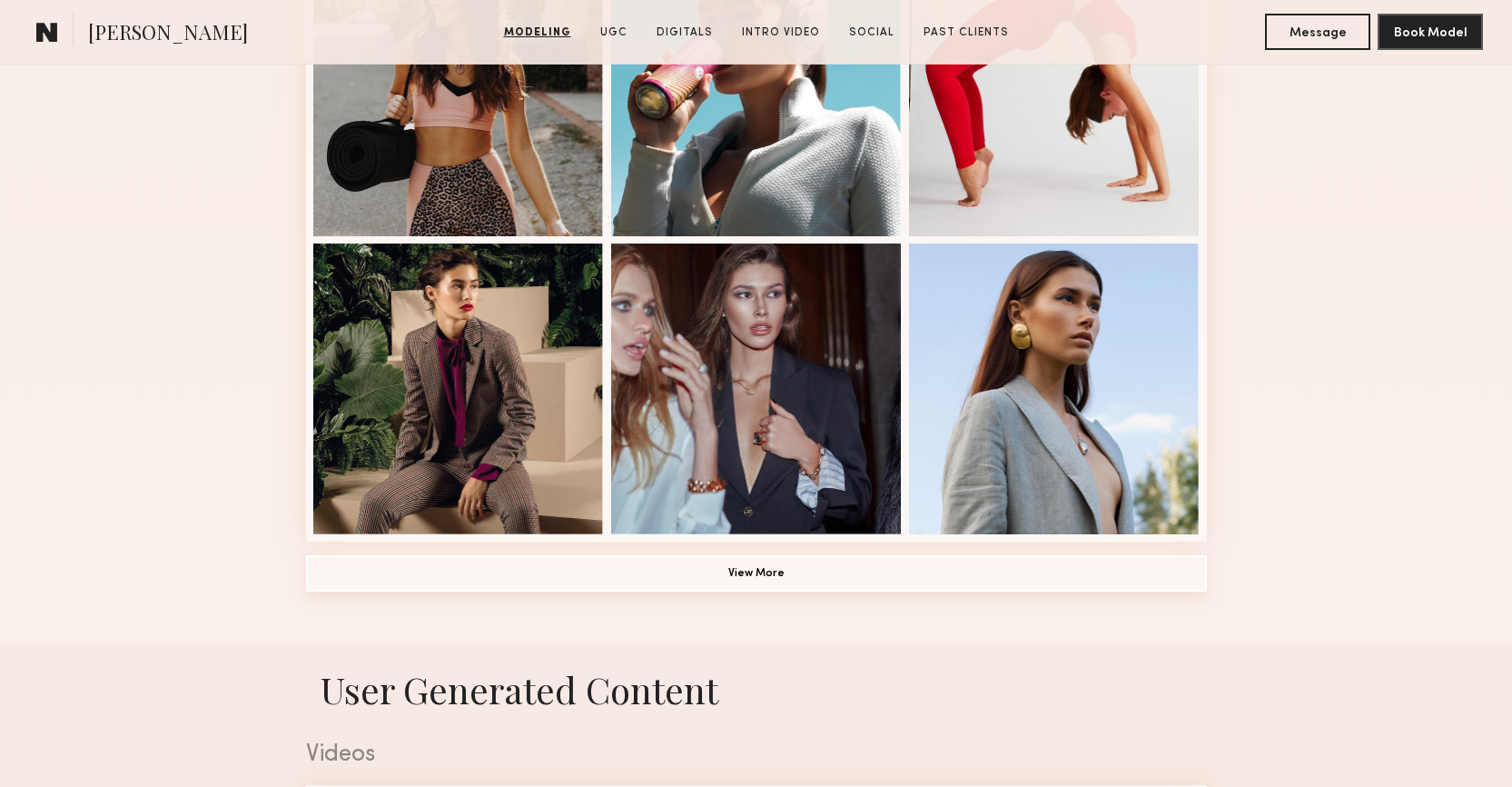
click at [848, 585] on button "View More" at bounding box center [756, 573] width 901 height 37
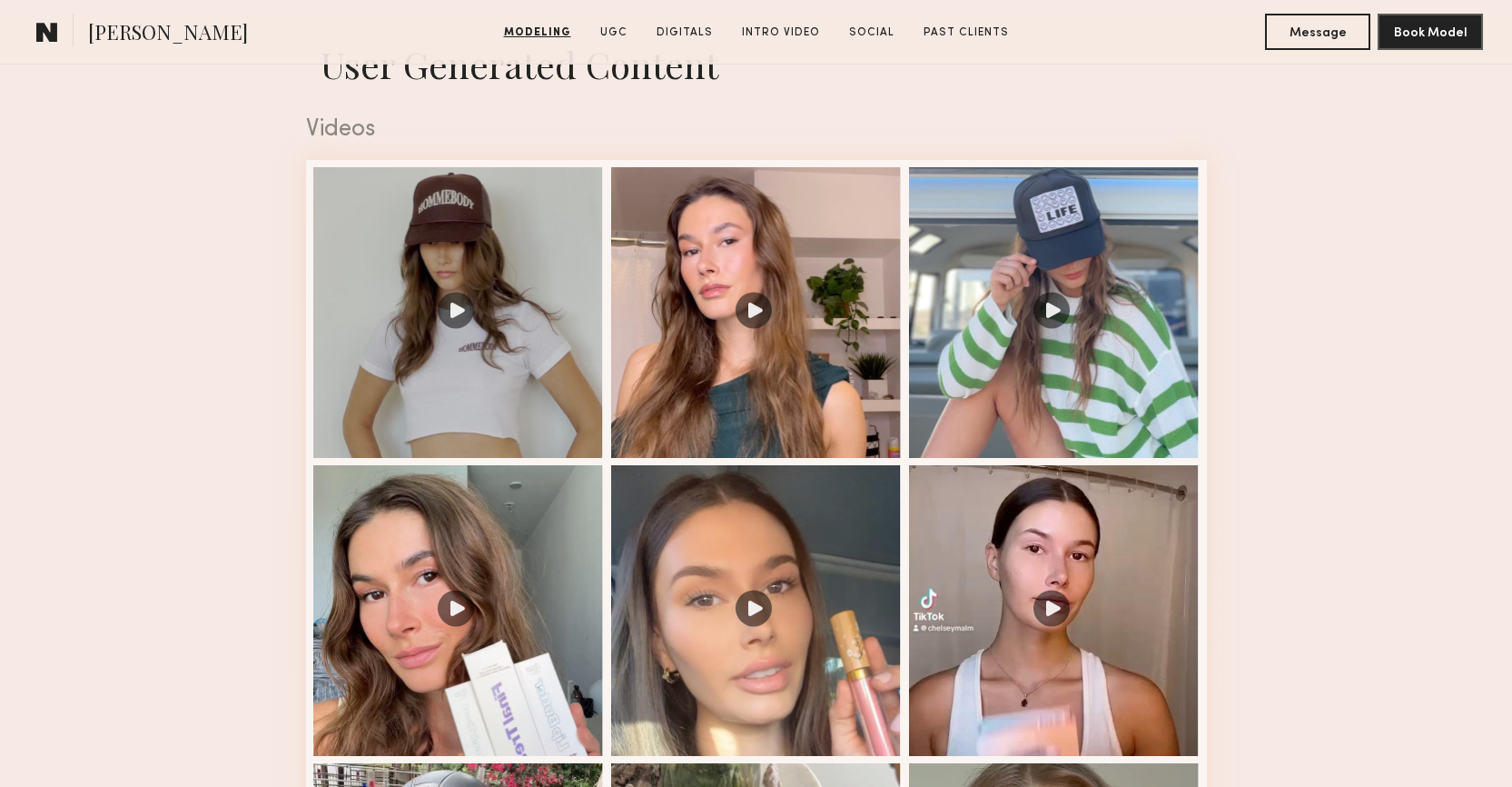
scroll to position [3216, 0]
